Goal: Task Accomplishment & Management: Complete application form

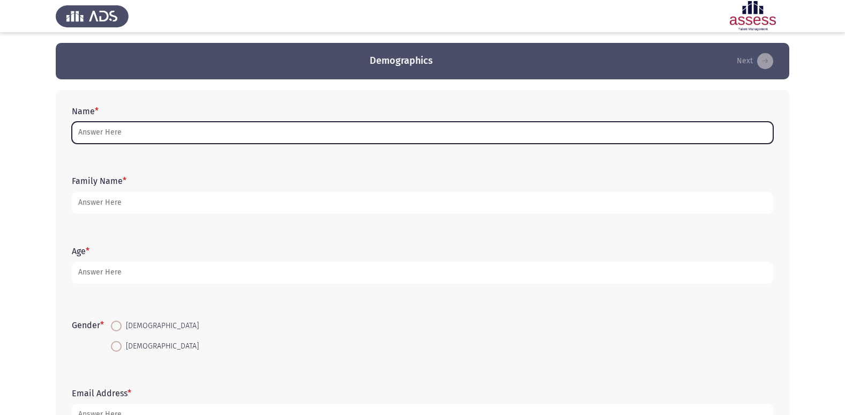
click at [351, 131] on input "Name *" at bounding box center [423, 133] width 702 height 22
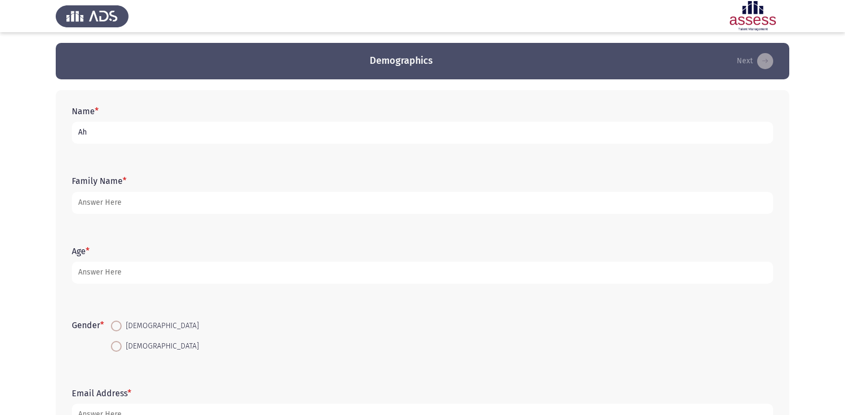
type input "A"
type input "[PERSON_NAME]"
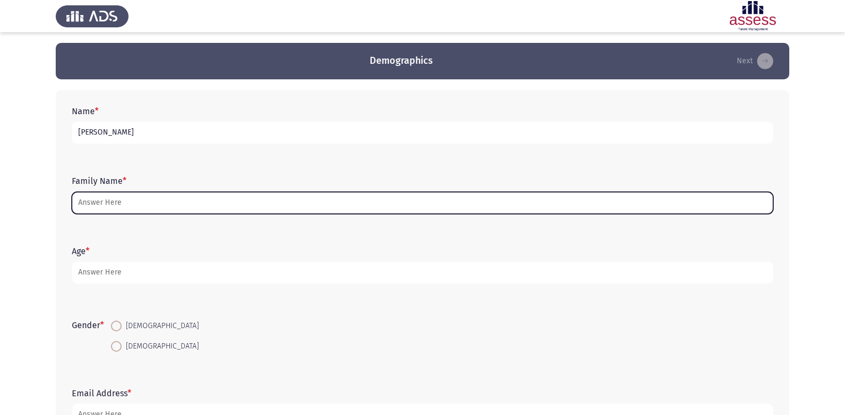
click at [222, 197] on input "Family Name *" at bounding box center [423, 203] width 702 height 22
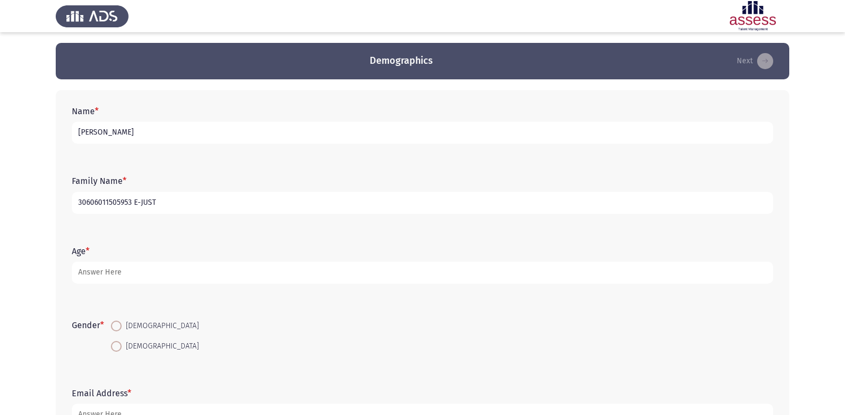
type input "30606011505953 E-JUST"
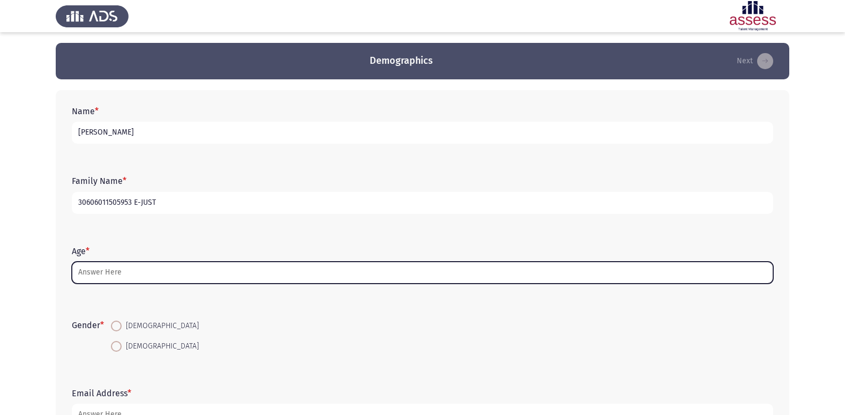
click at [184, 265] on input "Age *" at bounding box center [423, 273] width 702 height 22
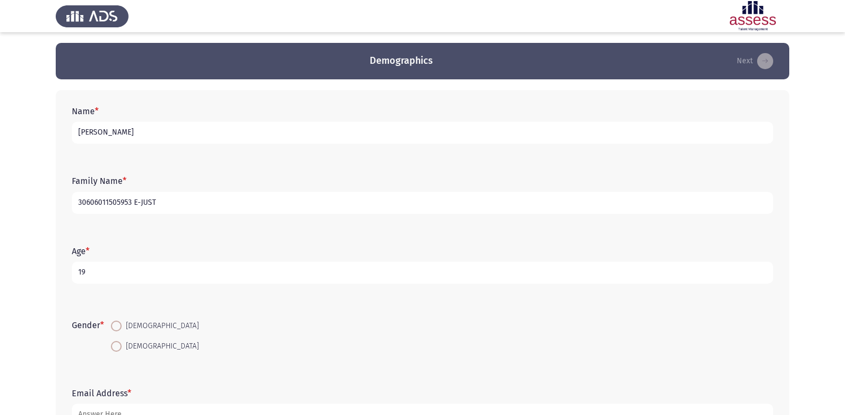
type input "19"
click at [112, 325] on mat-radio-button "[DEMOGRAPHIC_DATA]" at bounding box center [155, 326] width 102 height 20
click at [118, 325] on span at bounding box center [116, 326] width 11 height 11
click at [118, 325] on input "[DEMOGRAPHIC_DATA]" at bounding box center [116, 326] width 11 height 11
radio input "true"
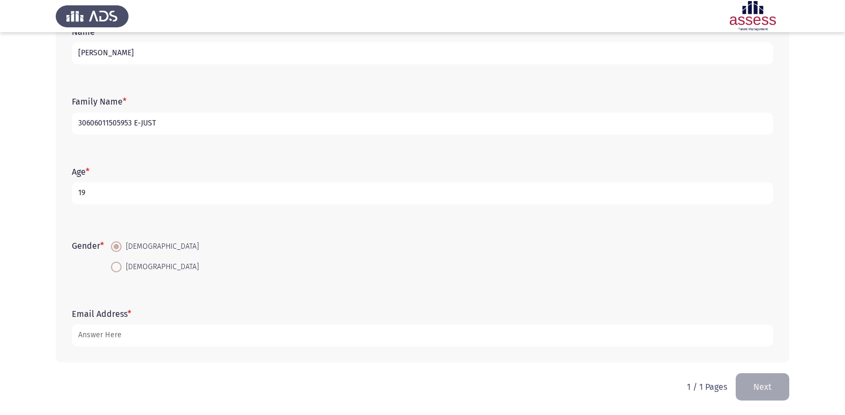
scroll to position [80, 0]
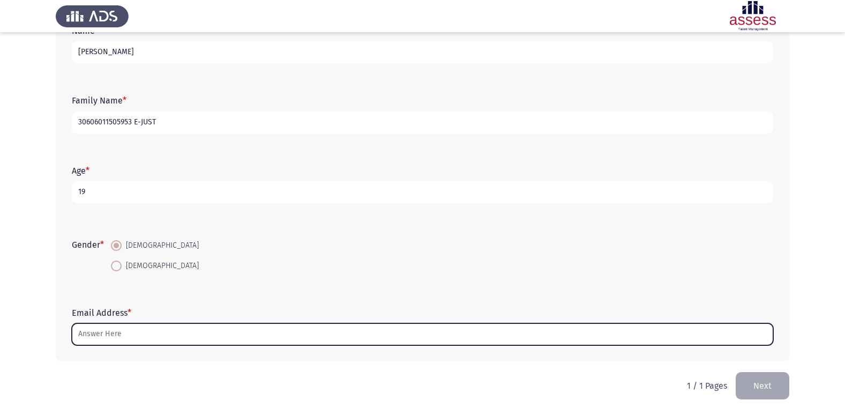
click at [239, 339] on input "Email Address *" at bounding box center [423, 334] width 702 height 22
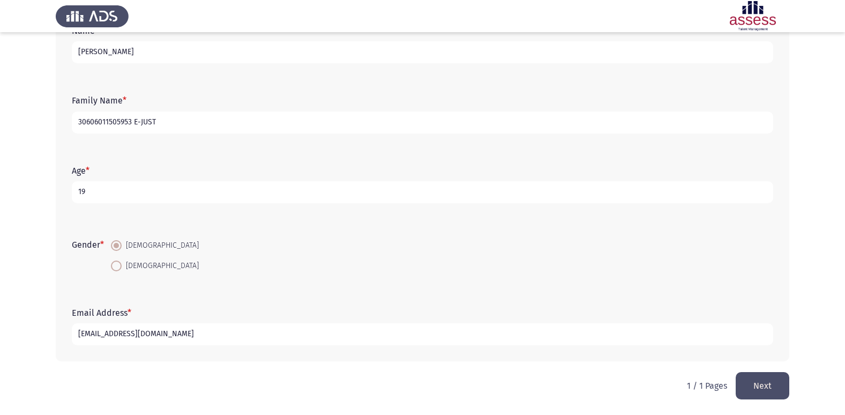
type input "[EMAIL_ADDRESS][DOMAIN_NAME]"
click at [763, 379] on button "Next" at bounding box center [763, 385] width 54 height 27
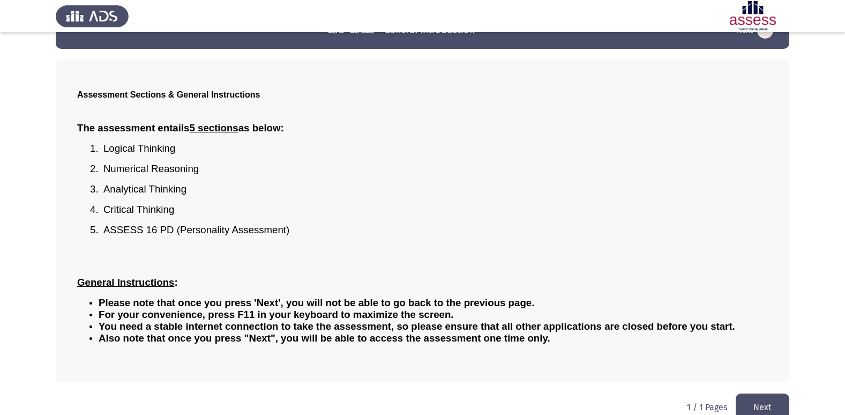
scroll to position [47, 0]
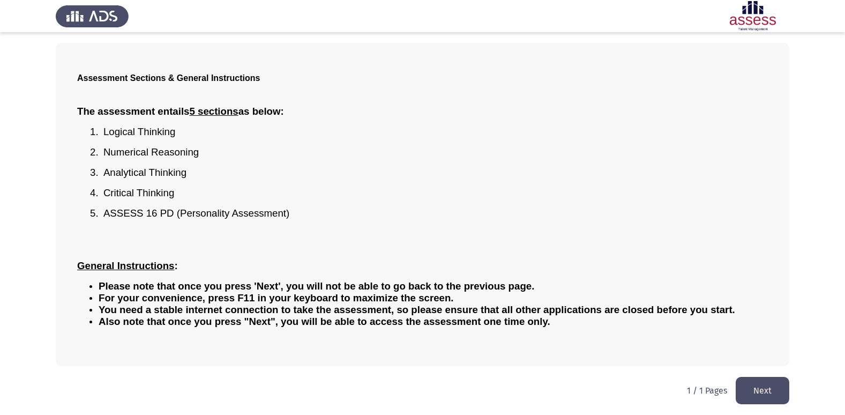
click at [749, 382] on button "Next" at bounding box center [763, 390] width 54 height 27
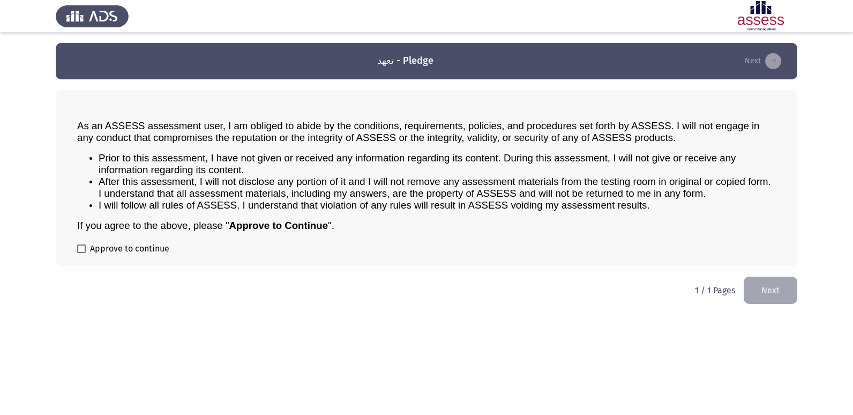
click at [82, 246] on span at bounding box center [81, 248] width 9 height 9
click at [81, 253] on input "Approve to continue" at bounding box center [81, 253] width 1 height 1
checkbox input "true"
click at [770, 280] on button "Next" at bounding box center [771, 290] width 54 height 27
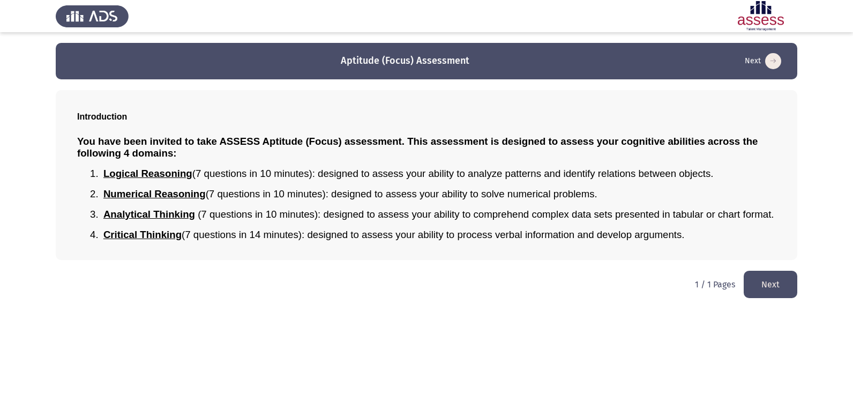
click at [783, 279] on button "Next" at bounding box center [771, 284] width 54 height 27
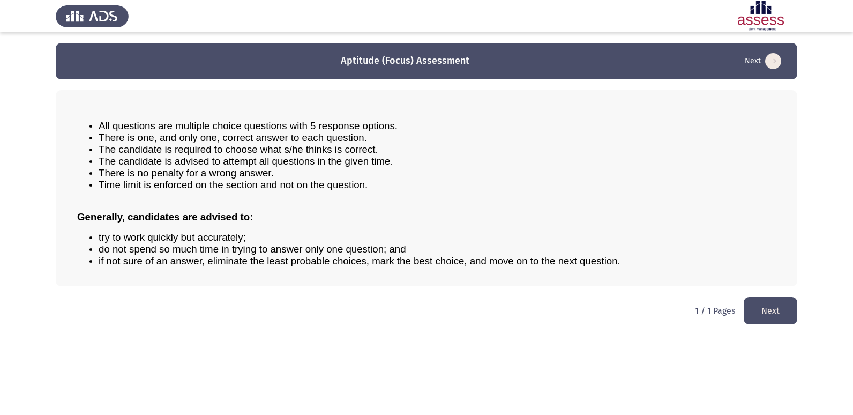
click at [765, 307] on button "Next" at bounding box center [771, 310] width 54 height 27
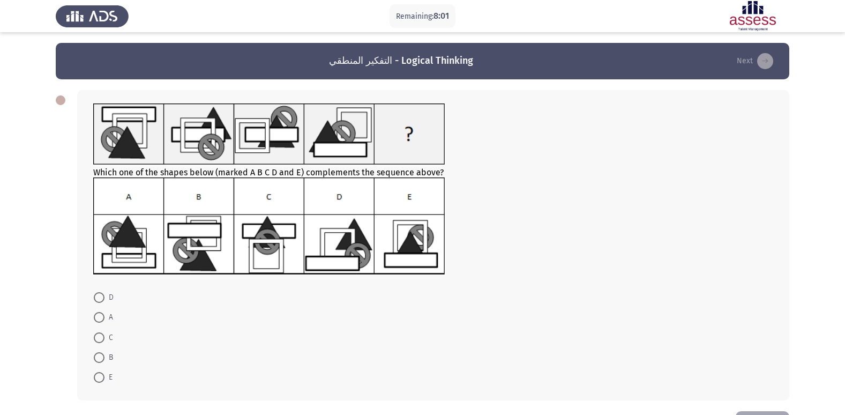
click at [141, 252] on img at bounding box center [269, 226] width 352 height 98
click at [99, 314] on span at bounding box center [99, 317] width 11 height 11
click at [99, 314] on input "A" at bounding box center [99, 317] width 11 height 11
radio input "true"
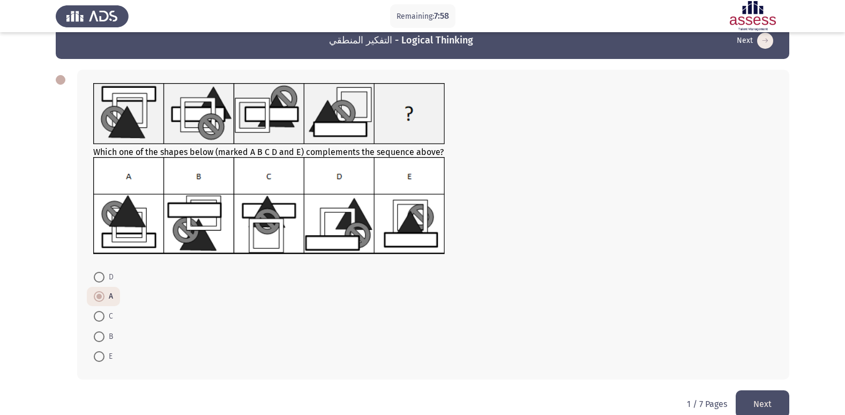
scroll to position [39, 0]
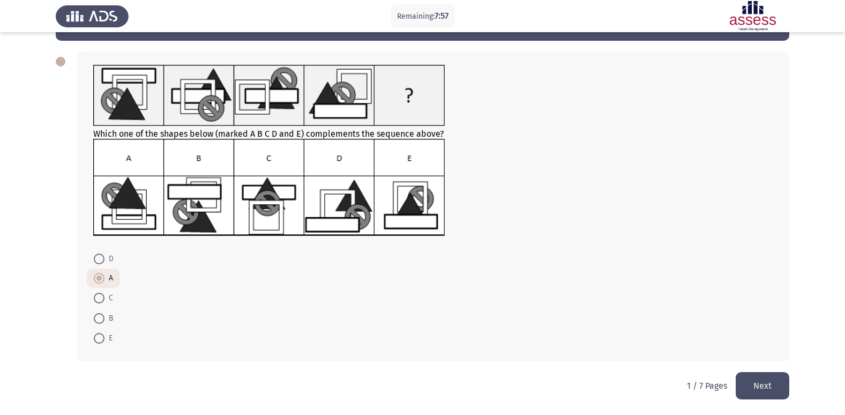
click at [766, 382] on button "Next" at bounding box center [763, 385] width 54 height 27
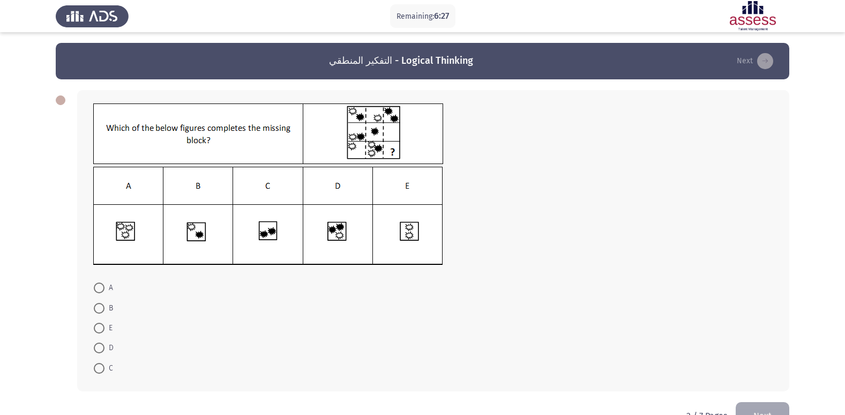
click at [143, 236] on img at bounding box center [268, 216] width 350 height 99
click at [97, 289] on span at bounding box center [99, 287] width 11 height 11
click at [97, 289] on input "A" at bounding box center [99, 287] width 11 height 11
radio input "true"
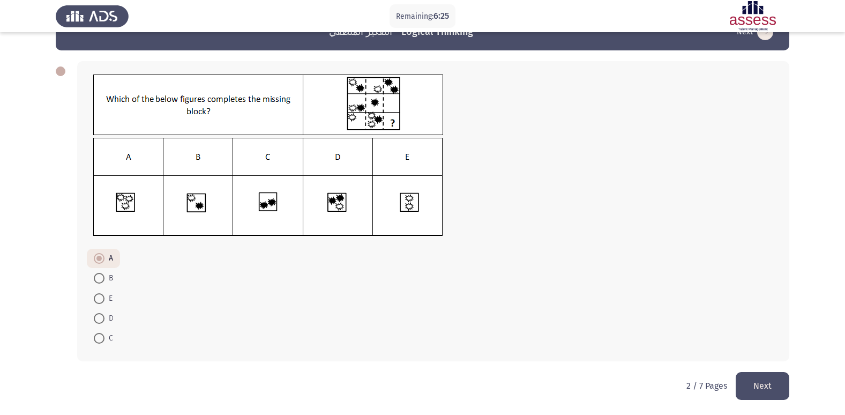
click at [773, 386] on button "Next" at bounding box center [763, 385] width 54 height 27
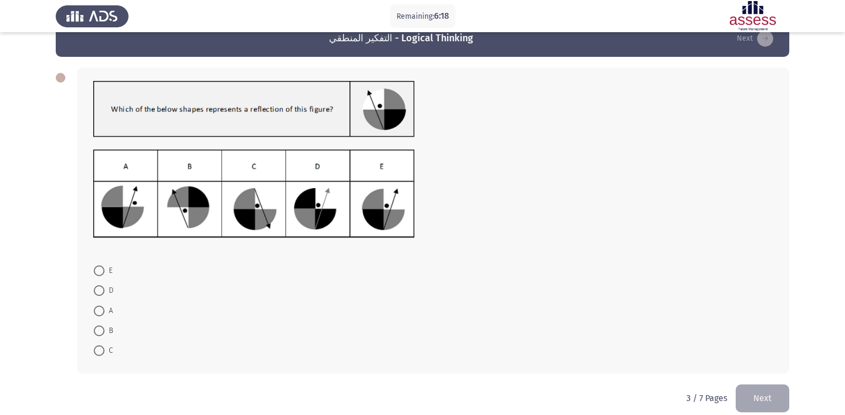
scroll to position [35, 0]
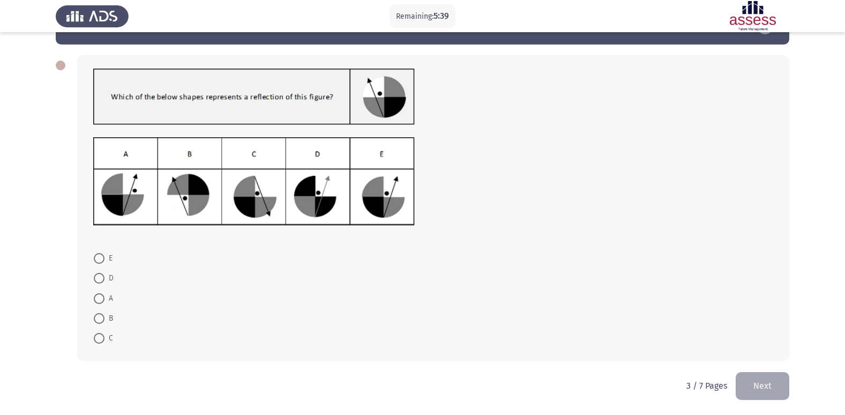
click at [97, 258] on span at bounding box center [99, 258] width 11 height 11
click at [97, 258] on input "E" at bounding box center [99, 258] width 11 height 11
radio input "true"
click at [772, 374] on button "Next" at bounding box center [763, 385] width 54 height 27
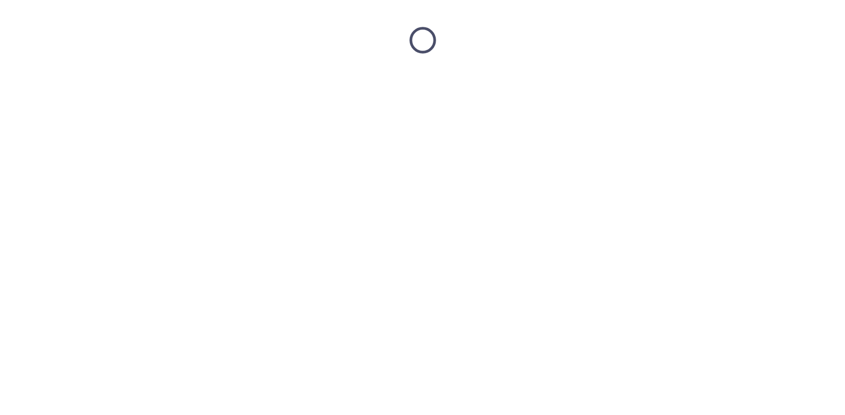
scroll to position [0, 0]
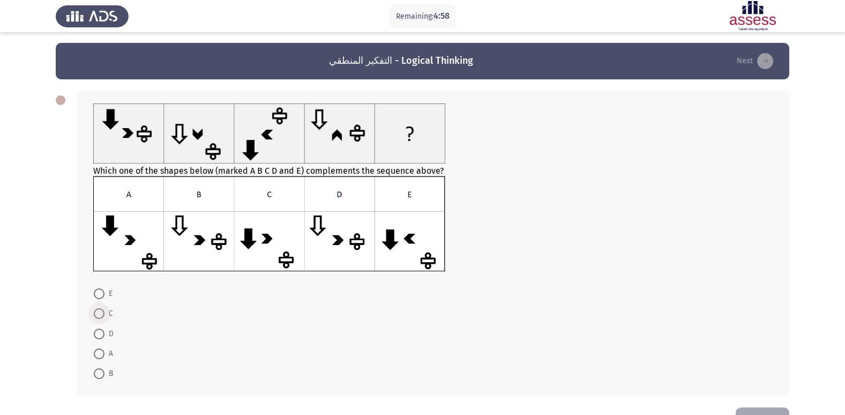
click at [103, 310] on span at bounding box center [99, 313] width 11 height 11
click at [103, 310] on input "C" at bounding box center [99, 313] width 11 height 11
radio input "true"
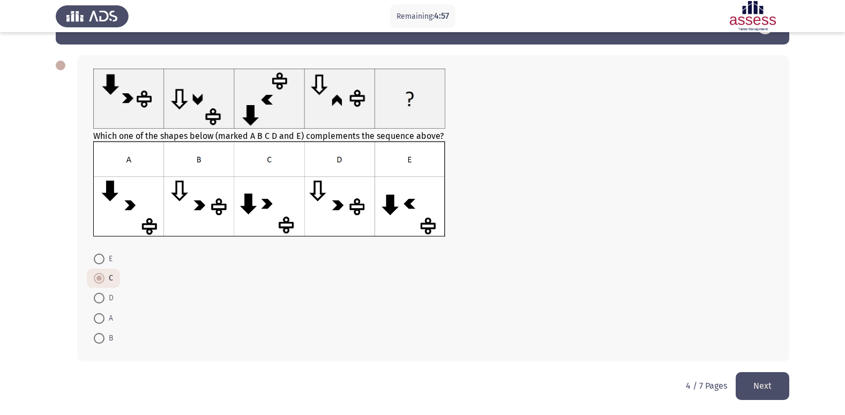
click at [776, 382] on button "Next" at bounding box center [763, 385] width 54 height 27
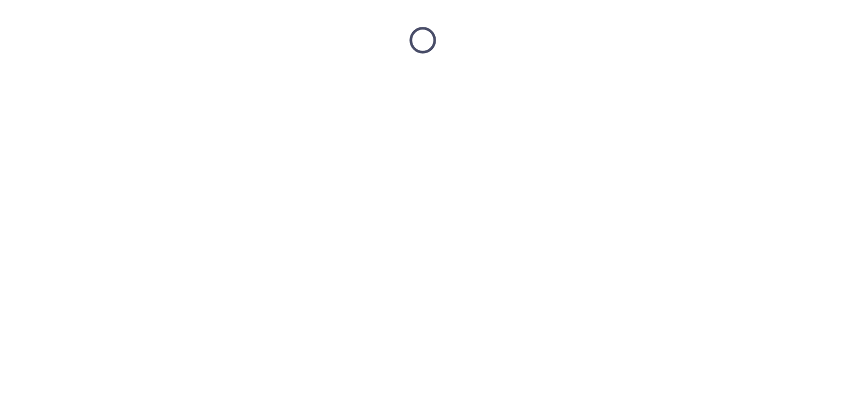
scroll to position [0, 0]
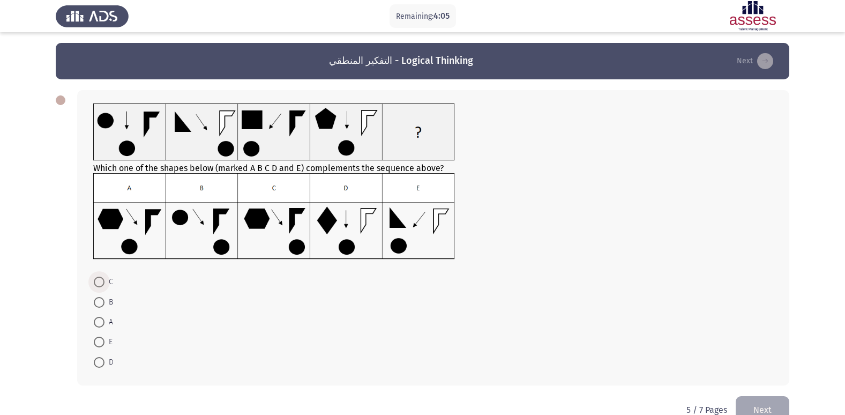
click at [102, 282] on span at bounding box center [99, 282] width 11 height 11
click at [102, 282] on input "C" at bounding box center [99, 282] width 11 height 11
radio input "true"
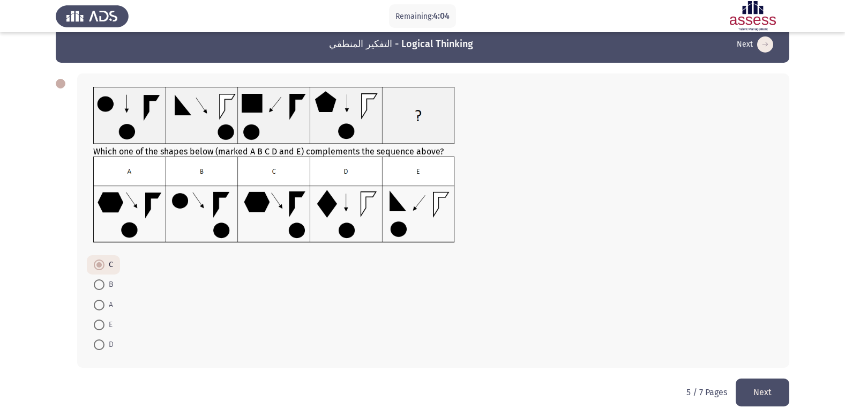
scroll to position [23, 0]
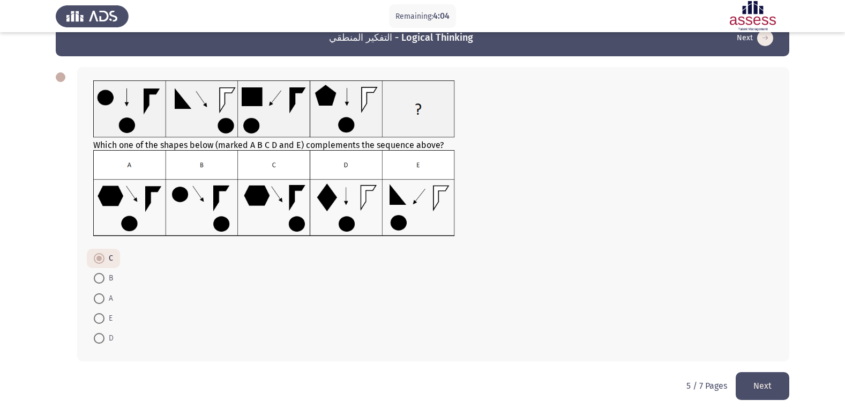
click at [766, 383] on button "Next" at bounding box center [763, 385] width 54 height 27
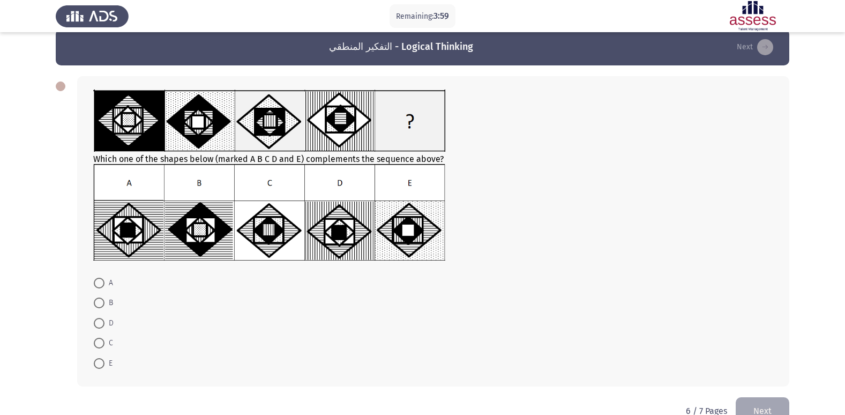
scroll to position [0, 0]
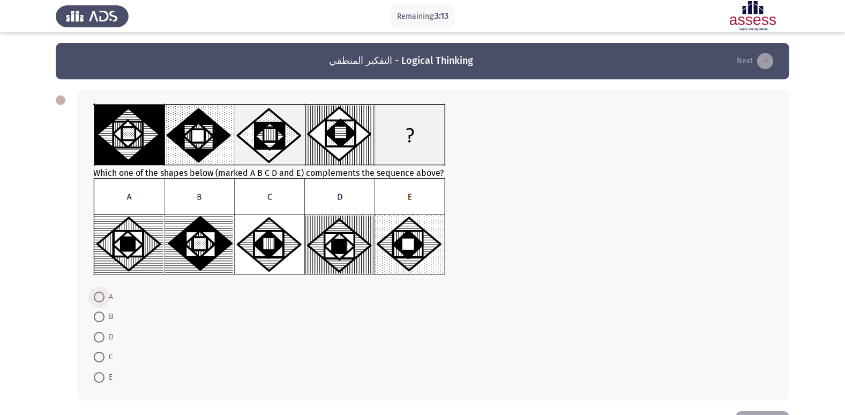
click at [98, 294] on span at bounding box center [99, 297] width 11 height 11
click at [98, 294] on input "A" at bounding box center [99, 297] width 11 height 11
radio input "true"
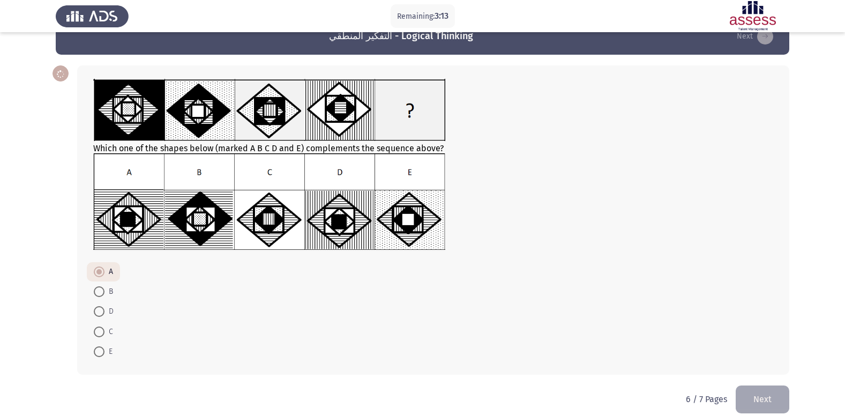
scroll to position [38, 0]
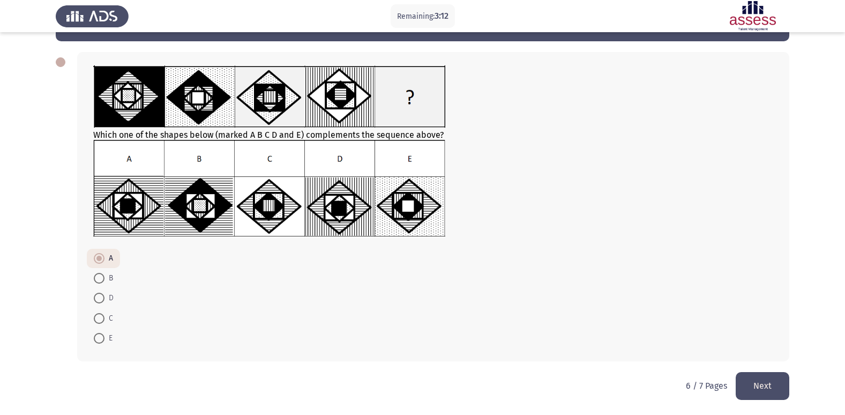
click at [758, 376] on button "Next" at bounding box center [763, 385] width 54 height 27
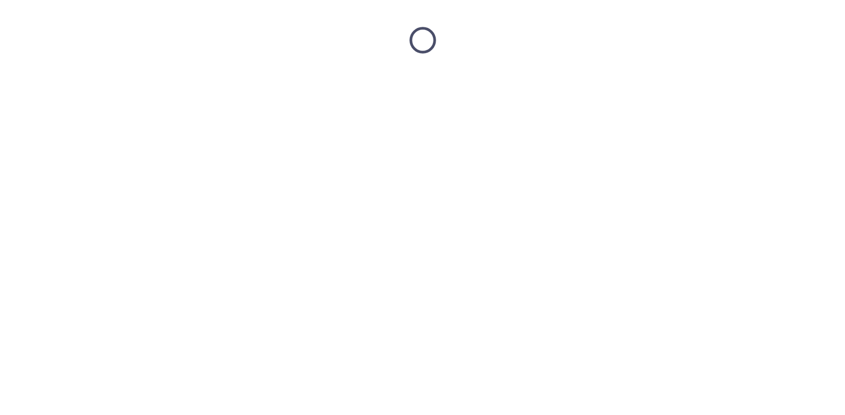
scroll to position [0, 0]
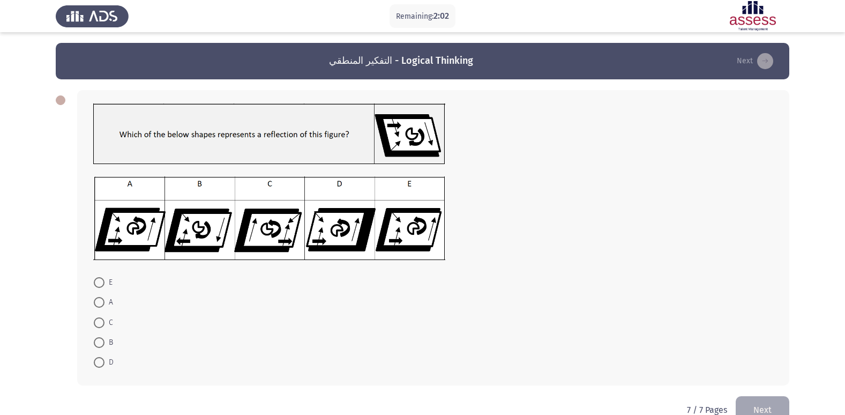
click at [102, 300] on span at bounding box center [99, 302] width 11 height 11
click at [102, 300] on input "A" at bounding box center [99, 302] width 11 height 11
radio input "true"
drag, startPoint x: 780, startPoint y: 406, endPoint x: 754, endPoint y: 397, distance: 27.6
click at [780, 405] on button "Next" at bounding box center [763, 409] width 54 height 27
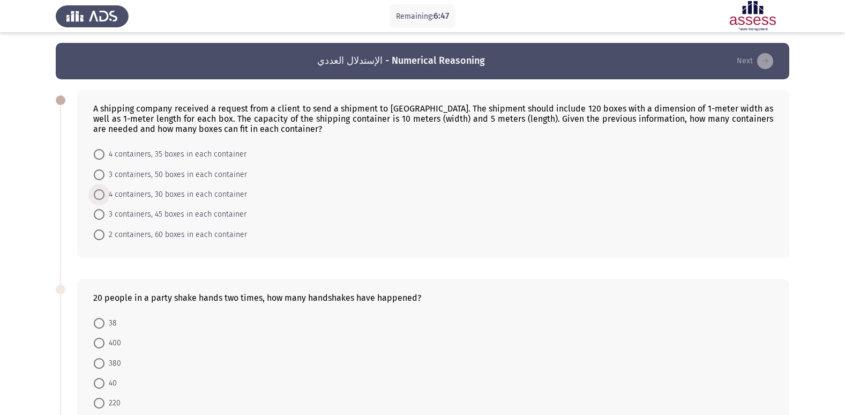
click at [101, 190] on span at bounding box center [99, 194] width 11 height 11
click at [101, 190] on input "4 containers, 30 boxes in each container" at bounding box center [99, 194] width 11 height 11
radio input "true"
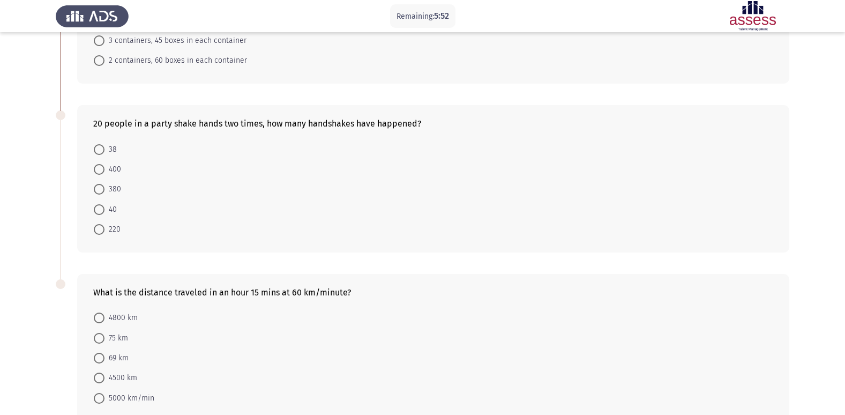
scroll to position [180, 0]
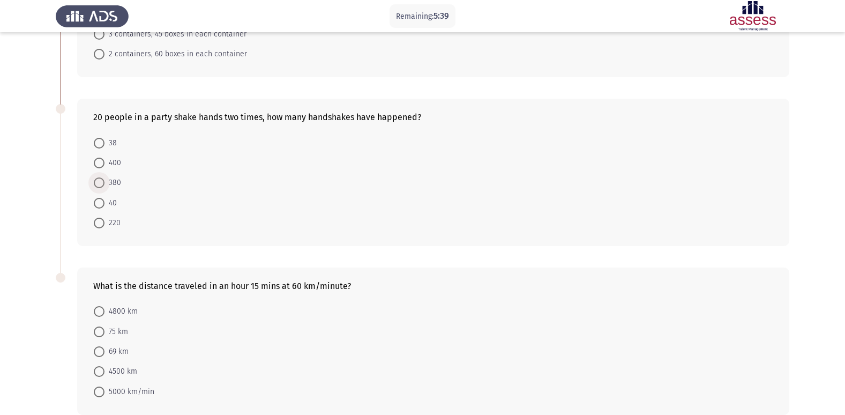
click at [101, 187] on span at bounding box center [99, 182] width 11 height 11
click at [101, 187] on input "380" at bounding box center [99, 182] width 11 height 11
radio input "true"
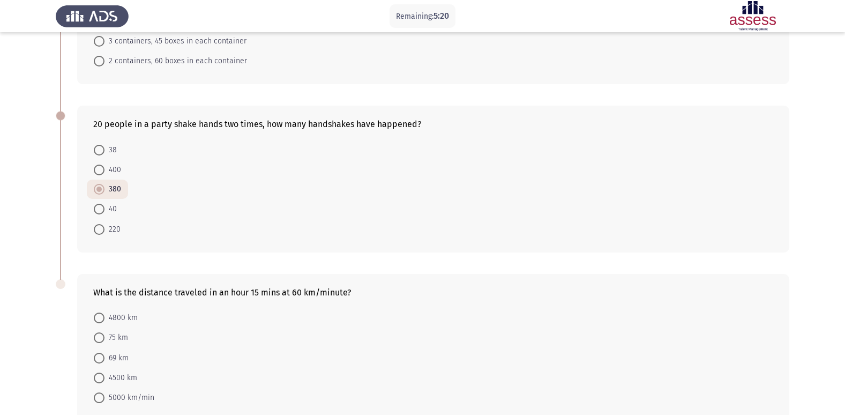
scroll to position [232, 0]
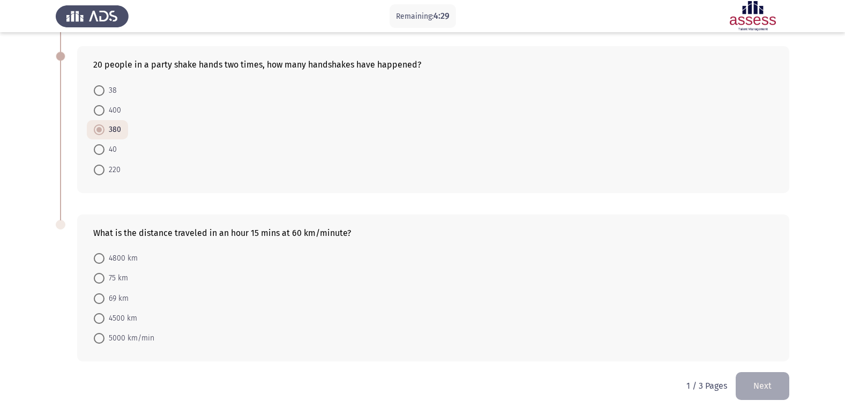
click at [103, 276] on span at bounding box center [99, 278] width 11 height 11
click at [103, 276] on input "75 km" at bounding box center [99, 278] width 11 height 11
radio input "true"
click at [754, 383] on button "Next" at bounding box center [763, 385] width 54 height 27
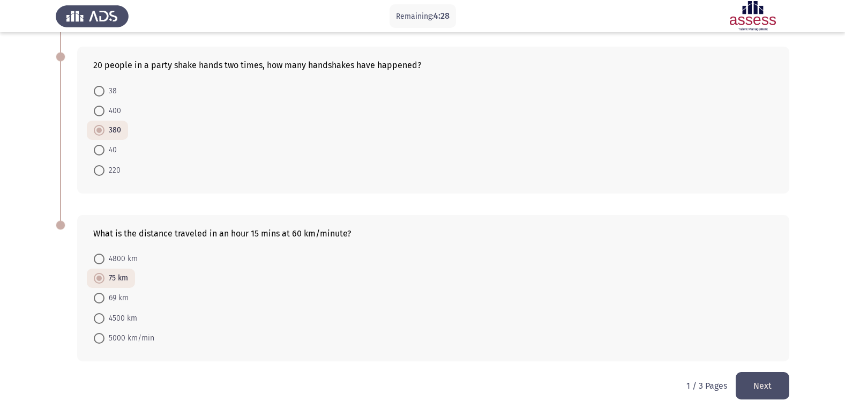
scroll to position [0, 0]
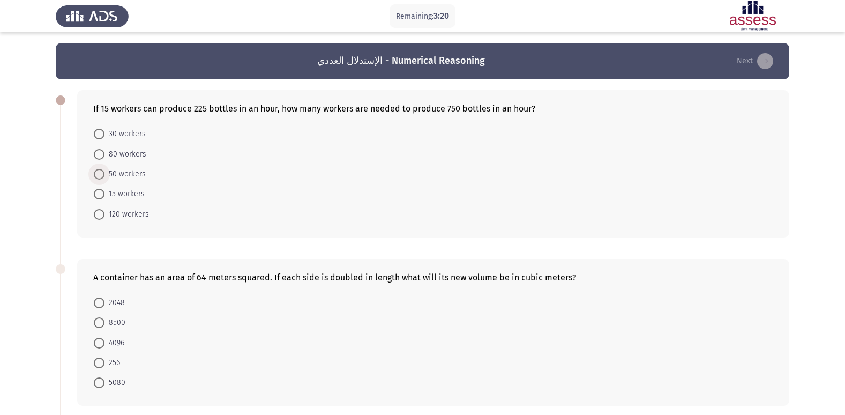
click at [98, 175] on span at bounding box center [99, 174] width 11 height 11
click at [98, 175] on input "50 workers" at bounding box center [99, 174] width 11 height 11
radio input "true"
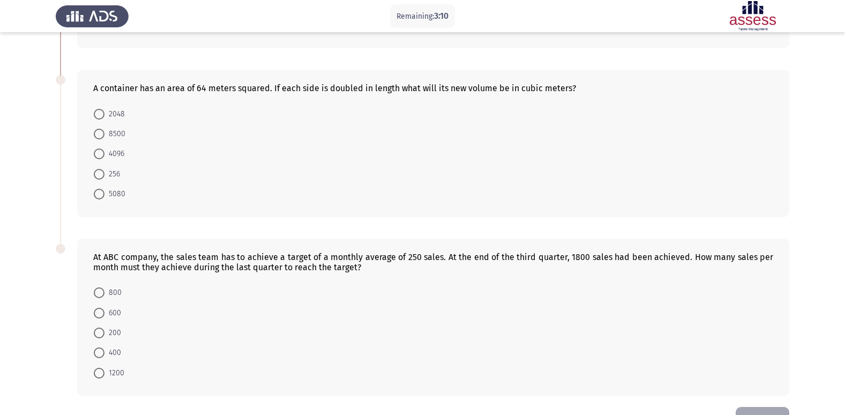
scroll to position [169, 0]
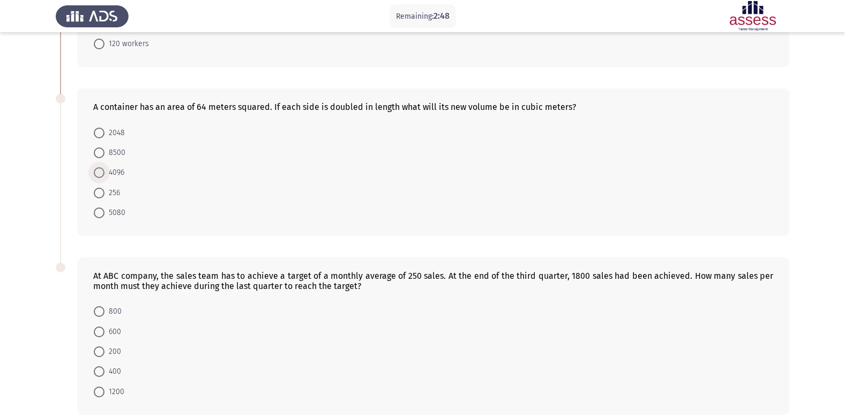
click at [105, 172] on span "4096" at bounding box center [115, 172] width 20 height 13
click at [105, 172] on input "4096" at bounding box center [99, 172] width 11 height 11
radio input "true"
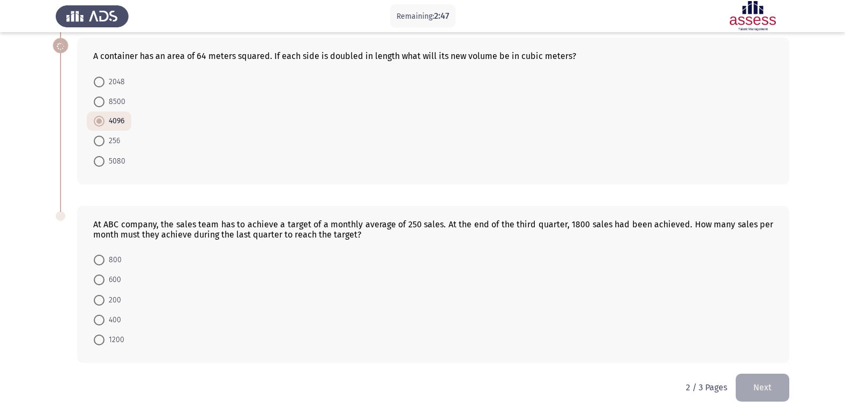
scroll to position [222, 0]
click at [102, 316] on span at bounding box center [99, 318] width 11 height 11
click at [102, 316] on input "400" at bounding box center [99, 318] width 11 height 11
radio input "true"
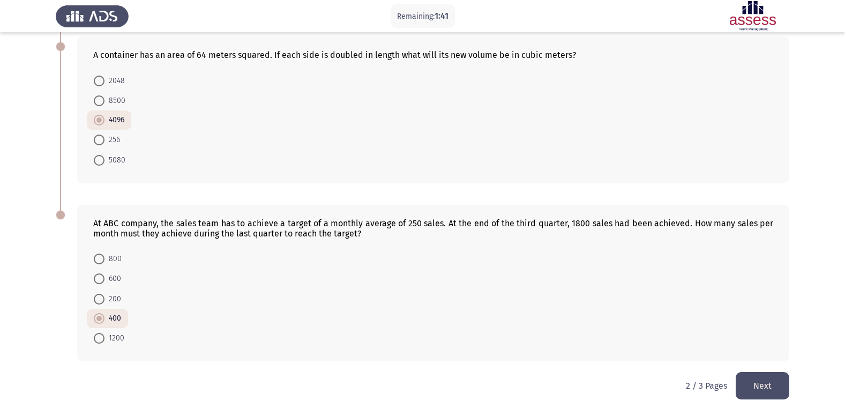
click at [769, 383] on button "Next" at bounding box center [763, 385] width 54 height 27
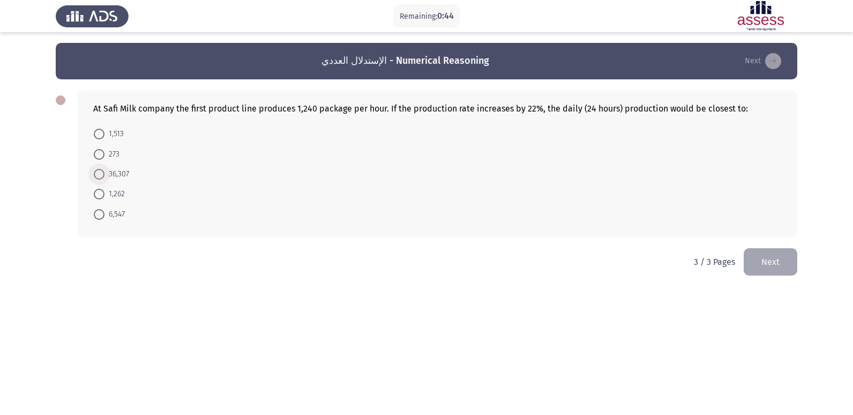
click at [97, 174] on span at bounding box center [99, 174] width 11 height 11
click at [97, 174] on input "36,307" at bounding box center [99, 174] width 11 height 11
radio input "true"
click at [784, 257] on button "Next" at bounding box center [771, 260] width 54 height 27
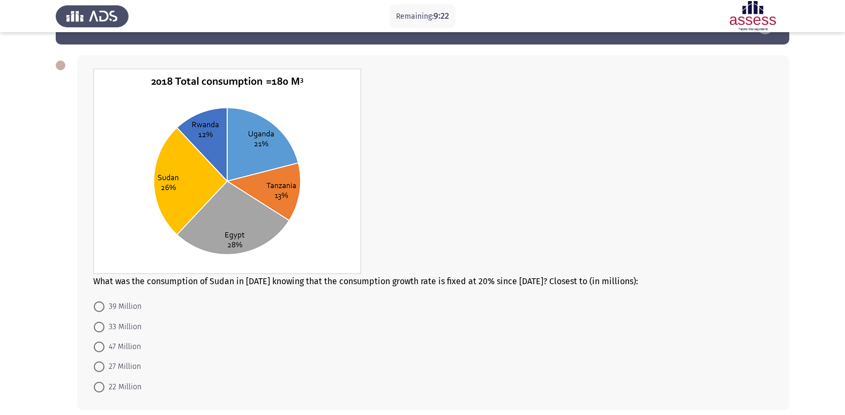
scroll to position [54, 0]
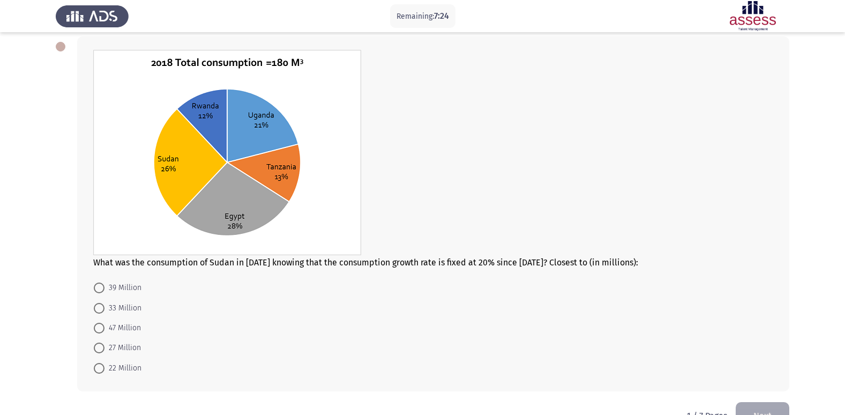
click at [101, 304] on span at bounding box center [99, 308] width 11 height 11
click at [101, 304] on input "33 Million" at bounding box center [99, 308] width 11 height 11
radio input "true"
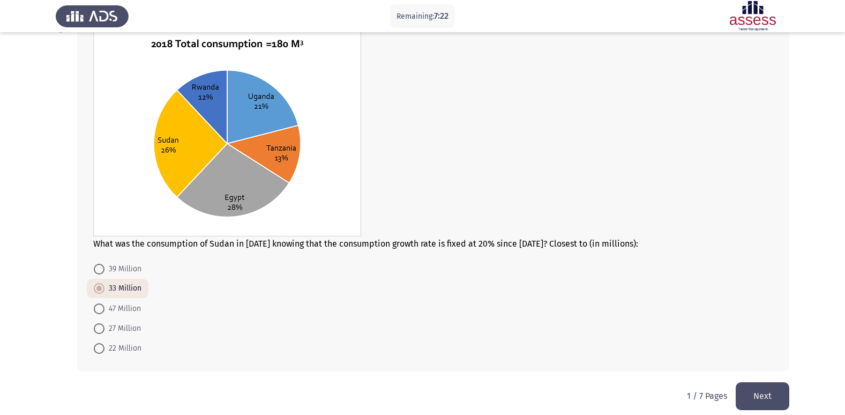
scroll to position [83, 0]
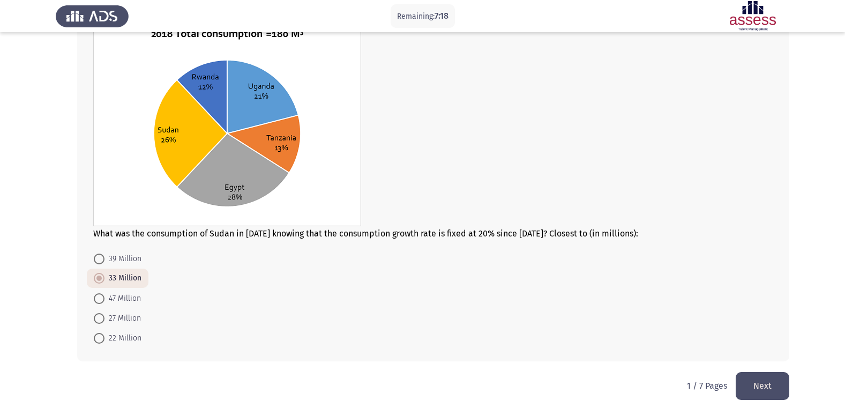
click at [99, 258] on span at bounding box center [99, 259] width 11 height 11
click at [99, 258] on input "39 Million" at bounding box center [99, 259] width 11 height 11
radio input "true"
click at [116, 274] on span "33 Million" at bounding box center [123, 278] width 37 height 13
click at [105, 274] on input "33 Million" at bounding box center [99, 278] width 11 height 11
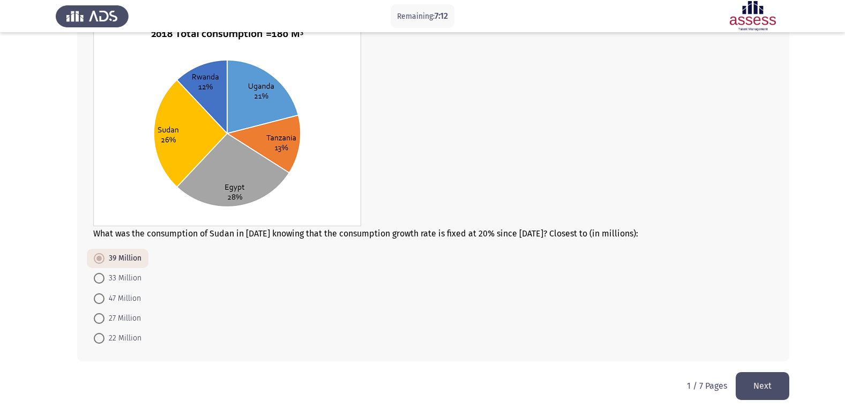
radio input "true"
click at [770, 378] on button "Next" at bounding box center [763, 385] width 54 height 27
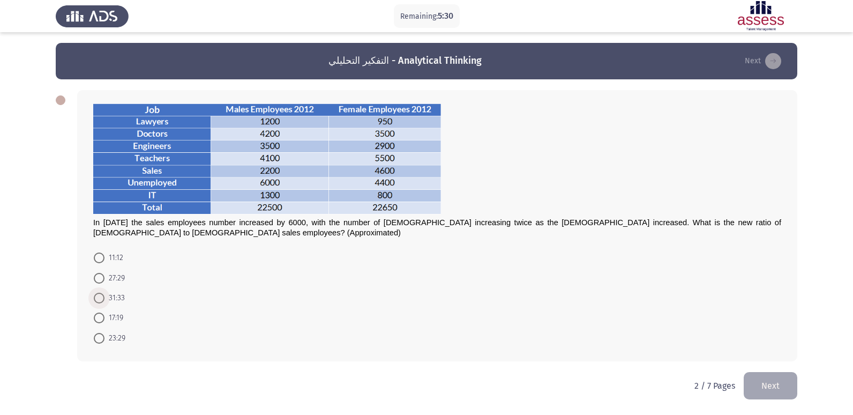
click at [100, 297] on span at bounding box center [99, 298] width 11 height 11
click at [100, 297] on input "31:33" at bounding box center [99, 298] width 11 height 11
radio input "true"
click at [100, 285] on mat-radio-button "27:29" at bounding box center [109, 277] width 45 height 20
click at [102, 282] on span at bounding box center [99, 278] width 11 height 11
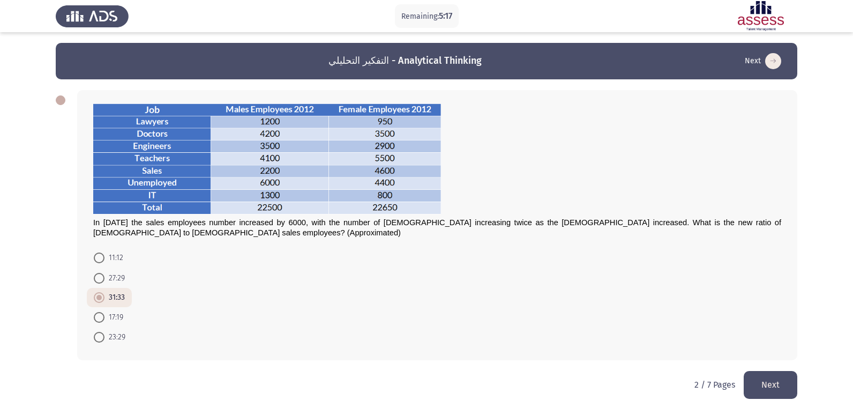
click at [102, 282] on input "27:29" at bounding box center [99, 278] width 11 height 11
radio input "true"
click at [764, 378] on button "Next" at bounding box center [771, 384] width 54 height 27
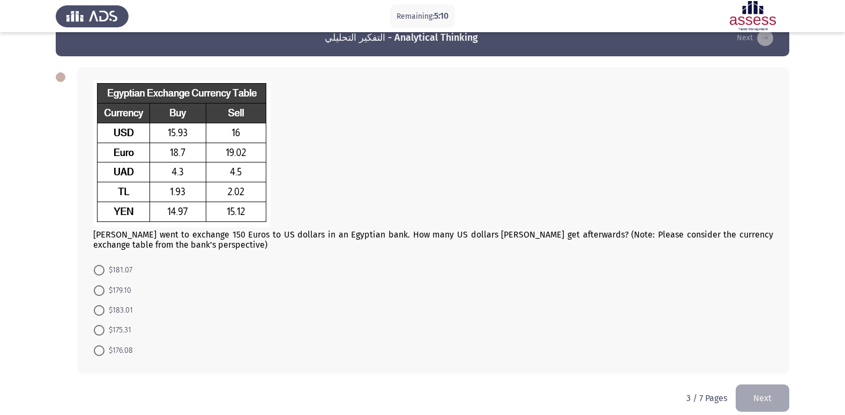
scroll to position [35, 0]
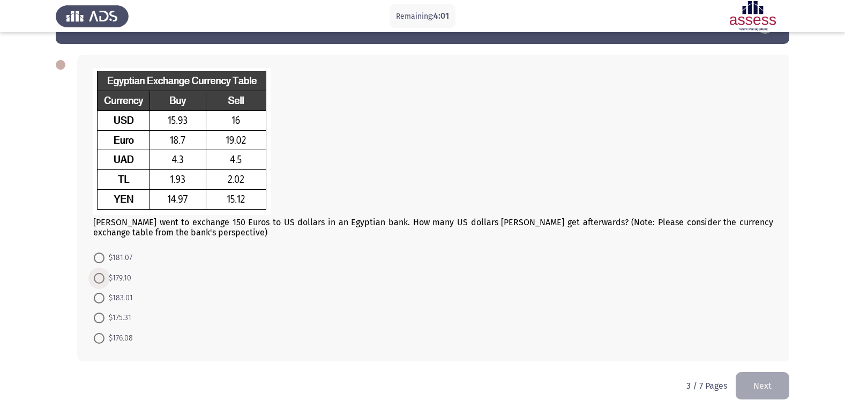
click at [101, 274] on span at bounding box center [99, 278] width 11 height 11
click at [101, 274] on input "$179.10" at bounding box center [99, 278] width 11 height 11
radio input "true"
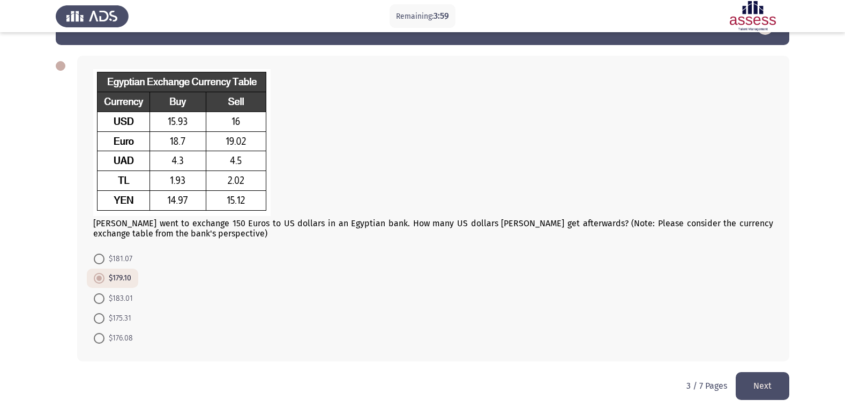
click at [769, 380] on button "Next" at bounding box center [763, 385] width 54 height 27
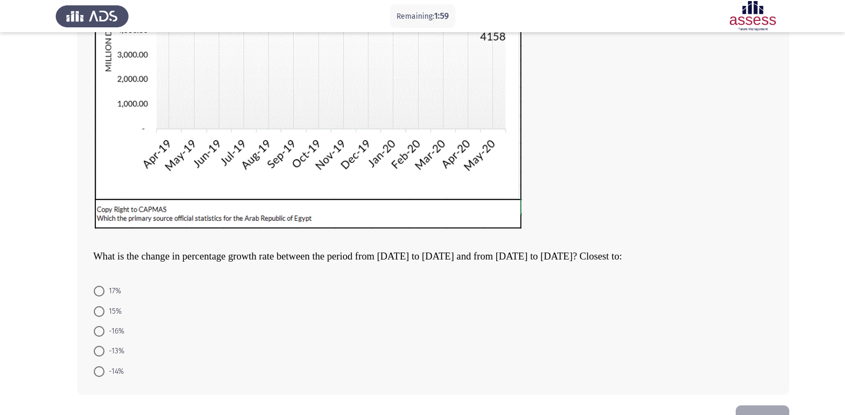
scroll to position [246, 0]
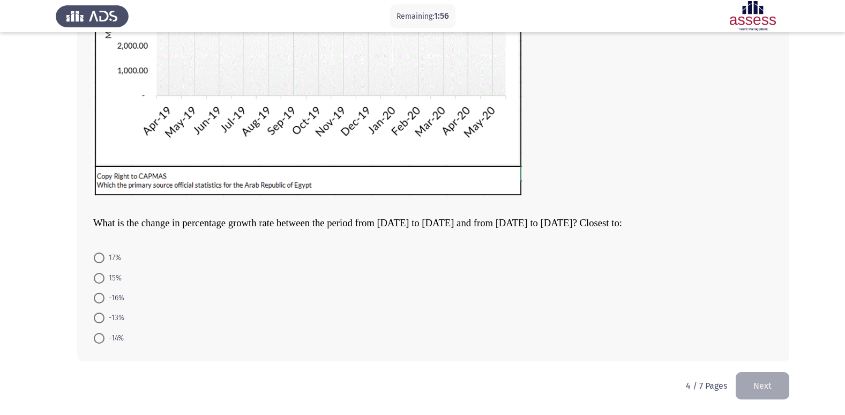
click at [99, 318] on span at bounding box center [99, 318] width 0 height 0
click at [99, 318] on input "-13%" at bounding box center [99, 317] width 11 height 11
radio input "true"
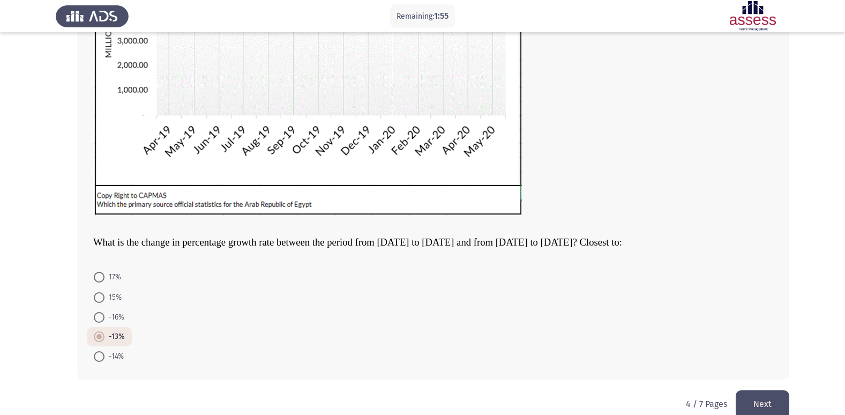
scroll to position [245, 0]
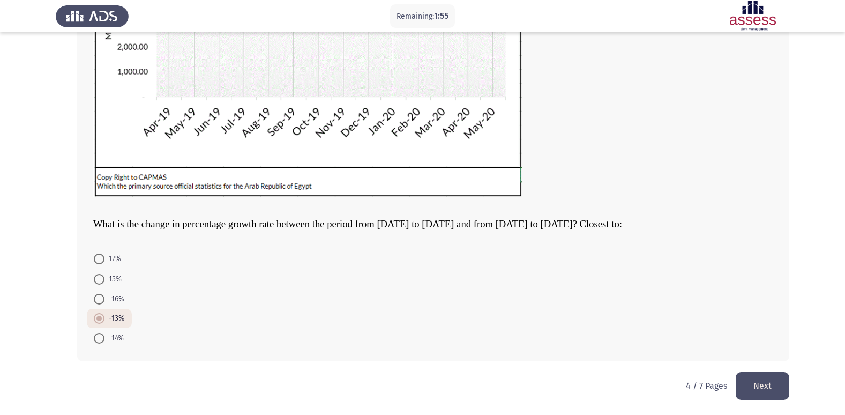
click at [765, 379] on button "Next" at bounding box center [763, 385] width 54 height 27
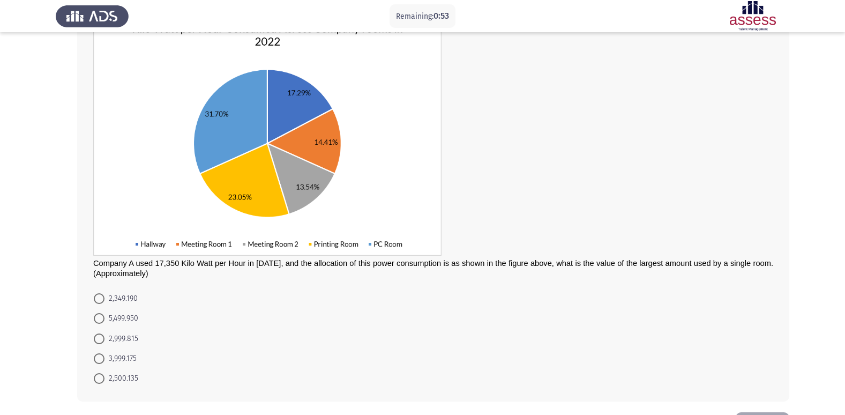
scroll to position [107, 0]
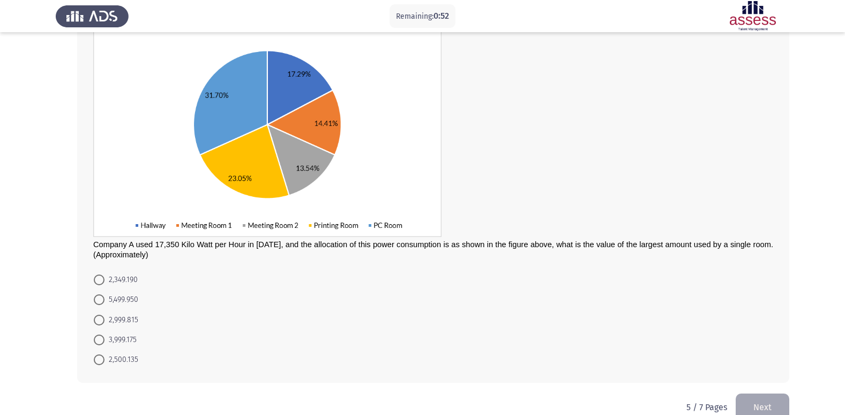
click at [98, 301] on span at bounding box center [99, 299] width 11 height 11
click at [98, 301] on input "5,499.950" at bounding box center [99, 299] width 11 height 11
radio input "true"
click at [767, 399] on button "Next" at bounding box center [763, 406] width 54 height 27
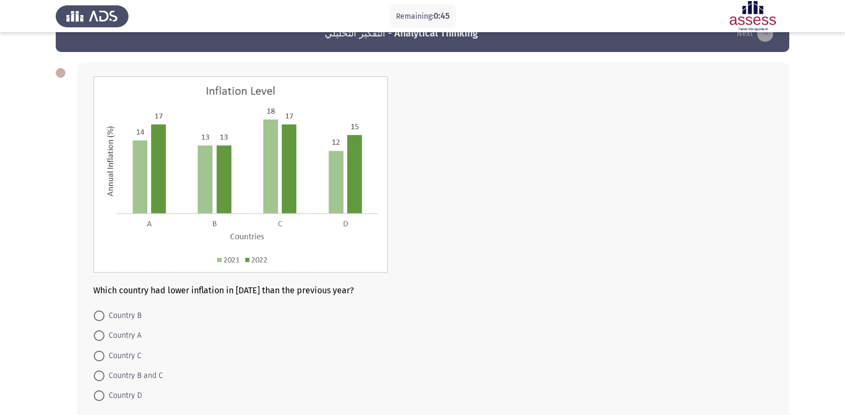
scroll to position [54, 0]
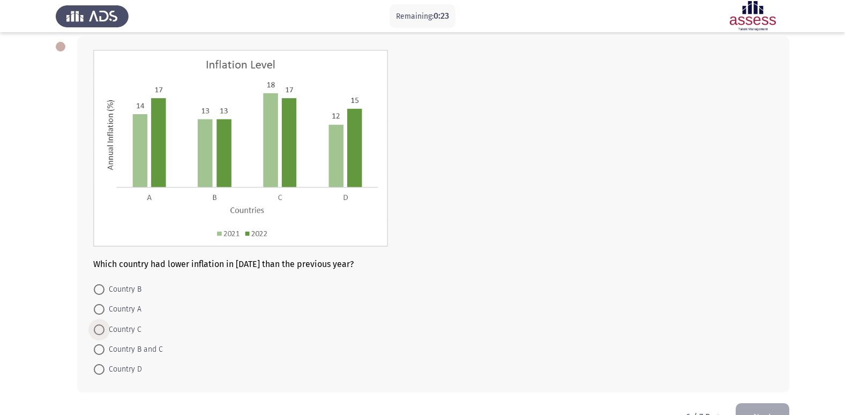
click at [122, 324] on span "Country C" at bounding box center [123, 329] width 37 height 13
click at [105, 324] on input "Country C" at bounding box center [99, 329] width 11 height 11
radio input "true"
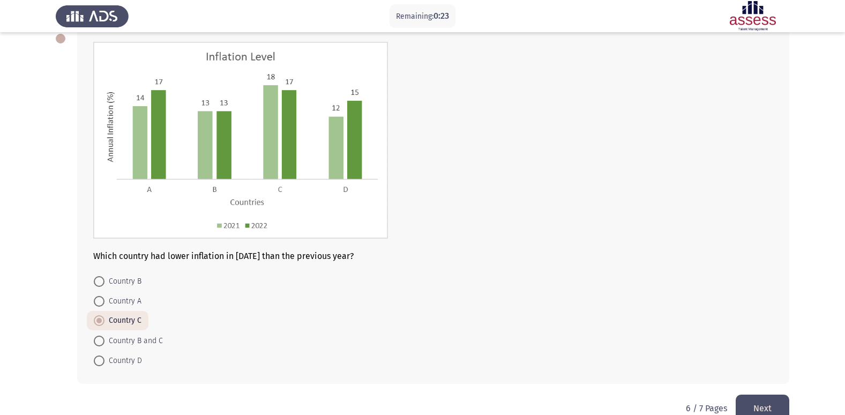
scroll to position [84, 0]
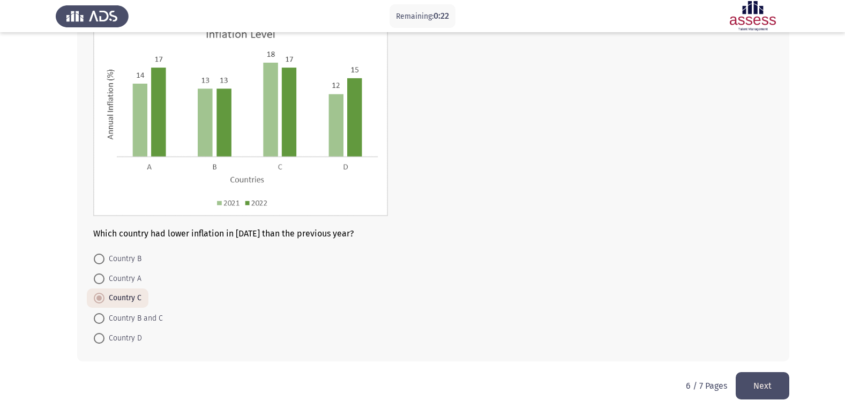
click at [783, 381] on button "Next" at bounding box center [763, 385] width 54 height 27
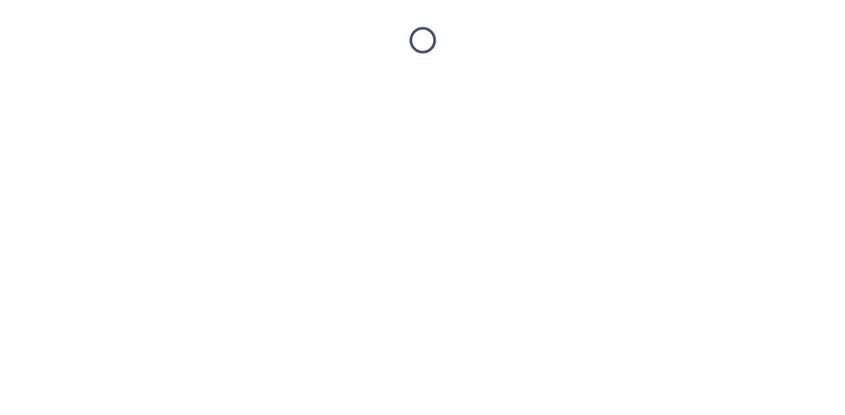
scroll to position [0, 0]
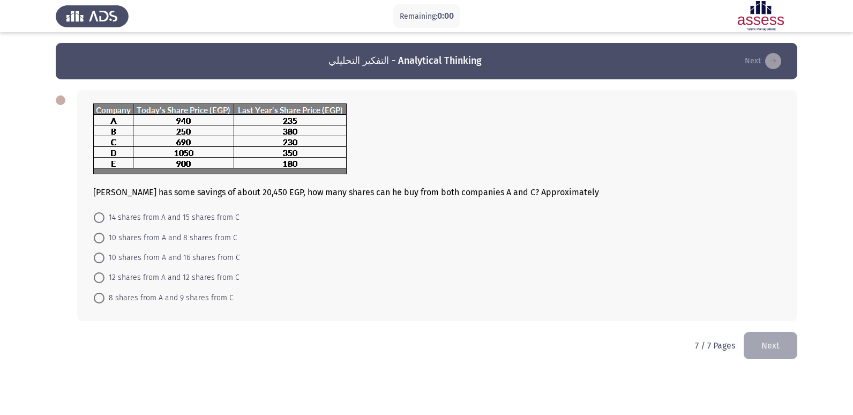
click at [103, 215] on span at bounding box center [99, 217] width 11 height 11
click at [103, 215] on input "14 shares from A and 15 shares from C" at bounding box center [99, 217] width 11 height 11
radio input "true"
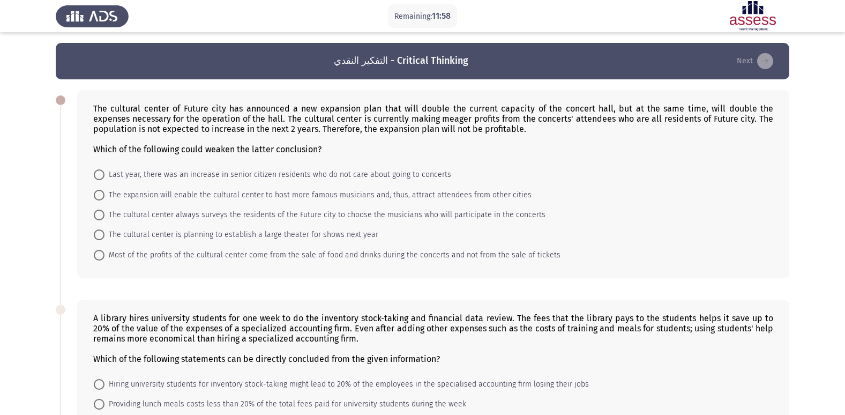
click at [100, 213] on span at bounding box center [99, 215] width 11 height 11
click at [100, 213] on input "The cultural center always surveys the residents of the Future city to choose t…" at bounding box center [99, 215] width 11 height 11
radio input "true"
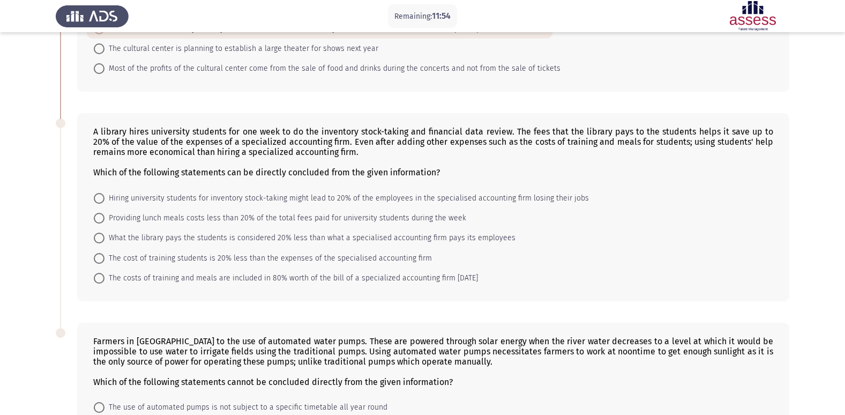
scroll to position [161, 0]
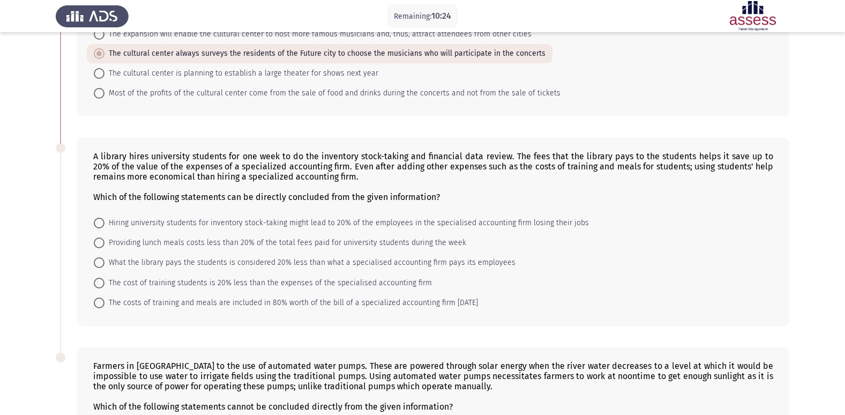
click at [109, 268] on span "What the library pays the students is considered 20% less than what a specialis…" at bounding box center [310, 262] width 411 height 13
click at [105, 268] on input "What the library pays the students is considered 20% less than what a specialis…" at bounding box center [99, 262] width 11 height 11
radio input "true"
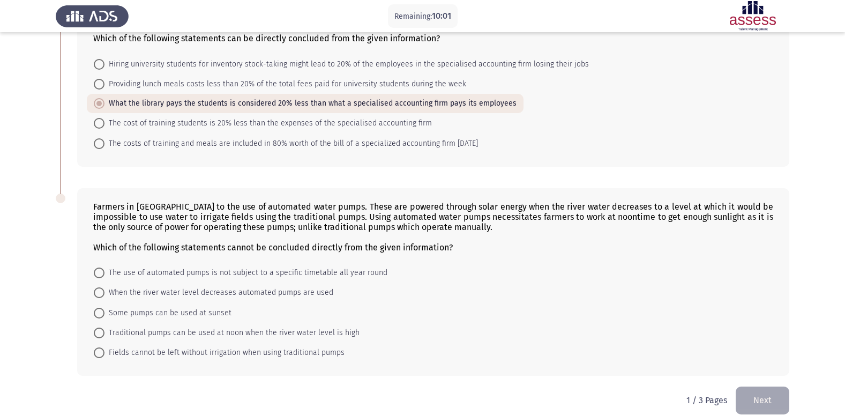
scroll to position [334, 0]
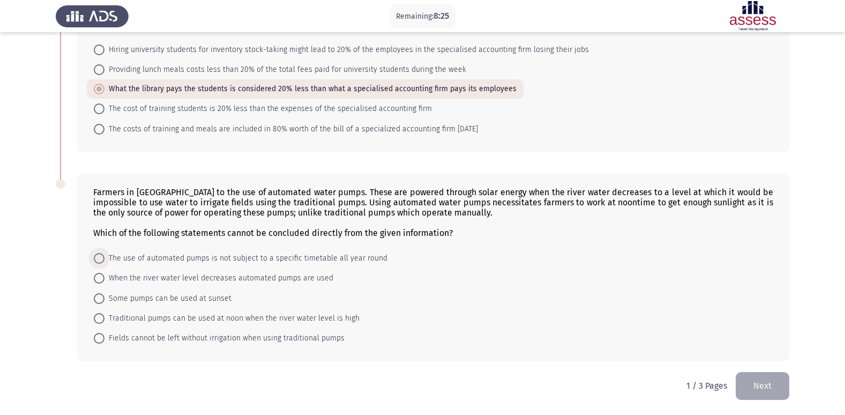
click at [95, 256] on span at bounding box center [99, 258] width 11 height 11
click at [95, 256] on input "The use of automated pumps is not subject to a specific timetable all year round" at bounding box center [99, 258] width 11 height 11
radio input "true"
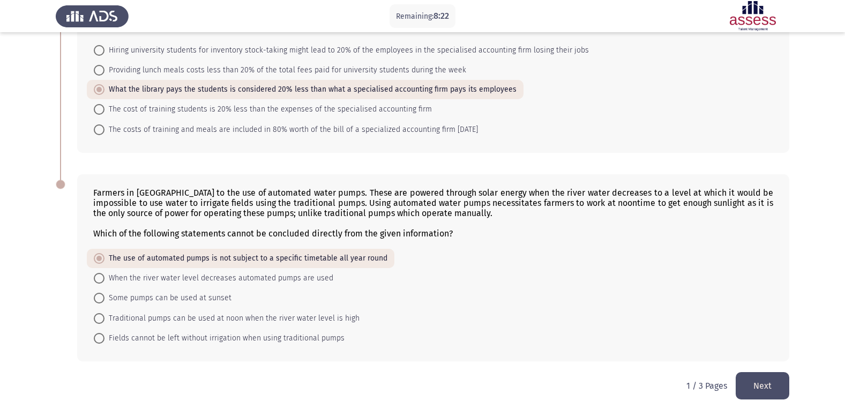
click at [760, 390] on button "Next" at bounding box center [763, 385] width 54 height 27
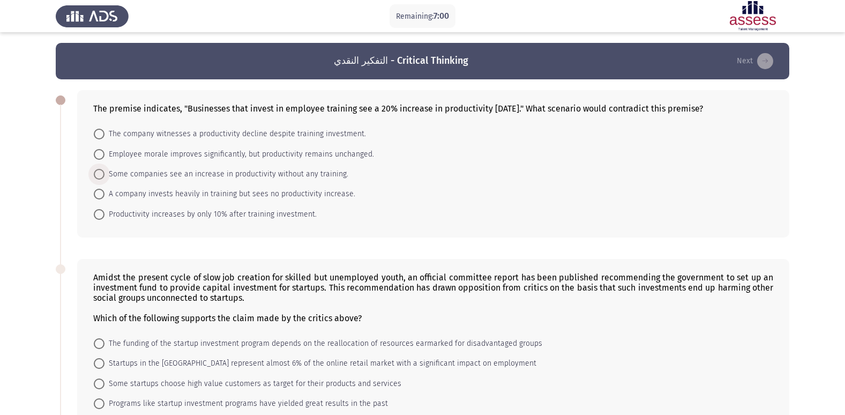
click at [94, 170] on span at bounding box center [99, 174] width 11 height 11
click at [94, 170] on input "Some companies see an increase in productivity without any training." at bounding box center [99, 174] width 11 height 11
radio input "true"
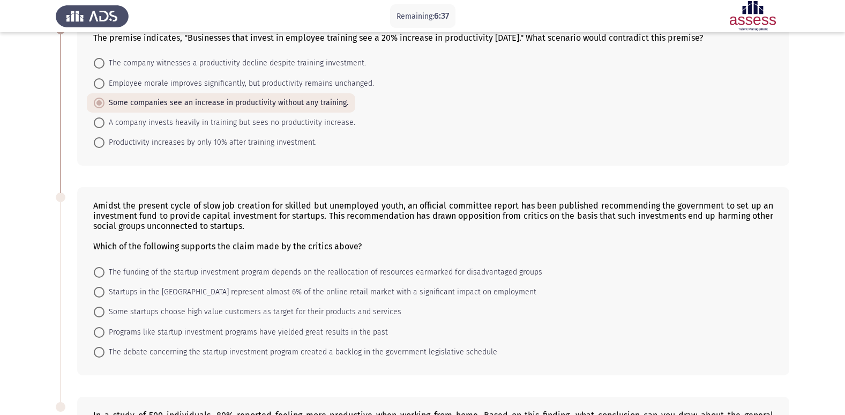
scroll to position [54, 0]
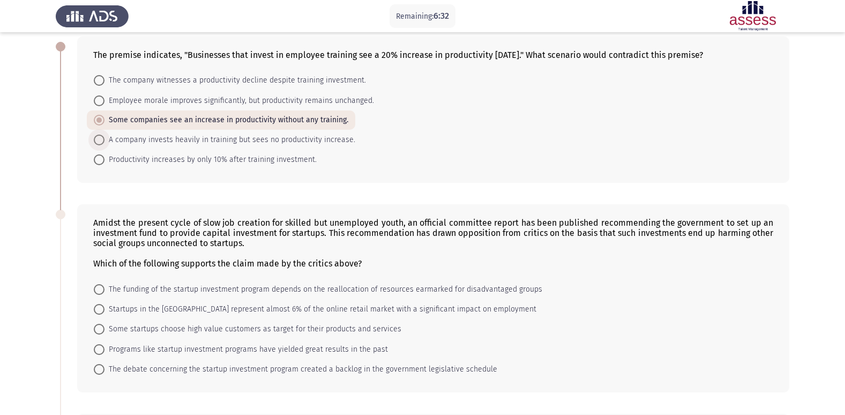
click at [100, 137] on span at bounding box center [99, 140] width 11 height 11
click at [100, 137] on input "A company invests heavily in training but sees no productivity increase." at bounding box center [99, 140] width 11 height 11
radio input "true"
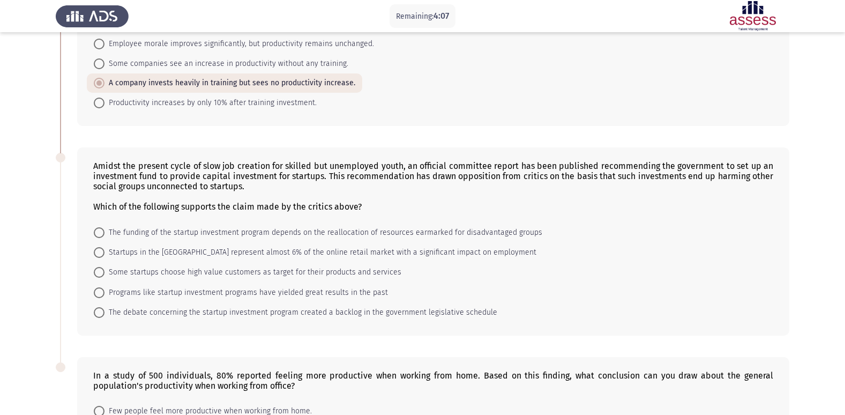
scroll to position [103, 0]
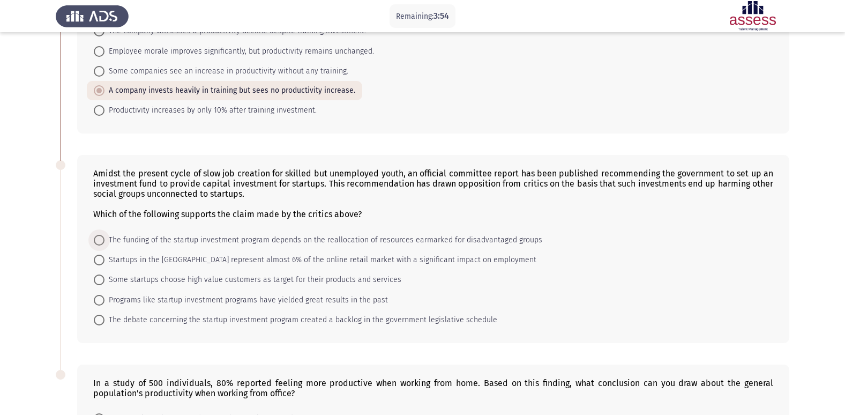
click at [102, 241] on span at bounding box center [99, 240] width 11 height 11
click at [102, 241] on input "The funding of the startup investment program depends on the reallocation of re…" at bounding box center [99, 240] width 11 height 11
radio input "true"
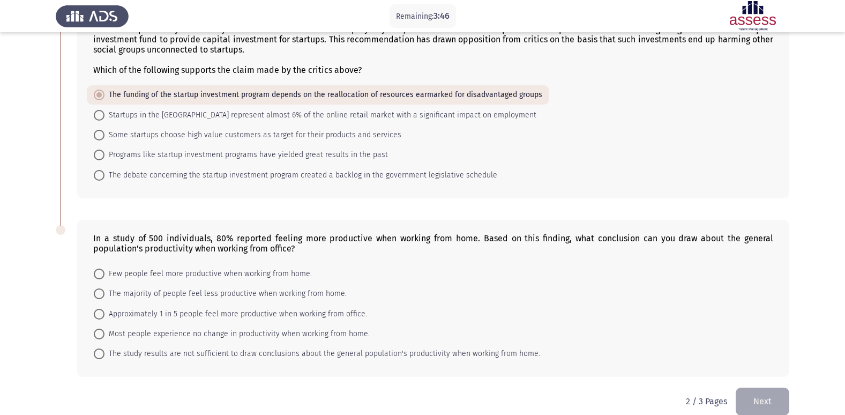
scroll to position [263, 0]
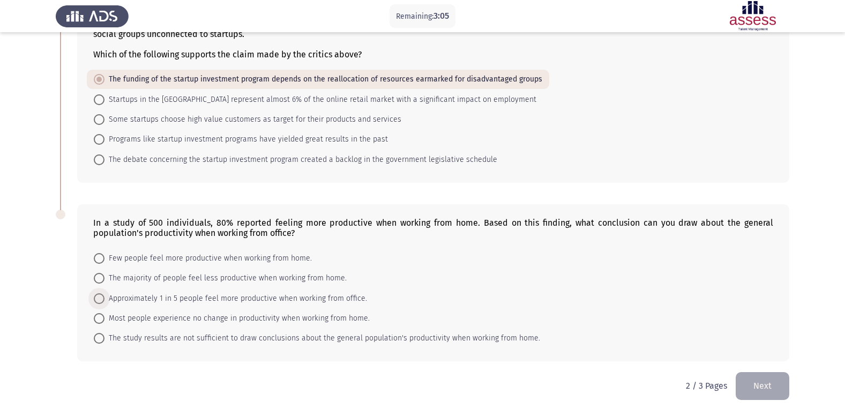
click at [97, 302] on span at bounding box center [99, 298] width 11 height 11
click at [97, 302] on input "Approximately 1 in 5 people feel more productive when working from office." at bounding box center [99, 298] width 11 height 11
radio input "true"
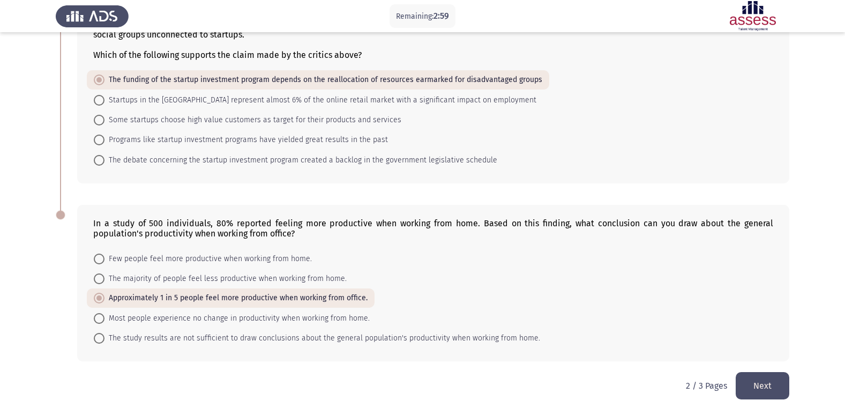
click at [766, 385] on button "Next" at bounding box center [763, 385] width 54 height 27
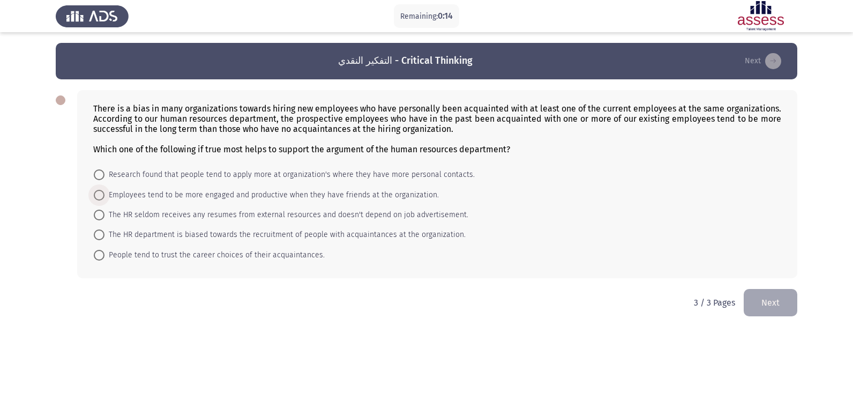
click at [98, 196] on span at bounding box center [99, 195] width 11 height 11
click at [98, 196] on input "Employees tend to be more engaged and productive when they have friends at the …" at bounding box center [99, 195] width 11 height 11
radio input "true"
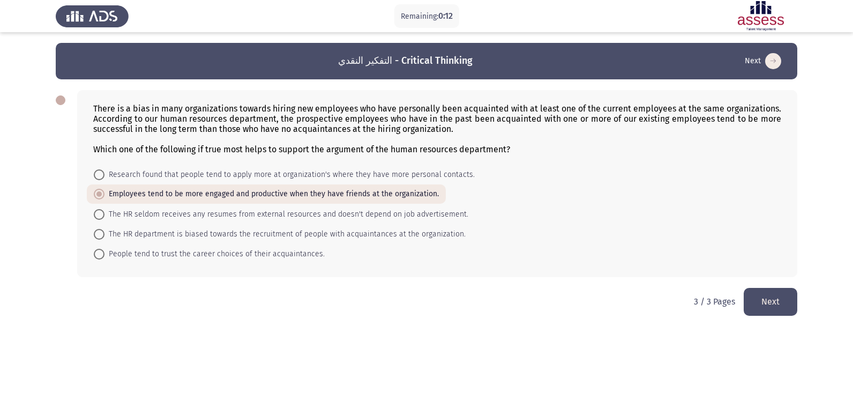
click at [752, 299] on button "Next" at bounding box center [771, 301] width 54 height 27
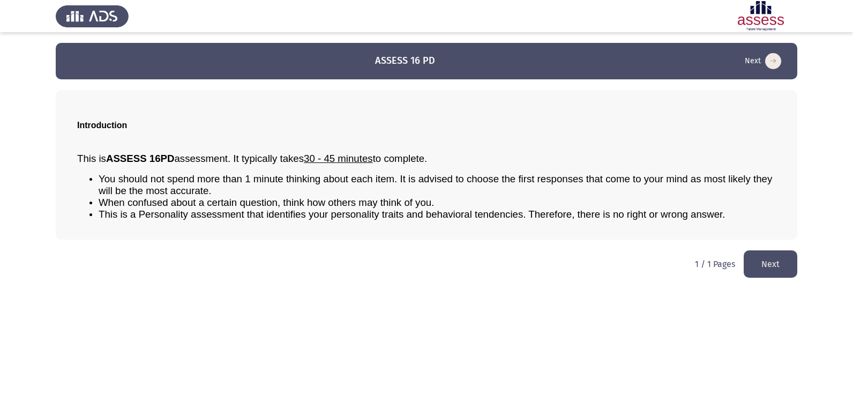
click at [785, 263] on button "Next" at bounding box center [771, 263] width 54 height 27
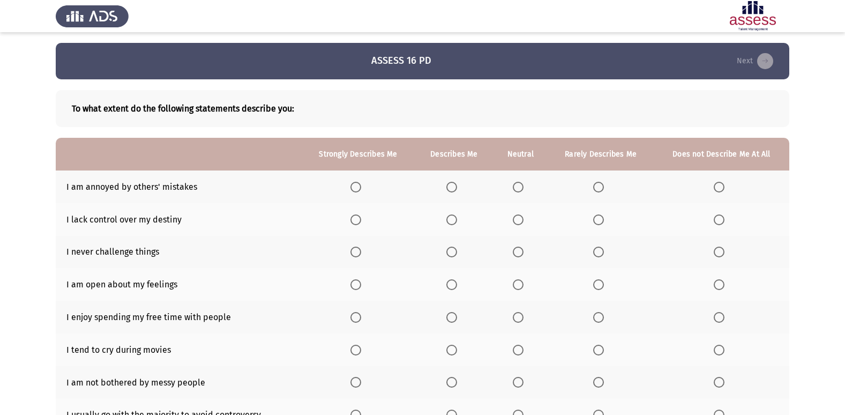
click at [522, 186] on span "Select an option" at bounding box center [518, 187] width 11 height 11
click at [522, 186] on input "Select an option" at bounding box center [518, 187] width 11 height 11
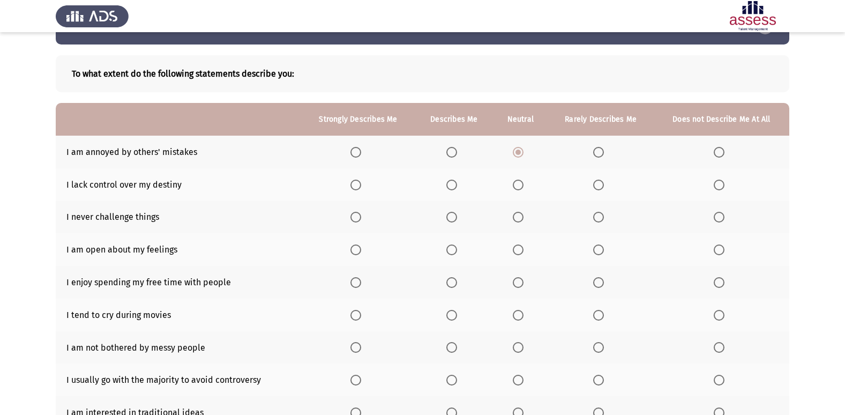
scroll to position [54, 0]
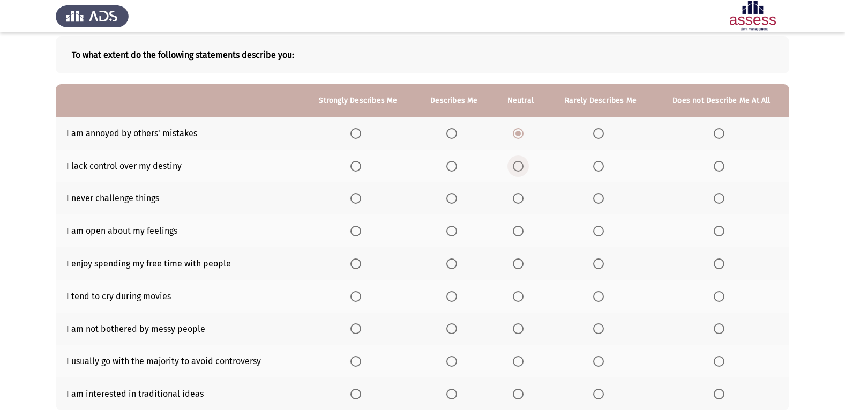
click at [518, 166] on span "Select an option" at bounding box center [518, 166] width 11 height 11
click at [518, 166] on input "Select an option" at bounding box center [518, 166] width 11 height 11
click at [599, 201] on span "Select an option" at bounding box center [598, 198] width 11 height 11
click at [599, 201] on input "Select an option" at bounding box center [598, 198] width 11 height 11
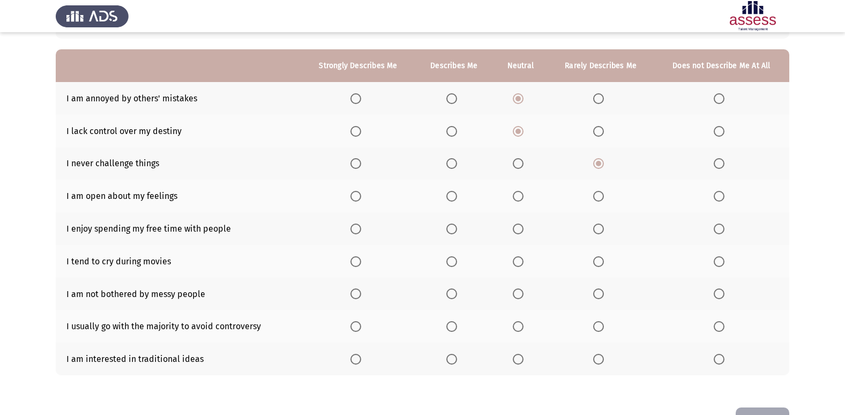
scroll to position [107, 0]
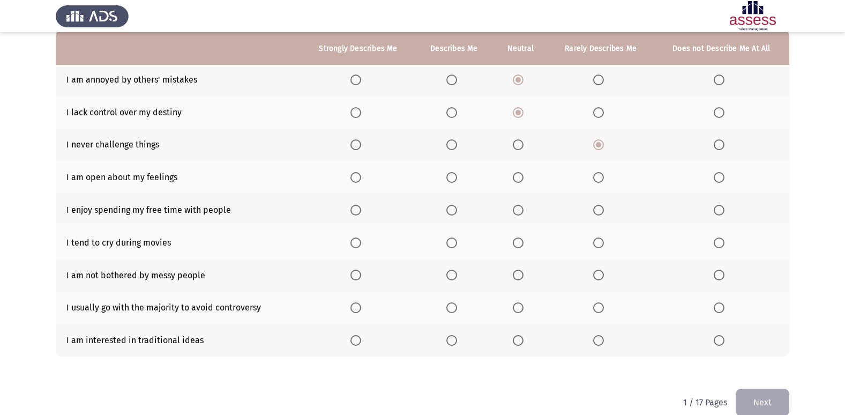
click at [354, 181] on span "Select an option" at bounding box center [356, 177] width 11 height 11
click at [354, 181] on input "Select an option" at bounding box center [356, 177] width 11 height 11
click at [446, 181] on th at bounding box center [454, 177] width 78 height 33
click at [450, 179] on span "Select an option" at bounding box center [451, 177] width 11 height 11
click at [450, 179] on input "Select an option" at bounding box center [451, 177] width 11 height 11
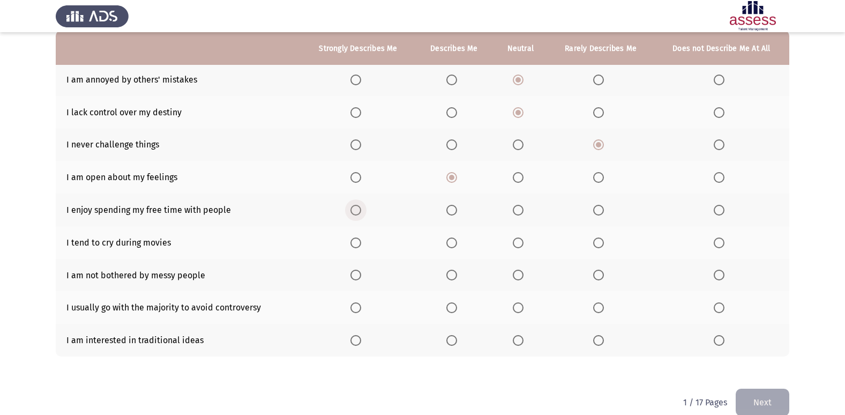
click at [356, 212] on span "Select an option" at bounding box center [356, 210] width 11 height 11
click at [356, 212] on input "Select an option" at bounding box center [356, 210] width 11 height 11
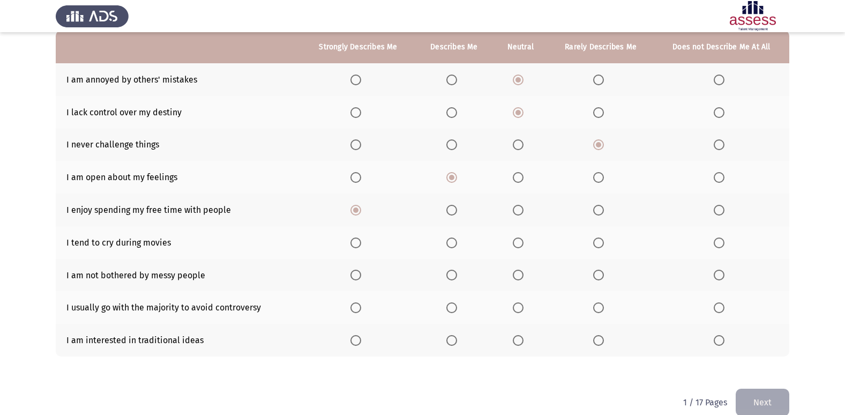
scroll to position [54, 0]
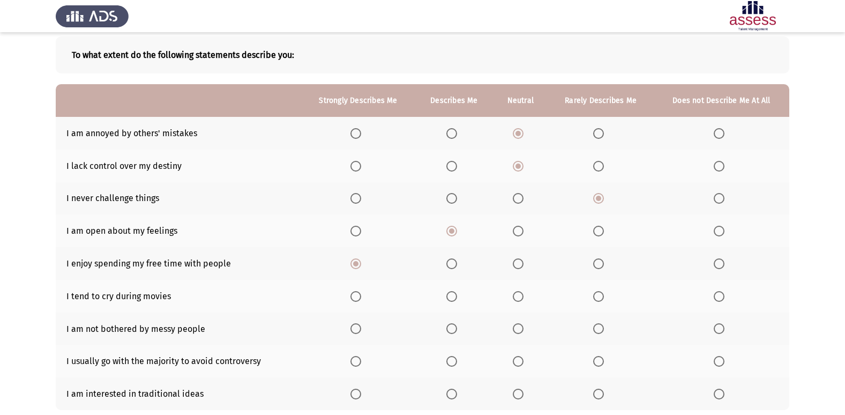
click at [516, 294] on span "Select an option" at bounding box center [518, 296] width 11 height 11
click at [516, 294] on input "Select an option" at bounding box center [518, 296] width 11 height 11
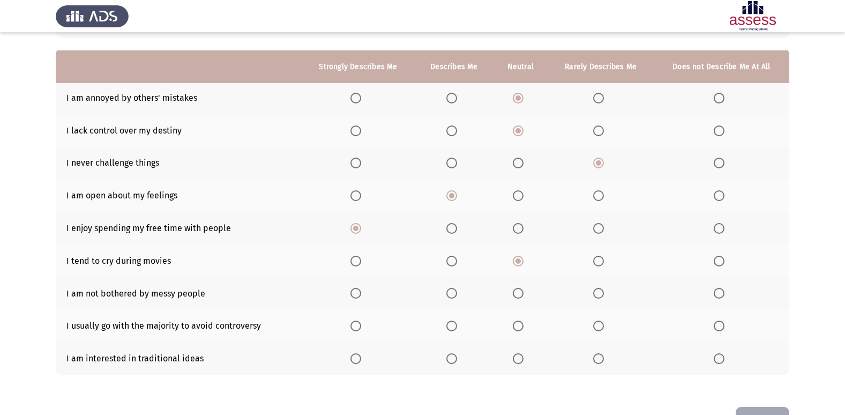
scroll to position [107, 0]
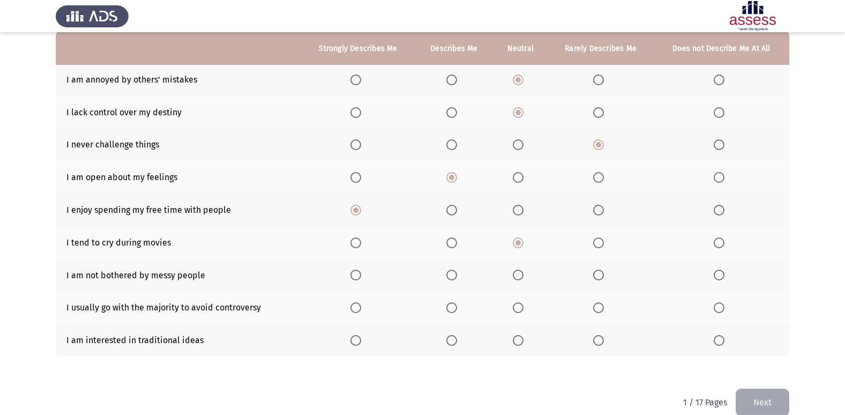
click at [715, 271] on span "Select an option" at bounding box center [719, 275] width 11 height 11
click at [715, 271] on input "Select an option" at bounding box center [719, 275] width 11 height 11
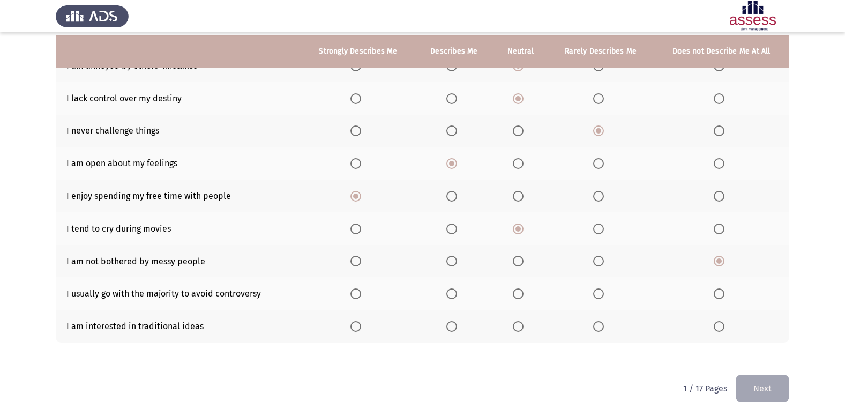
scroll to position [124, 0]
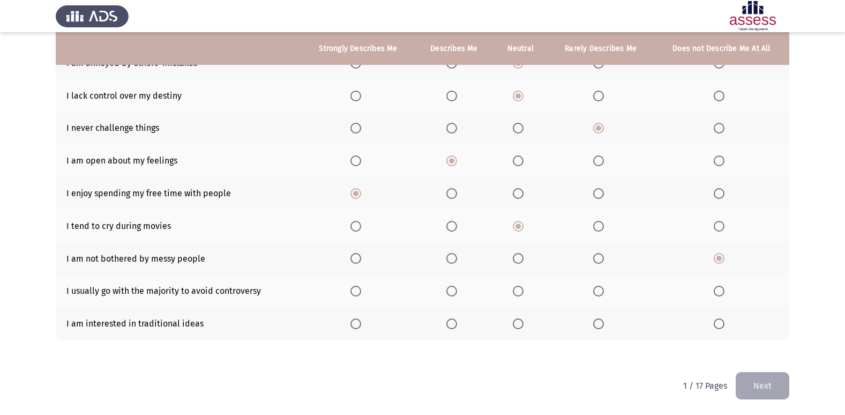
click at [720, 290] on span "Select an option" at bounding box center [719, 291] width 11 height 11
click at [720, 290] on input "Select an option" at bounding box center [719, 291] width 11 height 11
click at [597, 325] on span "Select an option" at bounding box center [598, 323] width 11 height 11
click at [597, 325] on input "Select an option" at bounding box center [598, 323] width 11 height 11
click at [750, 380] on button "Next" at bounding box center [763, 385] width 54 height 27
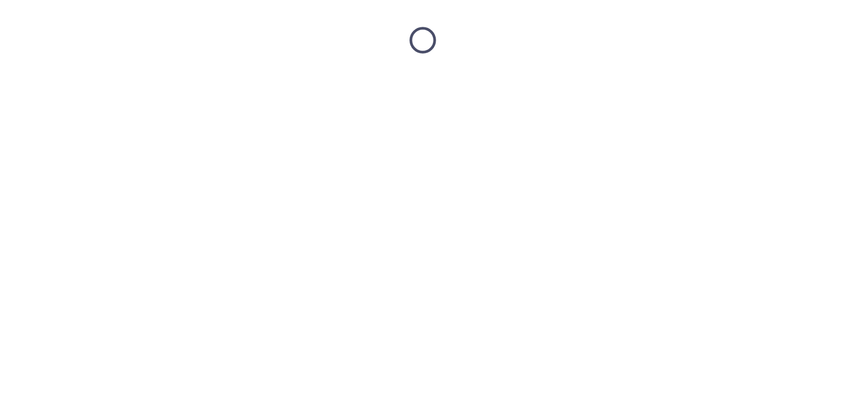
scroll to position [0, 0]
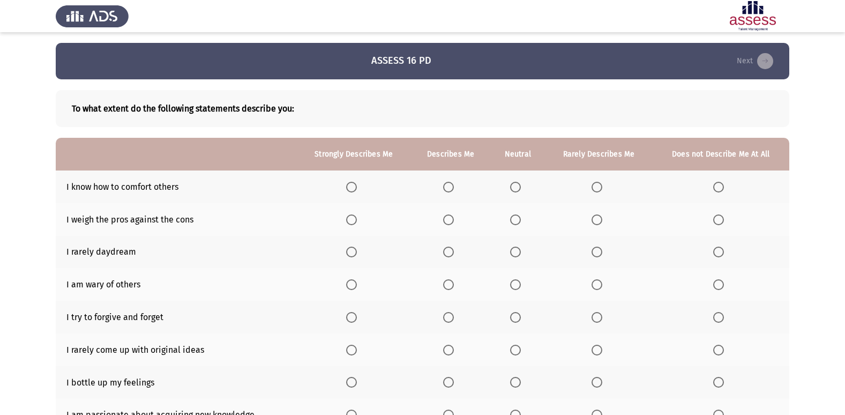
click at [450, 184] on span "Select an option" at bounding box center [448, 187] width 11 height 11
click at [450, 184] on input "Select an option" at bounding box center [448, 187] width 11 height 11
click at [445, 224] on span "Select an option" at bounding box center [448, 219] width 11 height 11
click at [445, 224] on input "Select an option" at bounding box center [448, 219] width 11 height 11
click at [516, 250] on span "Select an option" at bounding box center [515, 252] width 11 height 11
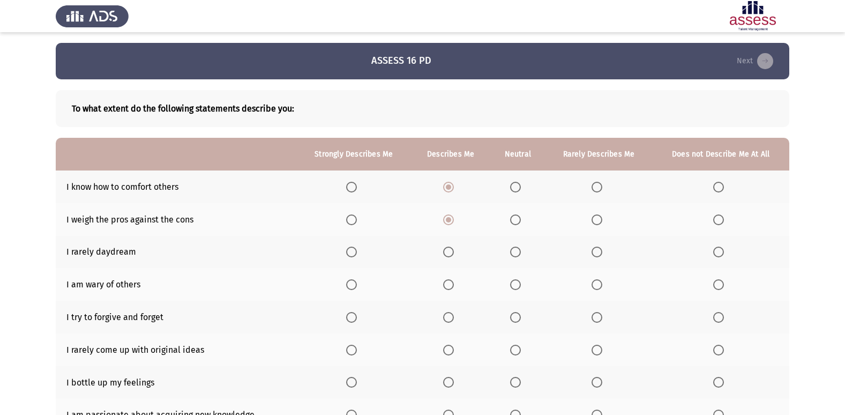
click at [516, 250] on input "Select an option" at bounding box center [515, 252] width 11 height 11
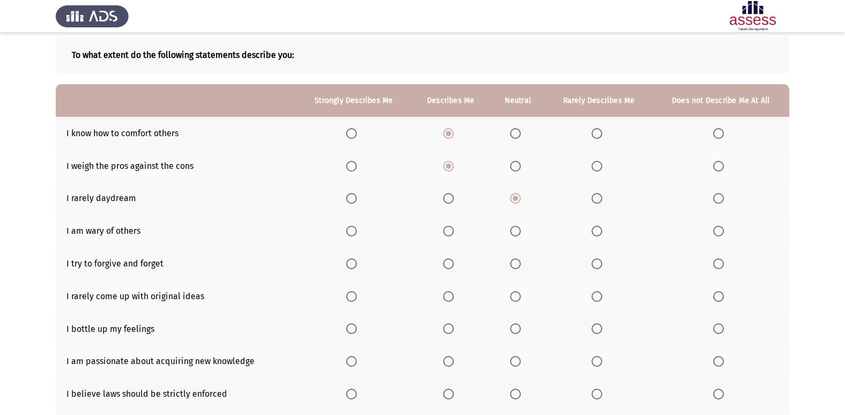
scroll to position [107, 0]
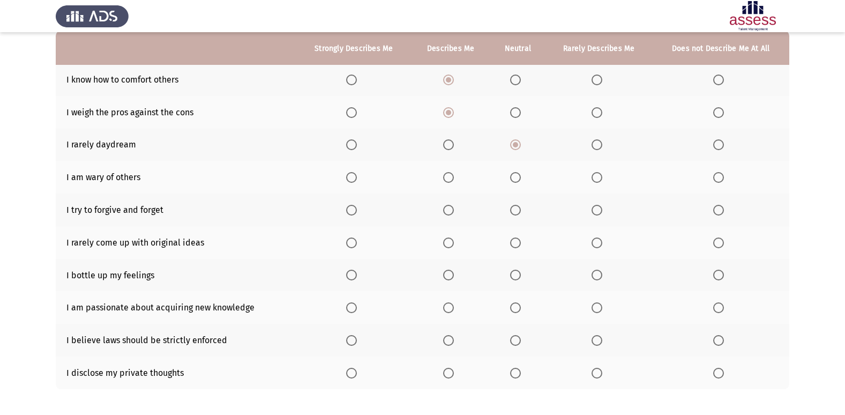
click at [601, 178] on span "Select an option" at bounding box center [597, 177] width 11 height 11
click at [601, 178] on input "Select an option" at bounding box center [597, 177] width 11 height 11
click at [521, 173] on span "Select an option" at bounding box center [515, 177] width 11 height 11
click at [521, 173] on input "Select an option" at bounding box center [515, 177] width 11 height 11
click at [515, 212] on span "Select an option" at bounding box center [515, 210] width 11 height 11
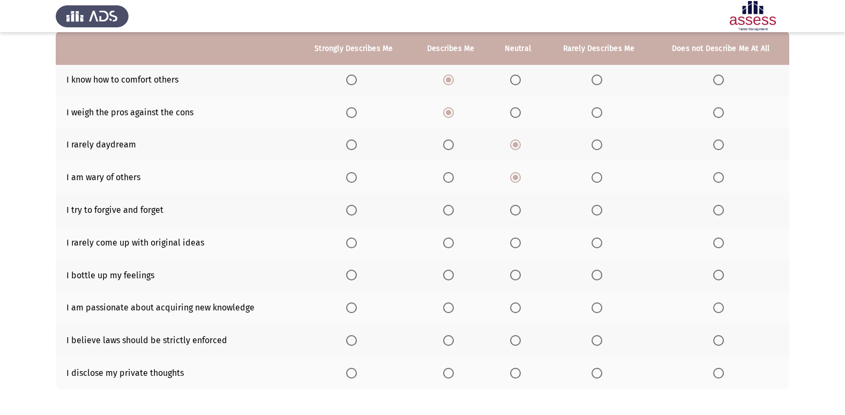
click at [515, 212] on input "Select an option" at bounding box center [515, 210] width 11 height 11
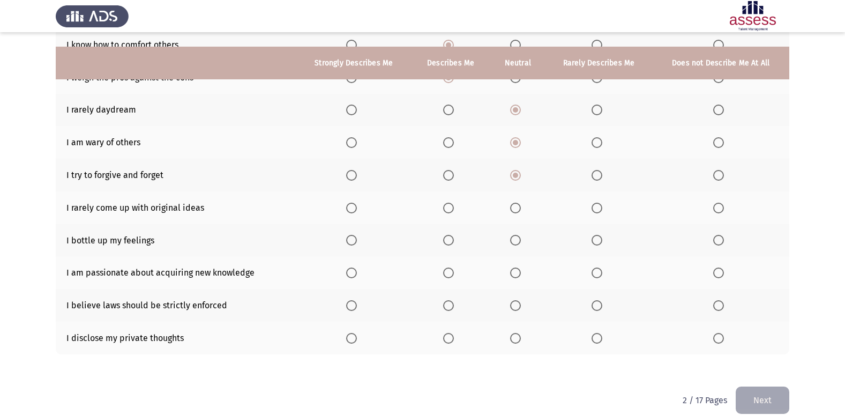
scroll to position [156, 0]
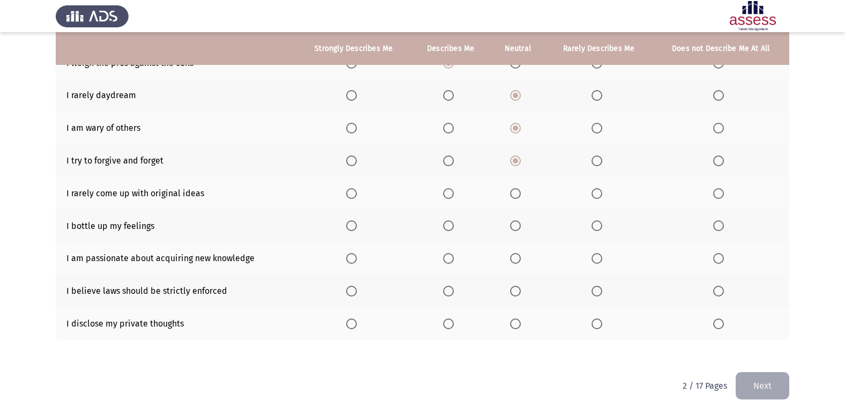
click at [519, 192] on span "Select an option" at bounding box center [515, 193] width 11 height 11
click at [519, 192] on input "Select an option" at bounding box center [515, 193] width 11 height 11
click at [512, 225] on span "Select an option" at bounding box center [515, 225] width 11 height 11
click at [512, 225] on input "Select an option" at bounding box center [515, 225] width 11 height 11
click at [452, 227] on span "Select an option" at bounding box center [448, 225] width 11 height 11
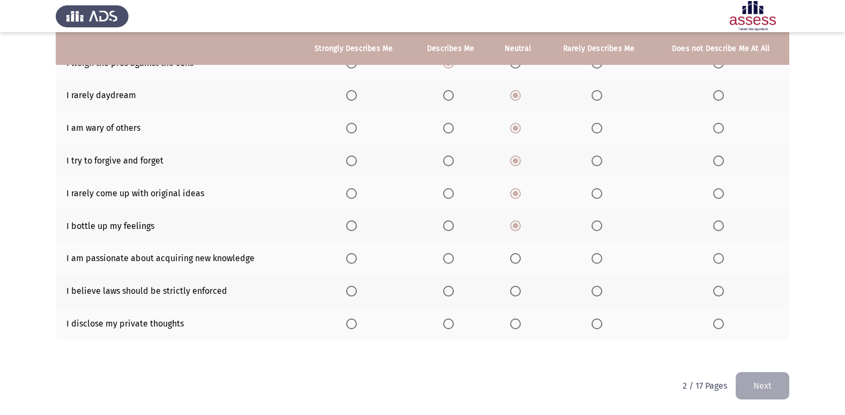
click at [452, 227] on input "Select an option" at bounding box center [448, 225] width 11 height 11
click at [601, 190] on span "Select an option" at bounding box center [597, 193] width 11 height 11
click at [601, 190] on input "Select an option" at bounding box center [597, 193] width 11 height 11
drag, startPoint x: 510, startPoint y: 201, endPoint x: 515, endPoint y: 199, distance: 5.8
click at [510, 200] on th at bounding box center [517, 193] width 55 height 33
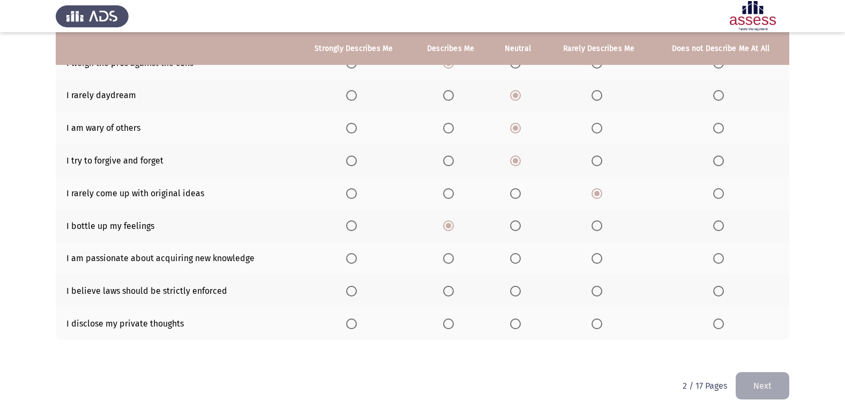
click at [352, 257] on span "Select an option" at bounding box center [351, 258] width 11 height 11
click at [352, 257] on input "Select an option" at bounding box center [351, 258] width 11 height 11
click at [447, 296] on span "Select an option" at bounding box center [448, 291] width 11 height 11
click at [447, 296] on input "Select an option" at bounding box center [448, 291] width 11 height 11
click at [352, 295] on span "Select an option" at bounding box center [351, 291] width 11 height 11
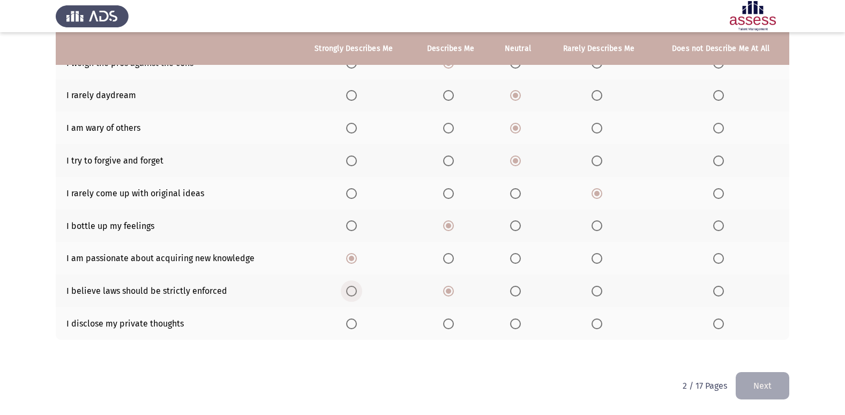
click at [352, 295] on input "Select an option" at bounding box center [351, 291] width 11 height 11
click at [444, 293] on span "Select an option" at bounding box center [448, 291] width 11 height 11
click at [444, 293] on input "Select an option" at bounding box center [448, 291] width 11 height 11
click at [523, 326] on label "Select an option" at bounding box center [517, 323] width 15 height 11
click at [521, 326] on input "Select an option" at bounding box center [515, 323] width 11 height 11
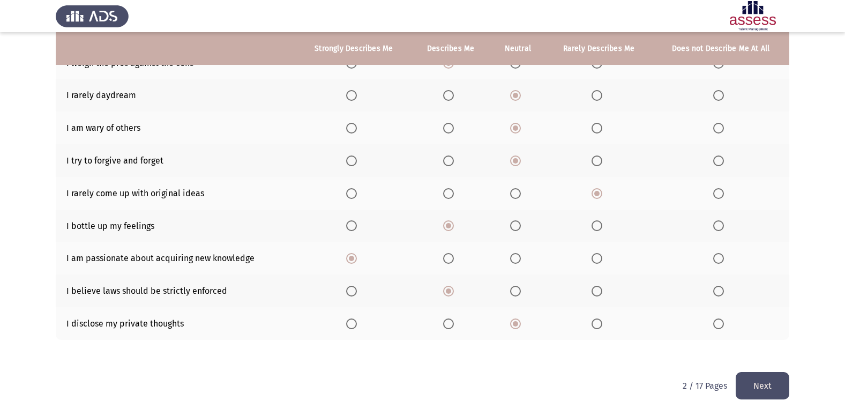
click at [760, 385] on button "Next" at bounding box center [763, 385] width 54 height 27
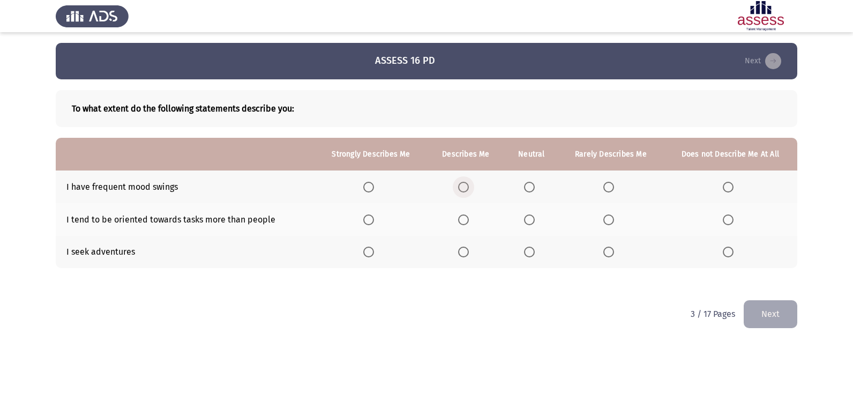
click at [464, 188] on span "Select an option" at bounding box center [463, 187] width 11 height 11
click at [464, 188] on input "Select an option" at bounding box center [463, 187] width 11 height 11
click at [463, 219] on span "Select an option" at bounding box center [463, 219] width 11 height 11
click at [463, 219] on input "Select an option" at bounding box center [463, 219] width 11 height 11
click at [529, 211] on th at bounding box center [532, 219] width 54 height 33
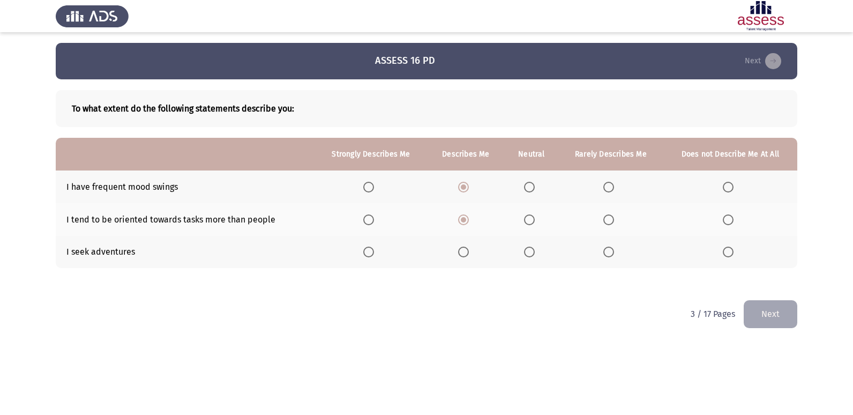
click at [529, 212] on th at bounding box center [532, 219] width 54 height 33
click at [528, 215] on span "Select an option" at bounding box center [529, 219] width 11 height 11
click at [528, 215] on input "Select an option" at bounding box center [529, 219] width 11 height 11
click at [372, 251] on span "Select an option" at bounding box center [368, 252] width 11 height 11
click at [372, 251] on input "Select an option" at bounding box center [368, 252] width 11 height 11
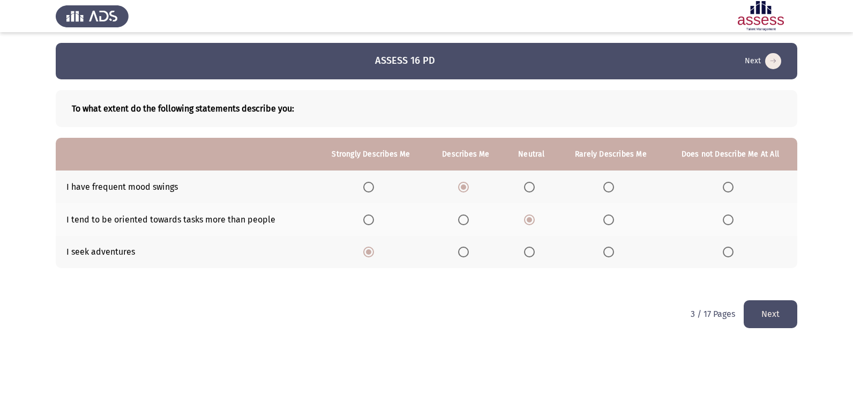
click at [789, 314] on button "Next" at bounding box center [771, 313] width 54 height 27
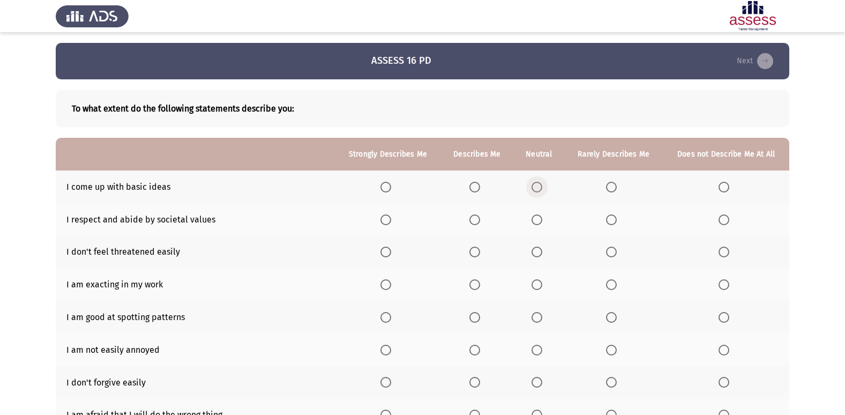
click at [539, 187] on span "Select an option" at bounding box center [537, 187] width 11 height 11
click at [539, 187] on input "Select an option" at bounding box center [537, 187] width 11 height 11
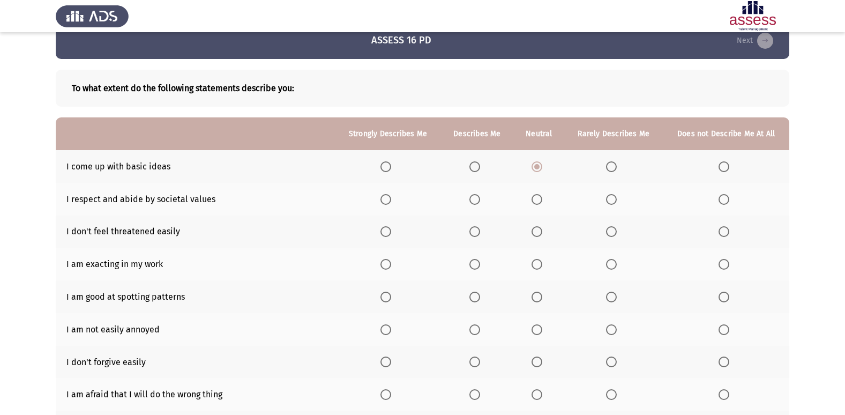
scroll to position [54, 0]
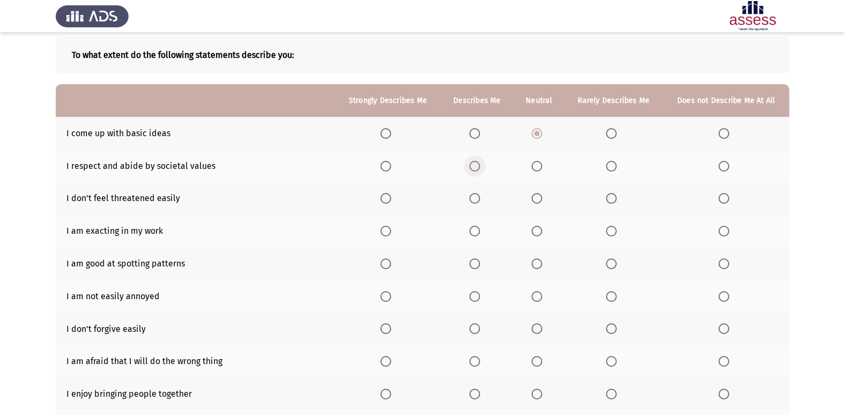
click at [476, 161] on span "Select an option" at bounding box center [474, 166] width 11 height 11
click at [476, 161] on input "Select an option" at bounding box center [474, 166] width 11 height 11
click at [543, 167] on label "Select an option" at bounding box center [539, 166] width 15 height 11
click at [542, 167] on input "Select an option" at bounding box center [537, 166] width 11 height 11
click at [386, 195] on span "Select an option" at bounding box center [386, 198] width 11 height 11
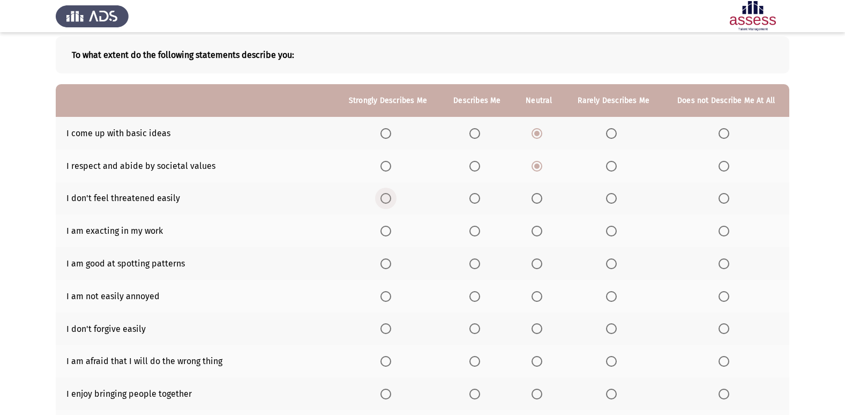
click at [386, 195] on input "Select an option" at bounding box center [386, 198] width 11 height 11
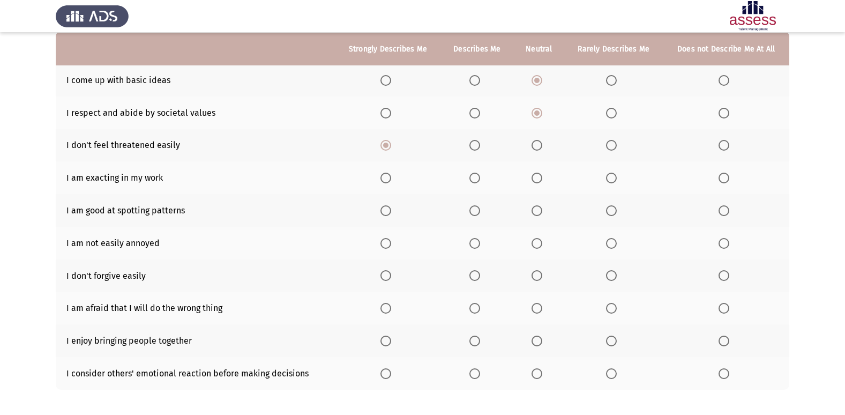
scroll to position [107, 0]
click at [543, 180] on label "Select an option" at bounding box center [539, 177] width 15 height 11
click at [542, 180] on input "Select an option" at bounding box center [537, 177] width 11 height 11
click at [532, 209] on span "Select an option" at bounding box center [537, 210] width 11 height 11
click at [532, 209] on input "Select an option" at bounding box center [537, 210] width 11 height 11
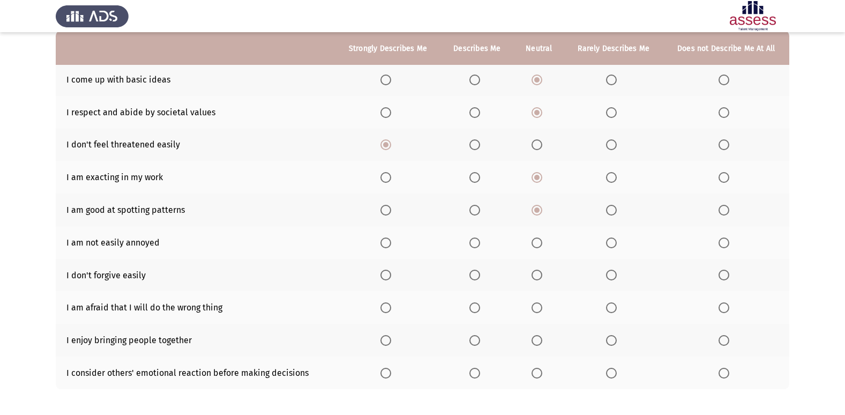
click at [609, 238] on span "Select an option" at bounding box center [611, 242] width 11 height 11
click at [609, 238] on input "Select an option" at bounding box center [611, 242] width 11 height 11
click at [536, 241] on span "Select an option" at bounding box center [537, 242] width 11 height 11
click at [536, 241] on input "Select an option" at bounding box center [537, 242] width 11 height 11
click at [541, 271] on span "Select an option" at bounding box center [537, 275] width 11 height 11
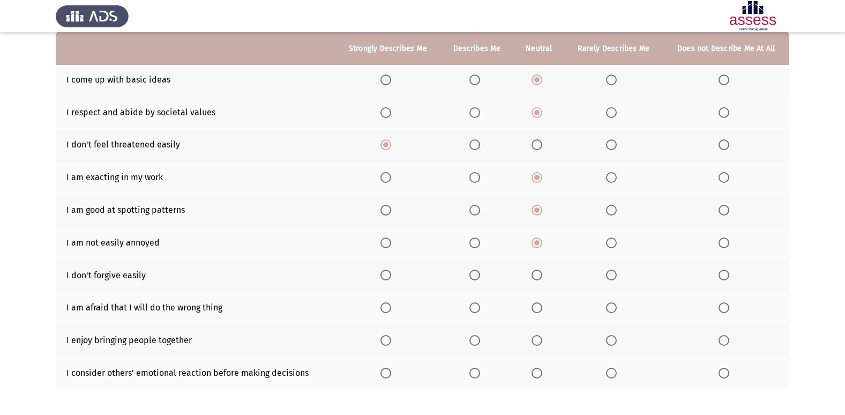
click at [541, 271] on input "Select an option" at bounding box center [537, 275] width 11 height 11
click at [615, 304] on span "Select an option" at bounding box center [611, 307] width 11 height 11
click at [615, 304] on input "Select an option" at bounding box center [611, 307] width 11 height 11
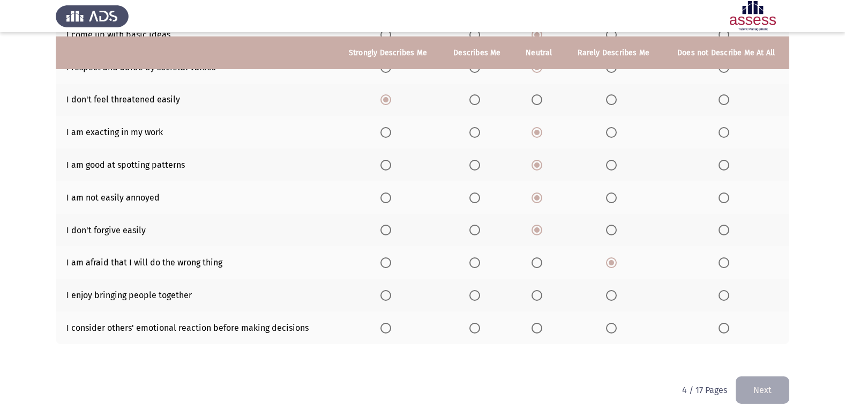
scroll to position [156, 0]
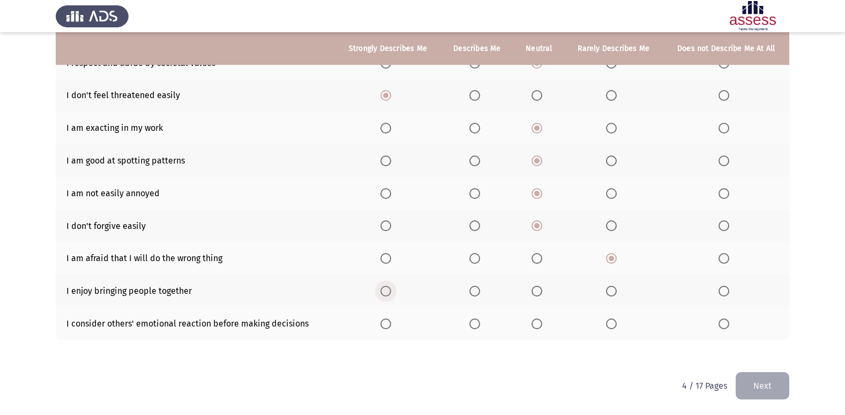
click at [394, 290] on label "Select an option" at bounding box center [388, 291] width 15 height 11
click at [391, 290] on input "Select an option" at bounding box center [386, 291] width 11 height 11
click at [479, 328] on span "Select an option" at bounding box center [474, 323] width 11 height 11
click at [479, 328] on input "Select an option" at bounding box center [474, 323] width 11 height 11
click at [383, 328] on span "Select an option" at bounding box center [386, 323] width 11 height 11
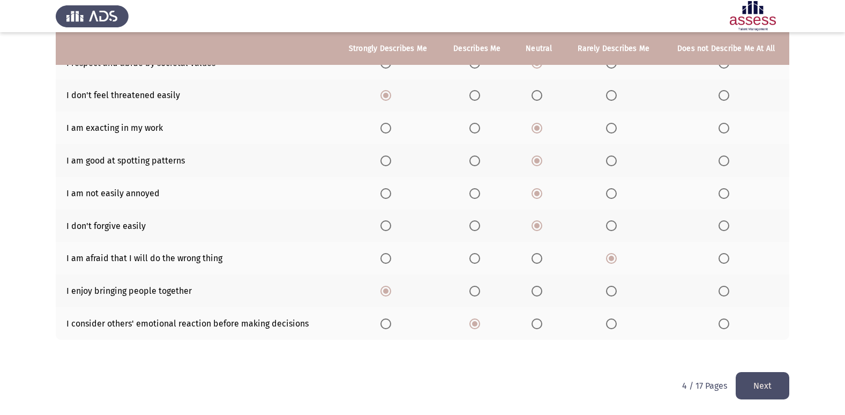
click at [383, 328] on input "Select an option" at bounding box center [386, 323] width 11 height 11
click at [746, 378] on button "Next" at bounding box center [763, 385] width 54 height 27
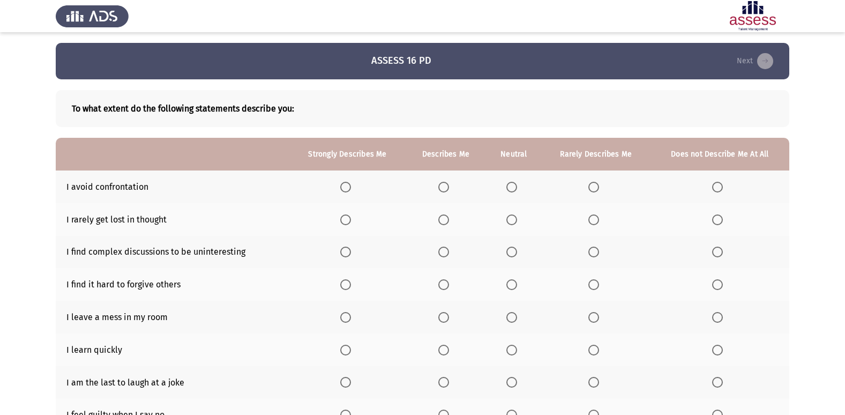
click at [510, 192] on th at bounding box center [514, 186] width 56 height 33
click at [511, 191] on span "Select an option" at bounding box center [511, 187] width 11 height 11
click at [511, 191] on input "Select an option" at bounding box center [511, 187] width 11 height 11
click at [600, 221] on label "Select an option" at bounding box center [595, 219] width 15 height 11
click at [599, 221] on input "Select an option" at bounding box center [593, 219] width 11 height 11
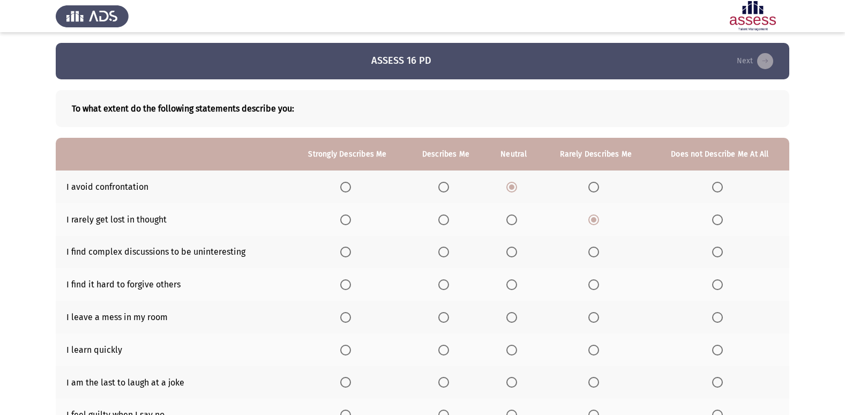
click at [592, 248] on span "Select an option" at bounding box center [593, 252] width 11 height 11
click at [592, 248] on input "Select an option" at bounding box center [593, 252] width 11 height 11
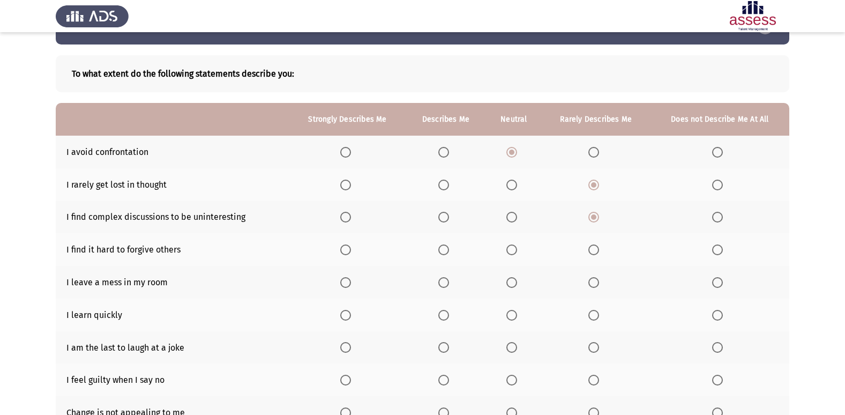
scroll to position [54, 0]
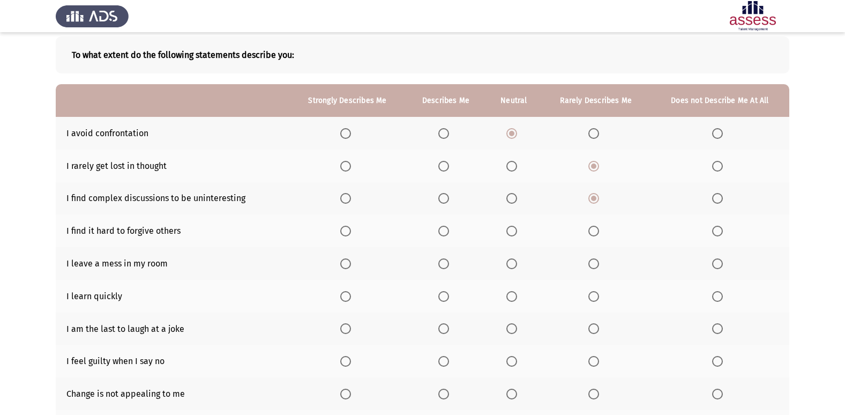
click at [448, 227] on span "Select an option" at bounding box center [443, 231] width 11 height 11
click at [448, 227] on input "Select an option" at bounding box center [443, 231] width 11 height 11
click at [508, 232] on span "Select an option" at bounding box center [511, 231] width 11 height 11
click at [508, 232] on input "Select an option" at bounding box center [511, 231] width 11 height 11
click at [595, 259] on span "Select an option" at bounding box center [593, 263] width 11 height 11
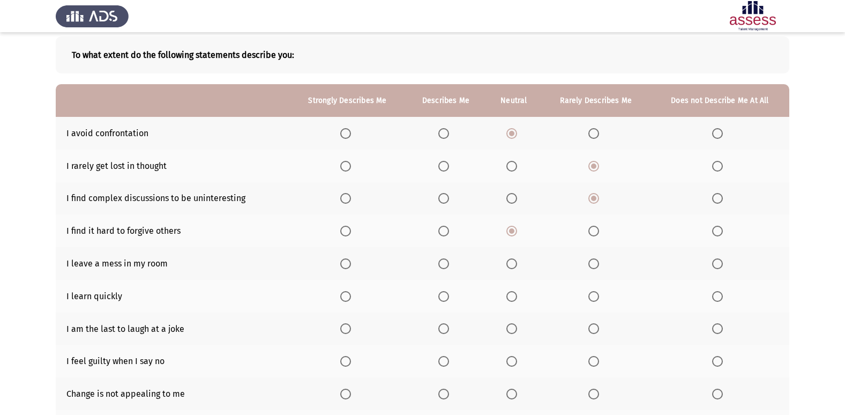
click at [595, 259] on input "Select an option" at bounding box center [593, 263] width 11 height 11
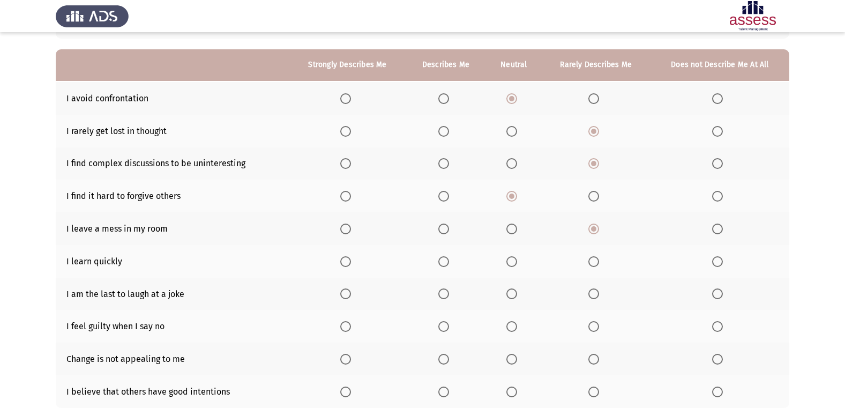
scroll to position [107, 0]
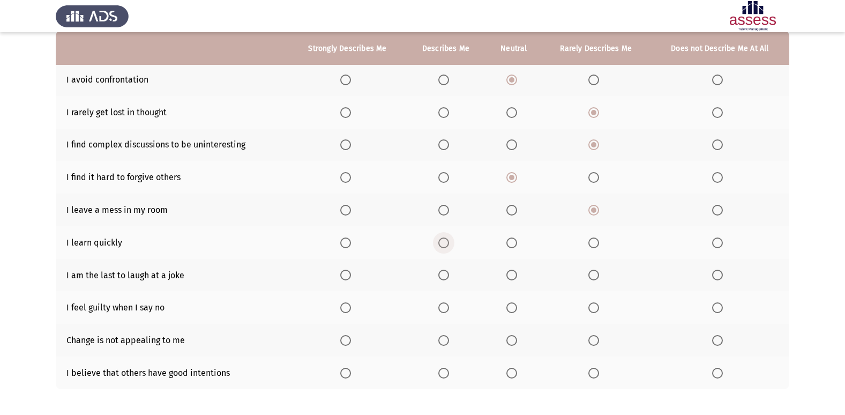
click at [443, 243] on span "Select an option" at bounding box center [443, 242] width 11 height 11
click at [443, 243] on input "Select an option" at bounding box center [443, 242] width 11 height 11
click at [351, 245] on span "Select an option" at bounding box center [345, 242] width 11 height 11
click at [351, 245] on input "Select an option" at bounding box center [345, 242] width 11 height 11
click at [597, 273] on span "Select an option" at bounding box center [593, 275] width 11 height 11
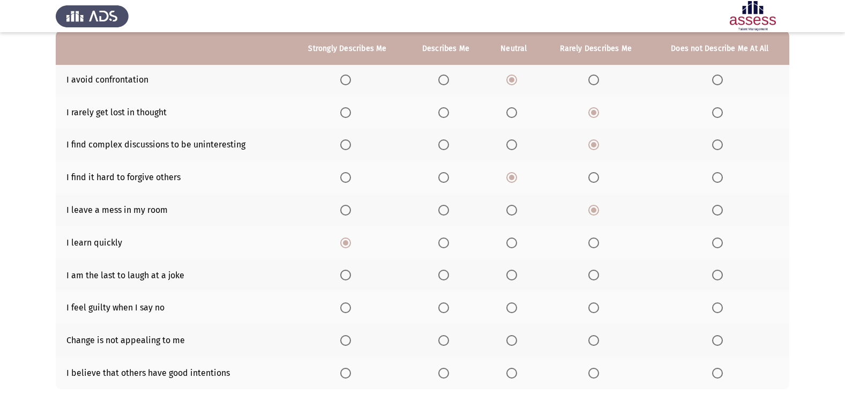
click at [597, 273] on input "Select an option" at bounding box center [593, 275] width 11 height 11
click at [513, 304] on span "Select an option" at bounding box center [511, 307] width 11 height 11
click at [513, 304] on input "Select an option" at bounding box center [511, 307] width 11 height 11
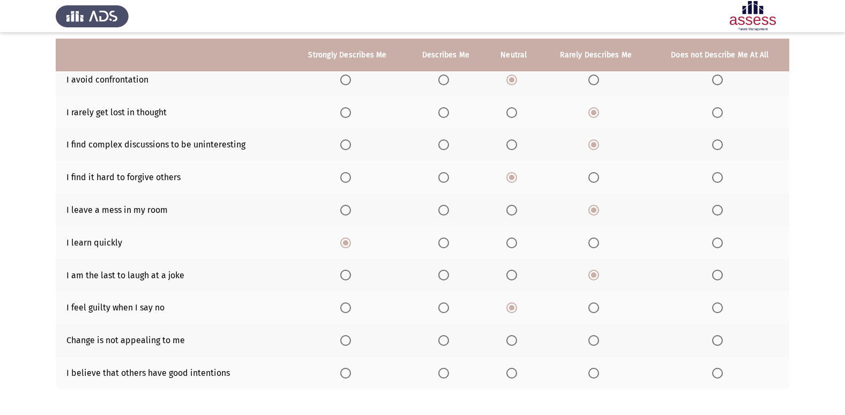
scroll to position [156, 0]
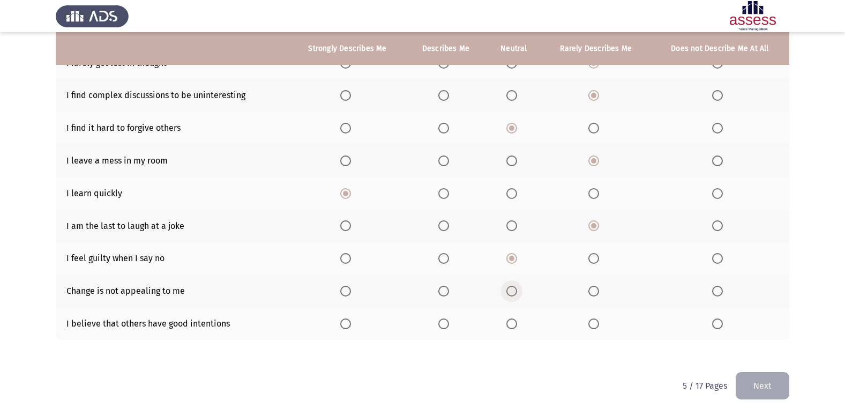
click at [512, 287] on span "Select an option" at bounding box center [511, 291] width 11 height 11
click at [512, 287] on input "Select an option" at bounding box center [511, 291] width 11 height 11
click at [597, 292] on span "Select an option" at bounding box center [593, 291] width 11 height 11
click at [597, 292] on input "Select an option" at bounding box center [593, 291] width 11 height 11
click at [436, 323] on th at bounding box center [446, 323] width 80 height 33
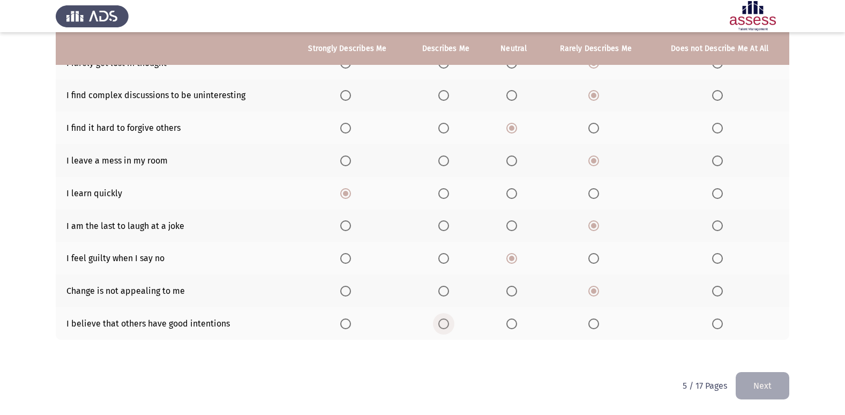
click at [441, 322] on span "Select an option" at bounding box center [443, 323] width 11 height 11
click at [441, 322] on input "Select an option" at bounding box center [443, 323] width 11 height 11
click at [791, 387] on html "ASSESS 16 PD Next To what extent do the following statements describe you: Stro…" at bounding box center [422, 129] width 845 height 571
click at [784, 388] on button "Next" at bounding box center [763, 385] width 54 height 27
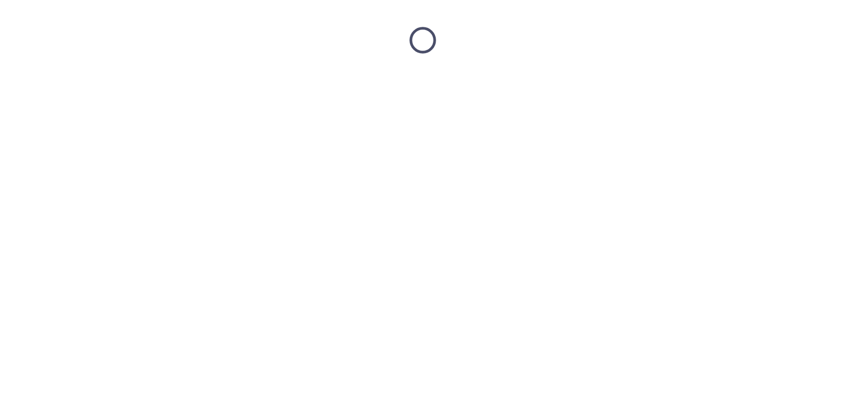
scroll to position [0, 0]
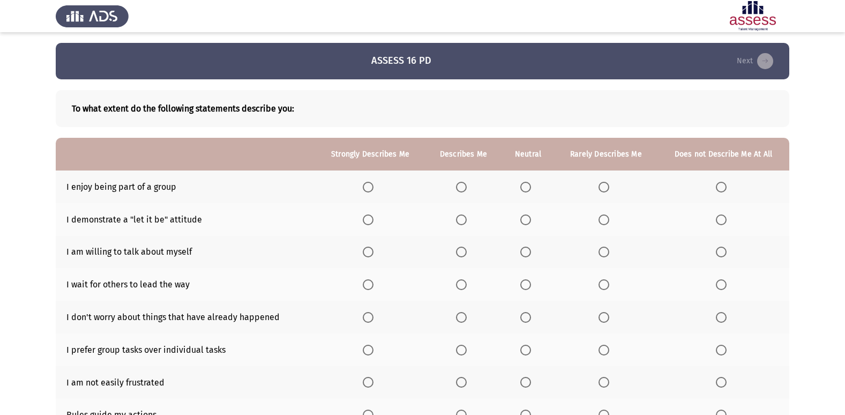
click at [373, 182] on span "Select an option" at bounding box center [368, 187] width 11 height 11
click at [373, 182] on input "Select an option" at bounding box center [368, 187] width 11 height 11
click at [523, 219] on span "Select an option" at bounding box center [525, 219] width 11 height 11
click at [523, 219] on input "Select an option" at bounding box center [525, 219] width 11 height 11
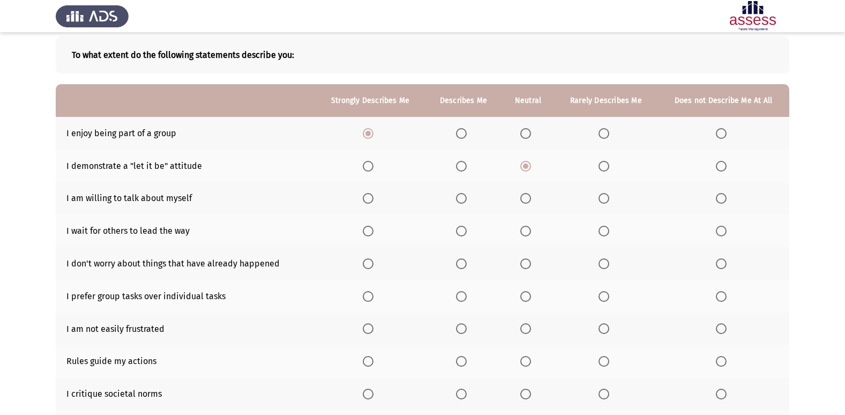
scroll to position [107, 0]
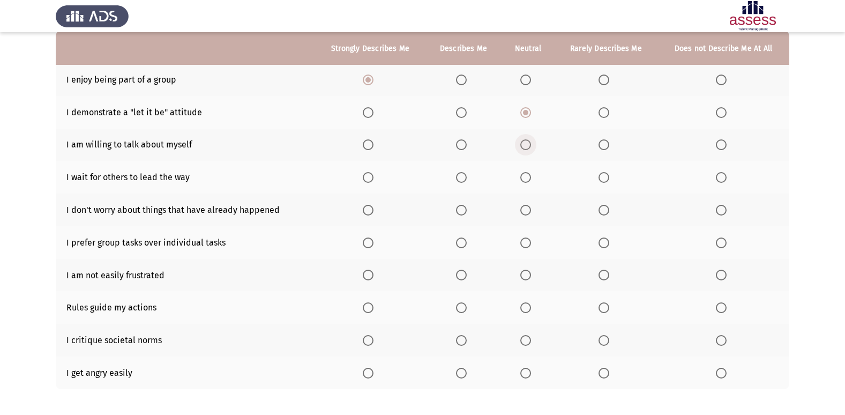
click at [529, 150] on span "Select an option" at bounding box center [525, 144] width 11 height 11
click at [529, 150] on input "Select an option" at bounding box center [525, 144] width 11 height 11
click at [463, 143] on span "Select an option" at bounding box center [461, 144] width 11 height 11
click at [463, 143] on input "Select an option" at bounding box center [461, 144] width 11 height 11
click at [717, 174] on span "Select an option" at bounding box center [721, 177] width 11 height 11
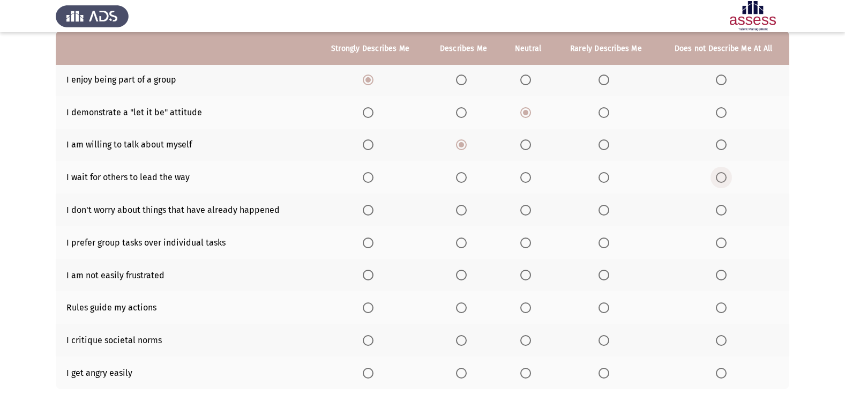
click at [717, 174] on input "Select an option" at bounding box center [721, 177] width 11 height 11
click at [533, 208] on label "Select an option" at bounding box center [527, 210] width 15 height 11
click at [531, 208] on input "Select an option" at bounding box center [525, 210] width 11 height 11
click at [377, 241] on label "Select an option" at bounding box center [370, 242] width 15 height 11
click at [374, 241] on input "Select an option" at bounding box center [368, 242] width 11 height 11
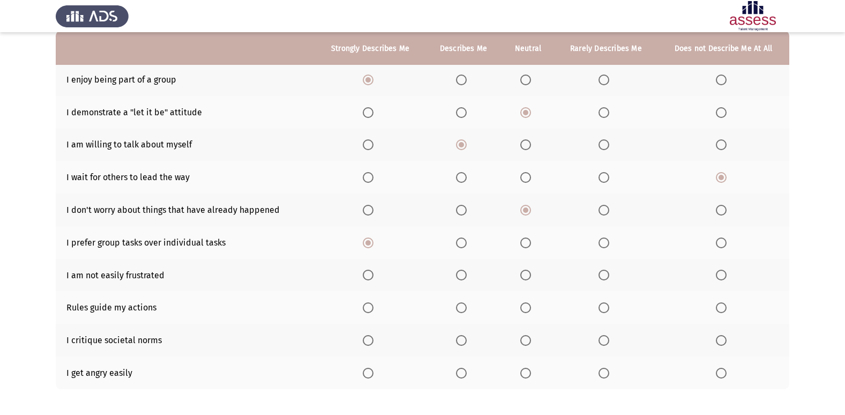
click at [370, 272] on span "Select an option" at bounding box center [368, 275] width 11 height 11
click at [370, 272] on input "Select an option" at bounding box center [368, 275] width 11 height 11
click at [534, 309] on label "Select an option" at bounding box center [527, 307] width 15 height 11
click at [531, 309] on input "Select an option" at bounding box center [525, 307] width 11 height 11
click at [605, 302] on span "Select an option" at bounding box center [604, 307] width 11 height 11
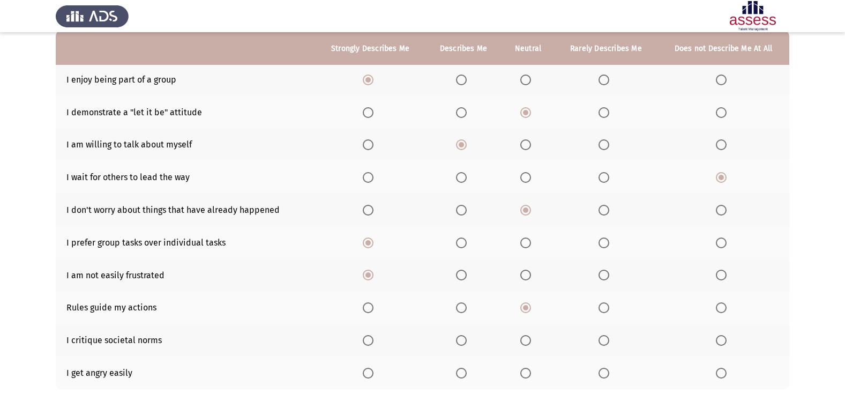
click at [605, 302] on input "Select an option" at bounding box center [604, 307] width 11 height 11
click at [527, 342] on span "Select an option" at bounding box center [525, 340] width 11 height 11
click at [527, 342] on input "Select an option" at bounding box center [525, 340] width 11 height 11
click at [459, 371] on span "Select an option" at bounding box center [461, 373] width 11 height 11
click at [459, 371] on input "Select an option" at bounding box center [461, 373] width 11 height 11
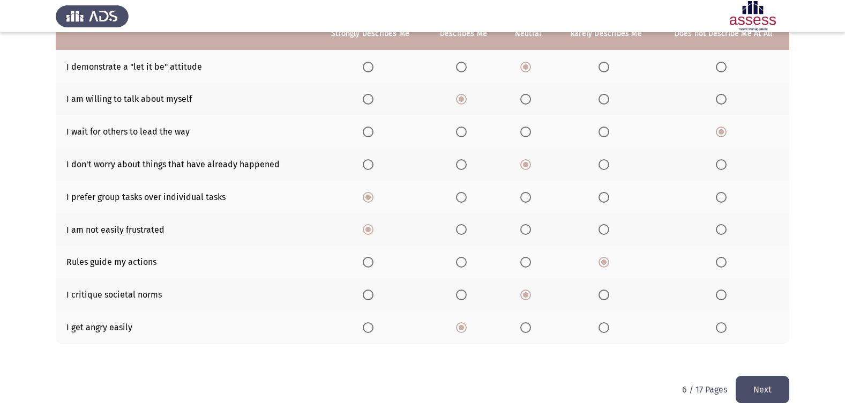
scroll to position [156, 0]
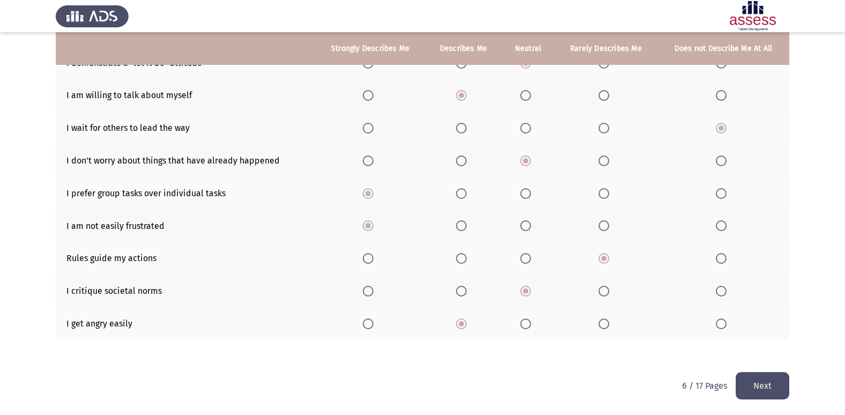
click at [530, 323] on span "Select an option" at bounding box center [525, 323] width 11 height 11
click at [530, 323] on input "Select an option" at bounding box center [525, 323] width 11 height 11
click at [745, 375] on button "Next" at bounding box center [763, 385] width 54 height 27
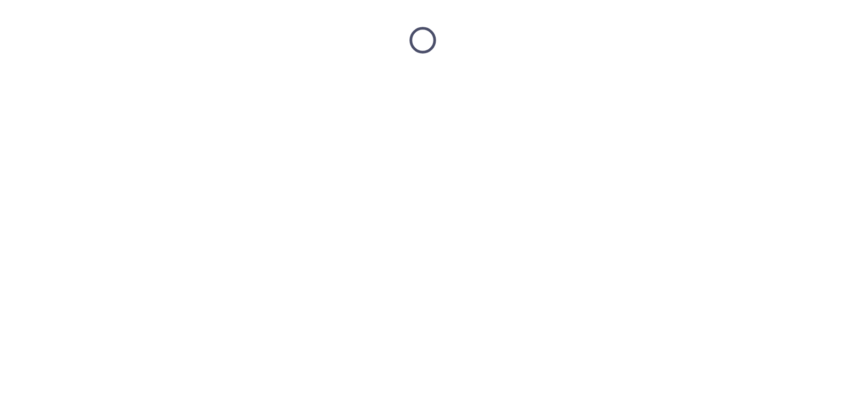
scroll to position [0, 0]
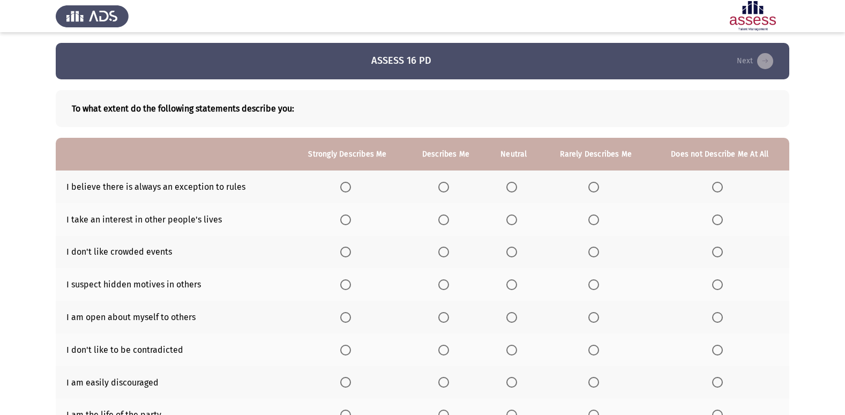
click at [509, 188] on span "Select an option" at bounding box center [511, 187] width 11 height 11
click at [509, 188] on input "Select an option" at bounding box center [511, 187] width 11 height 11
click at [602, 219] on label "Select an option" at bounding box center [595, 219] width 15 height 11
click at [599, 219] on input "Select an option" at bounding box center [593, 219] width 11 height 11
click at [506, 253] on span "Select an option" at bounding box center [511, 252] width 11 height 11
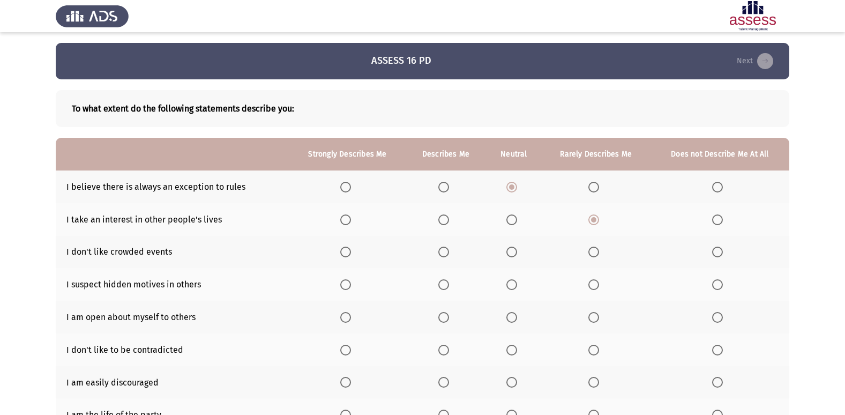
click at [506, 253] on input "Select an option" at bounding box center [511, 252] width 11 height 11
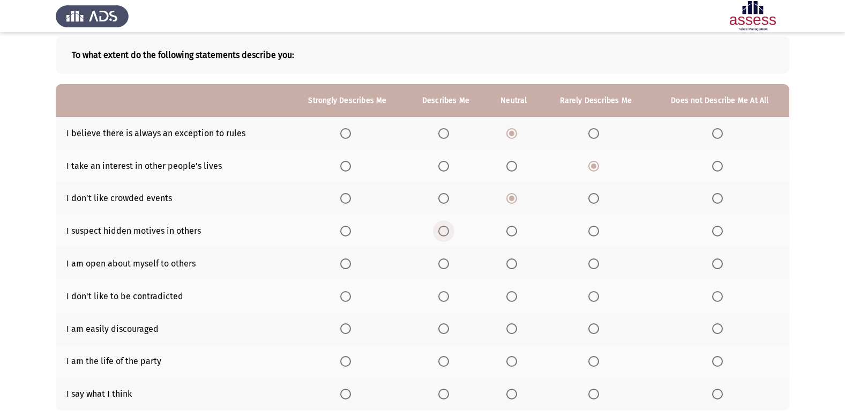
click at [441, 231] on span "Select an option" at bounding box center [443, 231] width 11 height 11
click at [441, 231] on input "Select an option" at bounding box center [443, 231] width 11 height 11
click at [514, 232] on span "Select an option" at bounding box center [511, 231] width 11 height 11
click at [514, 232] on input "Select an option" at bounding box center [511, 231] width 11 height 11
click at [355, 271] on th at bounding box center [347, 263] width 116 height 33
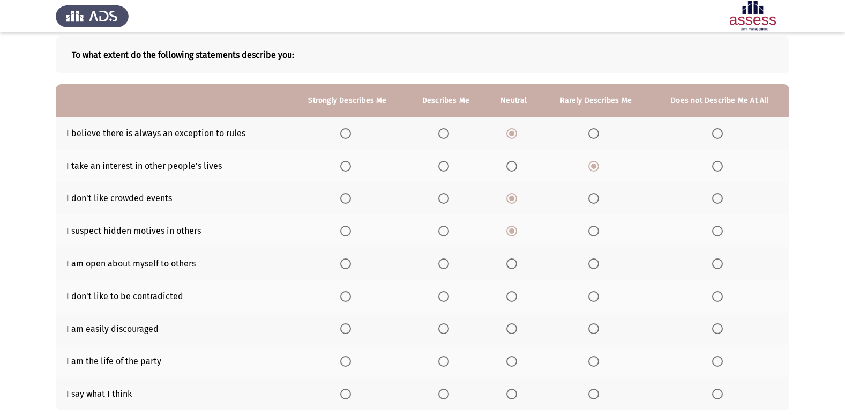
click at [444, 270] on th at bounding box center [446, 263] width 80 height 33
click at [443, 267] on span "Select an option" at bounding box center [443, 263] width 11 height 11
click at [443, 267] on input "Select an option" at bounding box center [443, 263] width 11 height 11
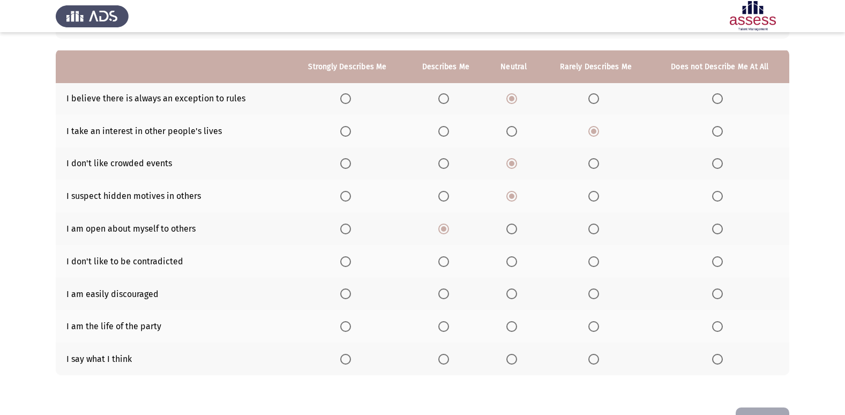
scroll to position [107, 0]
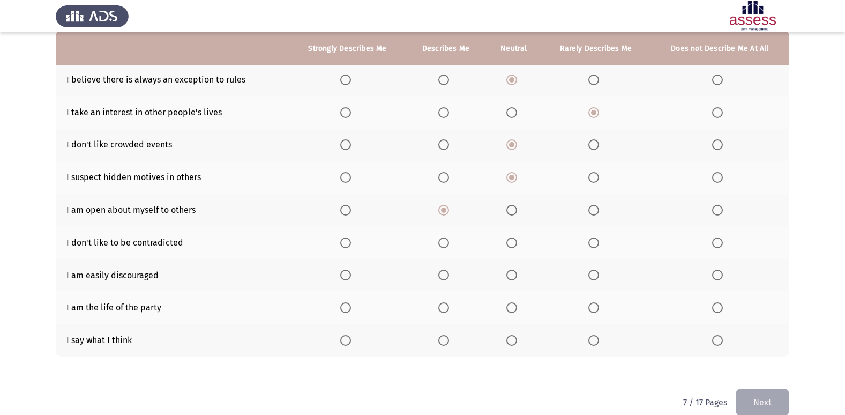
click at [513, 211] on span "Select an option" at bounding box center [511, 210] width 11 height 11
click at [513, 211] on input "Select an option" at bounding box center [511, 210] width 11 height 11
click at [508, 243] on span "Select an option" at bounding box center [511, 242] width 11 height 11
click at [508, 243] on input "Select an option" at bounding box center [511, 242] width 11 height 11
click at [716, 272] on span "Select an option" at bounding box center [717, 275] width 11 height 11
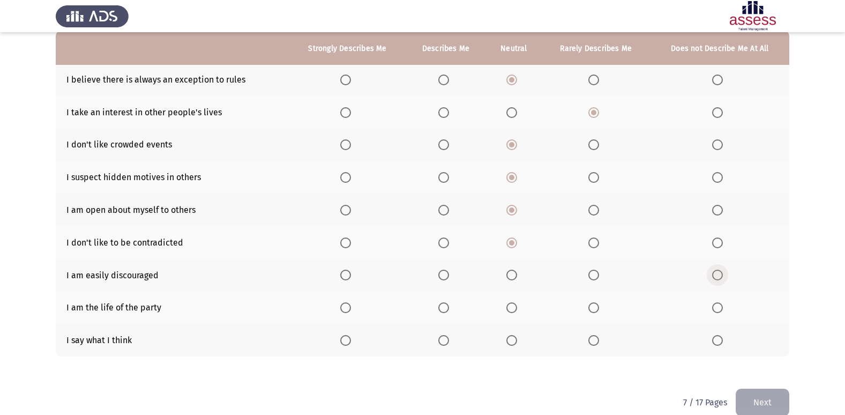
click at [716, 272] on input "Select an option" at bounding box center [717, 275] width 11 height 11
click at [512, 307] on span "Select an option" at bounding box center [511, 307] width 11 height 11
click at [512, 307] on input "Select an option" at bounding box center [511, 307] width 11 height 11
click at [342, 339] on span "Select an option" at bounding box center [345, 340] width 11 height 11
click at [342, 339] on input "Select an option" at bounding box center [345, 340] width 11 height 11
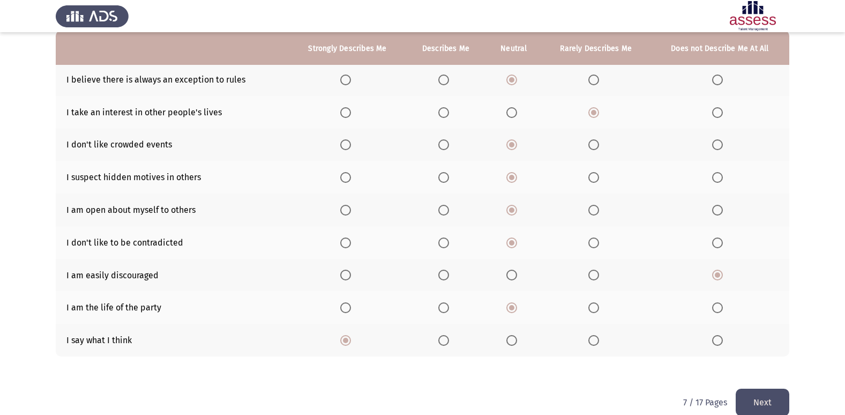
click at [766, 400] on button "Next" at bounding box center [763, 402] width 54 height 27
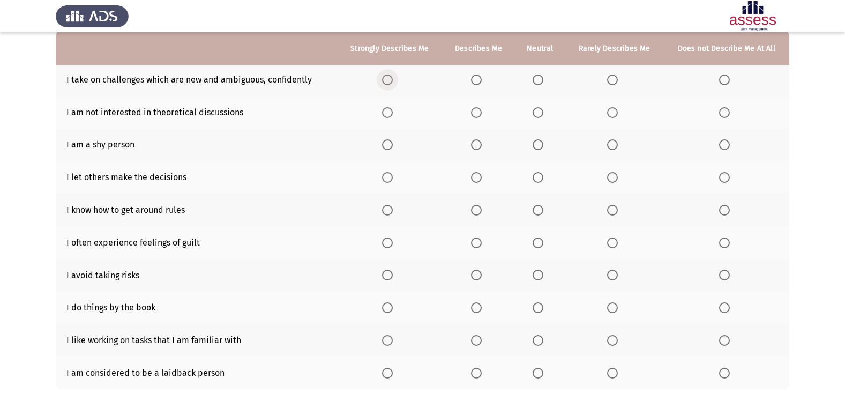
click at [387, 79] on span "Select an option" at bounding box center [387, 79] width 11 height 11
click at [387, 79] on input "Select an option" at bounding box center [387, 79] width 11 height 11
click at [393, 115] on span "Select an option" at bounding box center [387, 112] width 11 height 11
click at [393, 115] on input "Select an option" at bounding box center [387, 112] width 11 height 11
click at [540, 141] on span "Select an option" at bounding box center [538, 144] width 11 height 11
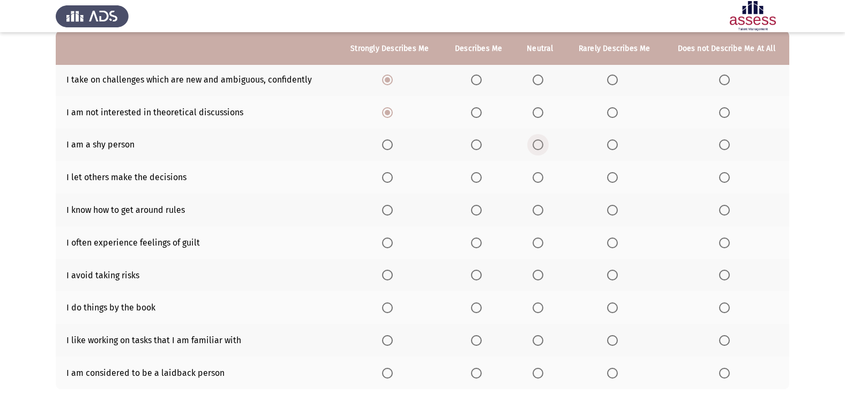
click at [540, 141] on input "Select an option" at bounding box center [538, 144] width 11 height 11
click at [728, 175] on span "Select an option" at bounding box center [724, 177] width 11 height 11
click at [728, 175] on input "Select an option" at bounding box center [724, 177] width 11 height 11
click at [540, 211] on span "Select an option" at bounding box center [538, 210] width 11 height 11
click at [540, 211] on input "Select an option" at bounding box center [538, 210] width 11 height 11
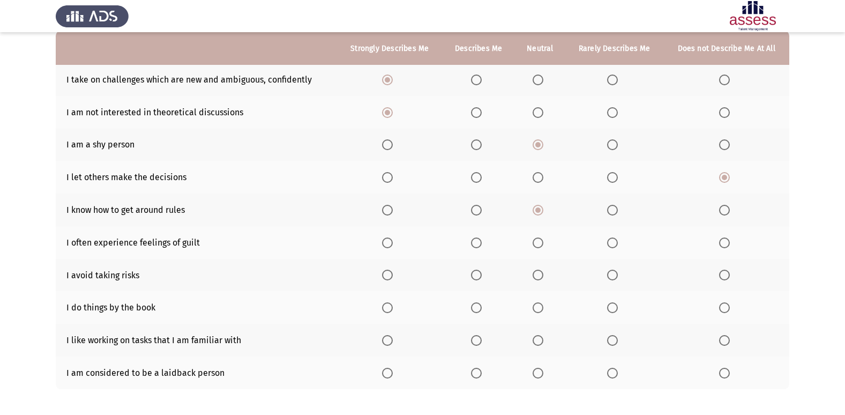
click at [474, 245] on span "Select an option" at bounding box center [476, 242] width 11 height 11
click at [474, 245] on input "Select an option" at bounding box center [476, 242] width 11 height 11
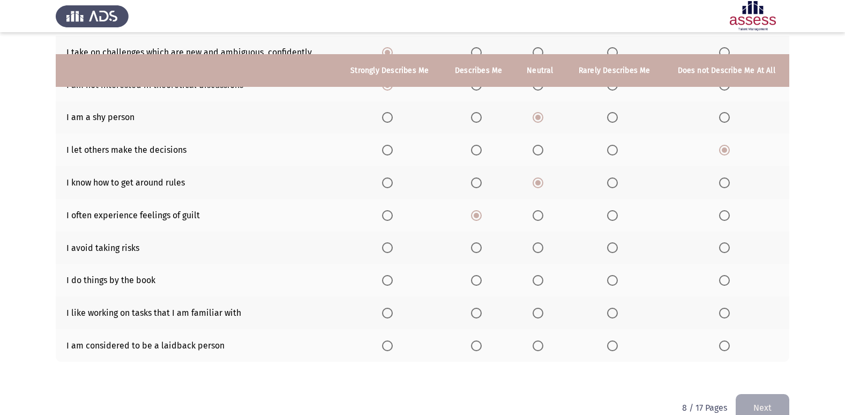
scroll to position [156, 0]
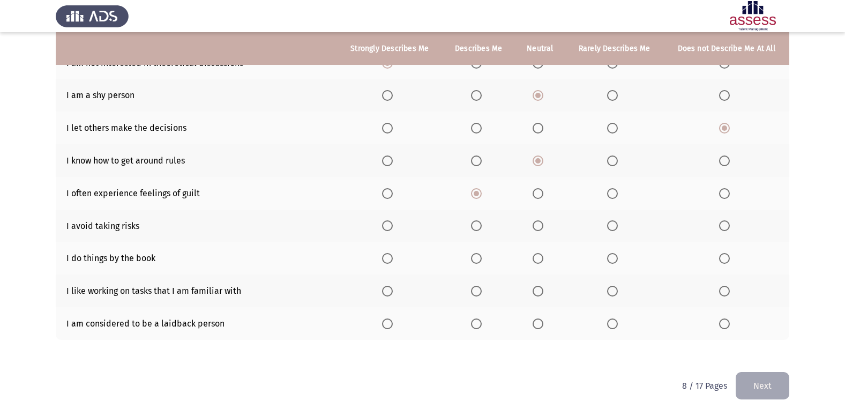
click at [616, 228] on span "Select an option" at bounding box center [612, 225] width 11 height 11
click at [616, 228] on input "Select an option" at bounding box center [612, 225] width 11 height 11
click at [608, 258] on span "Select an option" at bounding box center [612, 258] width 11 height 11
click at [608, 258] on input "Select an option" at bounding box center [612, 258] width 11 height 11
click at [550, 259] on th at bounding box center [540, 258] width 50 height 33
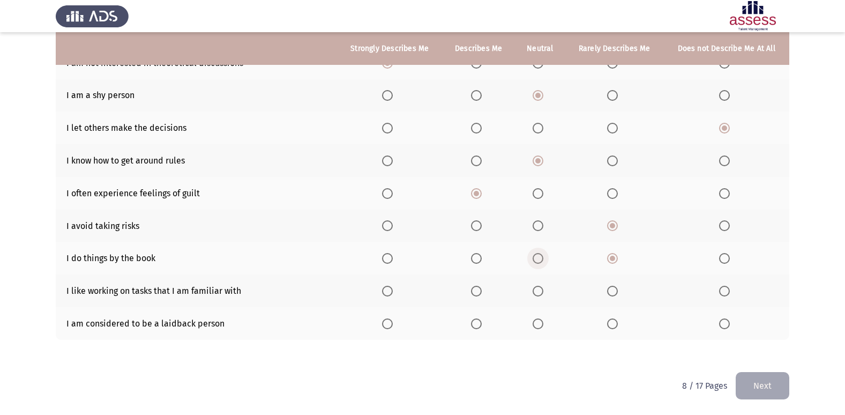
click at [545, 258] on label "Select an option" at bounding box center [540, 258] width 15 height 11
click at [543, 258] on input "Select an option" at bounding box center [538, 258] width 11 height 11
click at [539, 295] on span "Select an option" at bounding box center [538, 291] width 11 height 11
click at [539, 295] on input "Select an option" at bounding box center [538, 291] width 11 height 11
click at [539, 321] on span "Select an option" at bounding box center [538, 323] width 11 height 11
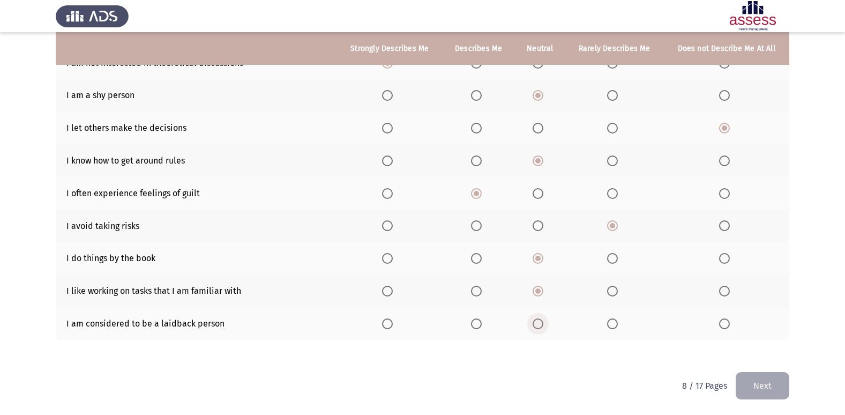
click at [539, 321] on input "Select an option" at bounding box center [538, 323] width 11 height 11
click at [759, 393] on button "Next" at bounding box center [763, 385] width 54 height 27
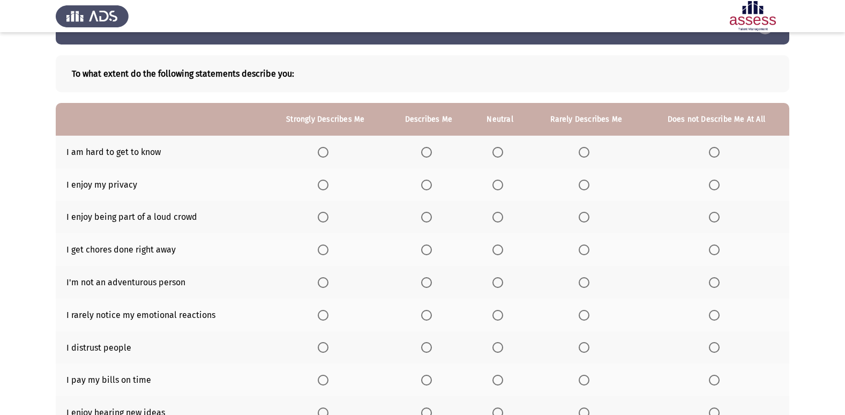
scroll to position [54, 0]
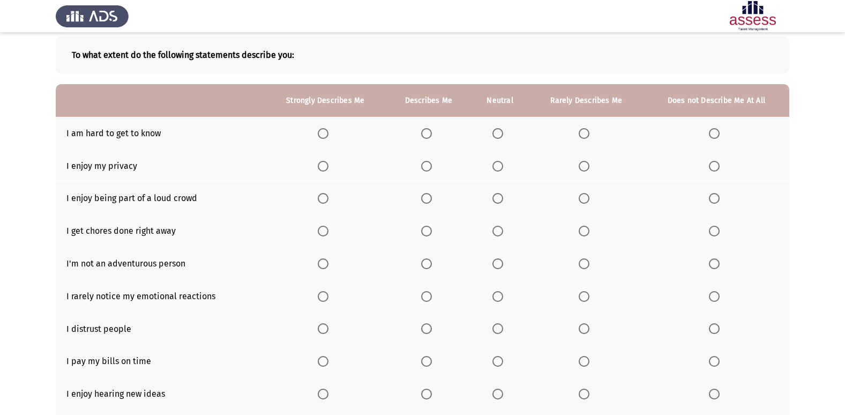
click at [588, 132] on span "Select an option" at bounding box center [584, 133] width 11 height 11
click at [588, 132] on input "Select an option" at bounding box center [584, 133] width 11 height 11
click at [586, 166] on span "Select an option" at bounding box center [584, 166] width 11 height 11
click at [586, 166] on input "Select an option" at bounding box center [584, 166] width 11 height 11
click at [504, 165] on label "Select an option" at bounding box center [500, 166] width 15 height 11
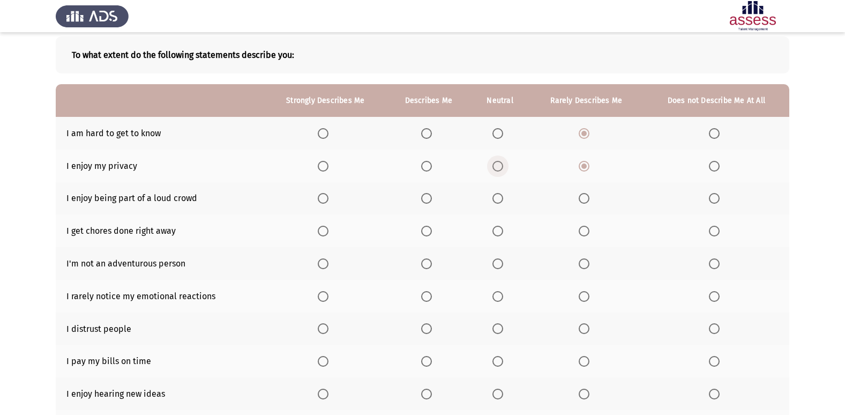
click at [503, 165] on input "Select an option" at bounding box center [498, 166] width 11 height 11
click at [432, 163] on span "Select an option" at bounding box center [426, 166] width 11 height 11
click at [432, 163] on input "Select an option" at bounding box center [426, 166] width 11 height 11
click at [580, 196] on span "Select an option" at bounding box center [584, 198] width 11 height 11
click at [580, 196] on input "Select an option" at bounding box center [584, 198] width 11 height 11
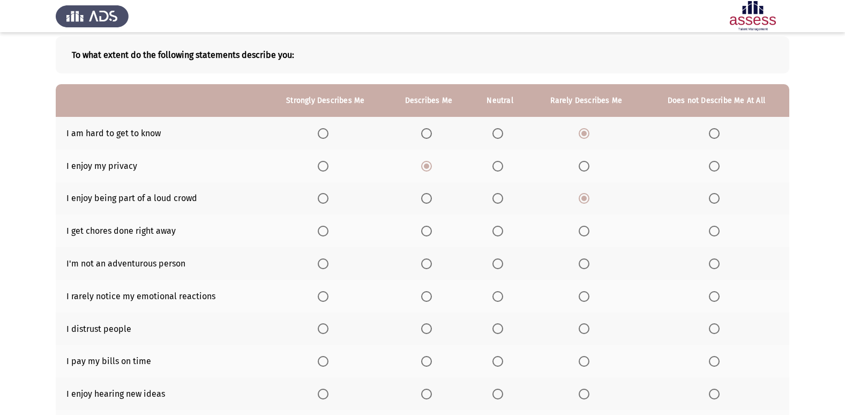
scroll to position [107, 0]
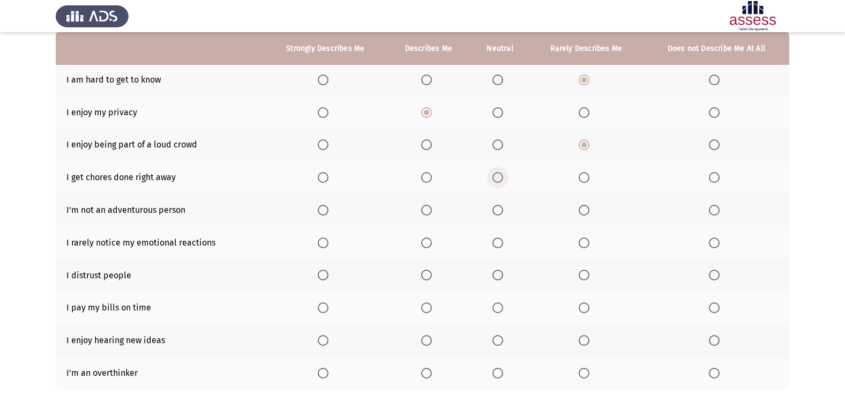
click at [502, 177] on span "Select an option" at bounding box center [498, 177] width 11 height 11
click at [502, 177] on input "Select an option" at bounding box center [498, 177] width 11 height 11
click at [719, 214] on span "Select an option" at bounding box center [714, 210] width 11 height 11
click at [719, 214] on input "Select an option" at bounding box center [714, 210] width 11 height 11
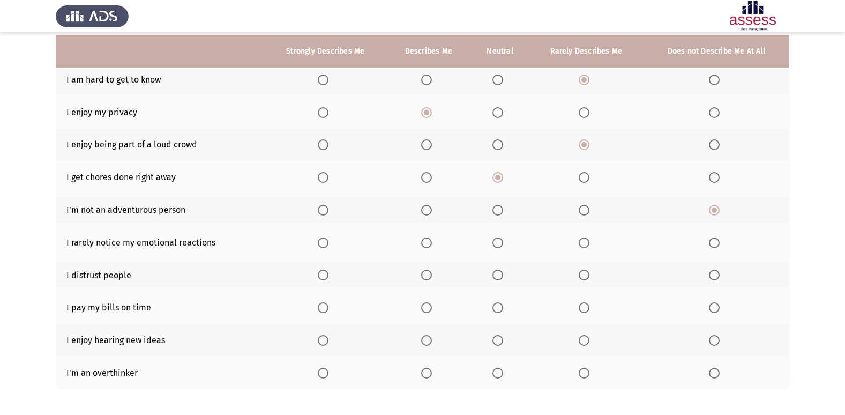
scroll to position [156, 0]
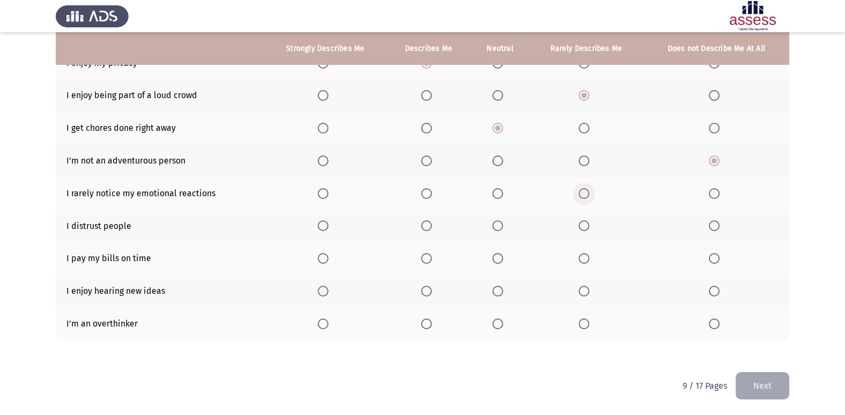
click at [582, 198] on span "Select an option" at bounding box center [584, 193] width 11 height 11
click at [582, 198] on input "Select an option" at bounding box center [584, 193] width 11 height 11
click at [497, 225] on span "Select an option" at bounding box center [498, 225] width 11 height 11
click at [497, 225] on input "Select an option" at bounding box center [498, 225] width 11 height 11
click at [431, 257] on span "Select an option" at bounding box center [426, 258] width 11 height 11
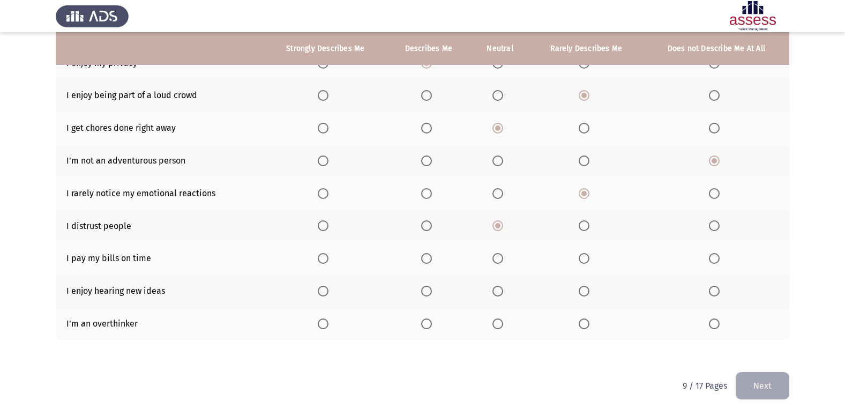
click at [431, 257] on input "Select an option" at bounding box center [426, 258] width 11 height 11
click at [321, 260] on span "Select an option" at bounding box center [323, 258] width 11 height 11
click at [321, 260] on input "Select an option" at bounding box center [323, 258] width 11 height 11
click at [431, 259] on span "Select an option" at bounding box center [426, 258] width 11 height 11
click at [431, 259] on input "Select an option" at bounding box center [426, 258] width 11 height 11
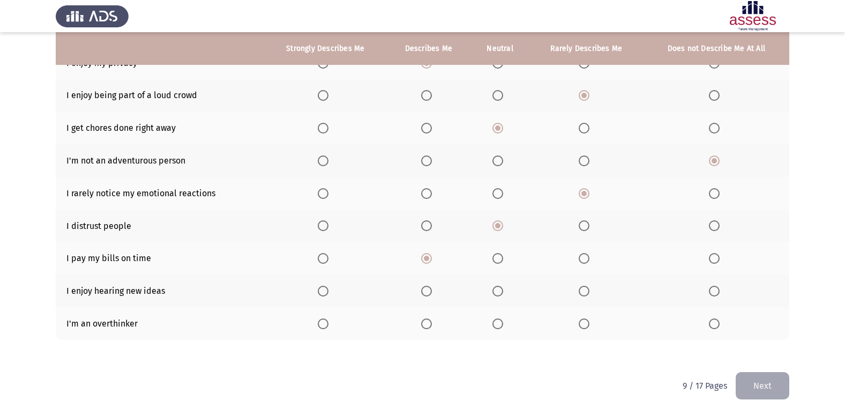
click at [425, 292] on span "Select an option" at bounding box center [426, 291] width 11 height 11
click at [425, 292] on input "Select an option" at bounding box center [426, 291] width 11 height 11
click at [431, 323] on span "Select an option" at bounding box center [426, 323] width 11 height 11
click at [431, 323] on input "Select an option" at bounding box center [426, 323] width 11 height 11
click at [750, 382] on button "Next" at bounding box center [763, 385] width 54 height 27
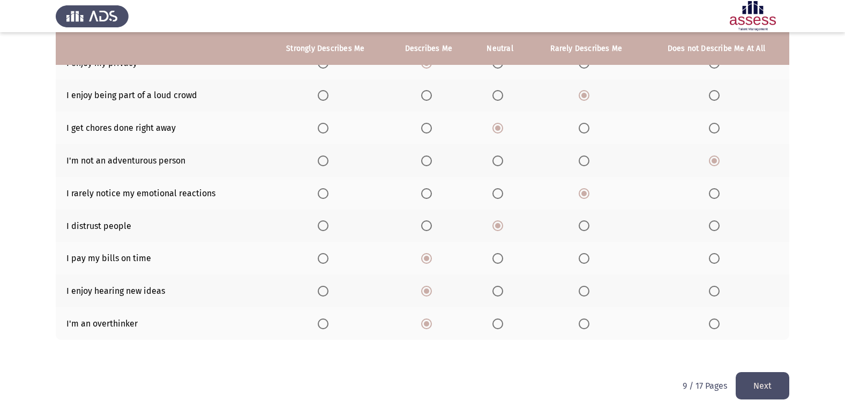
scroll to position [0, 0]
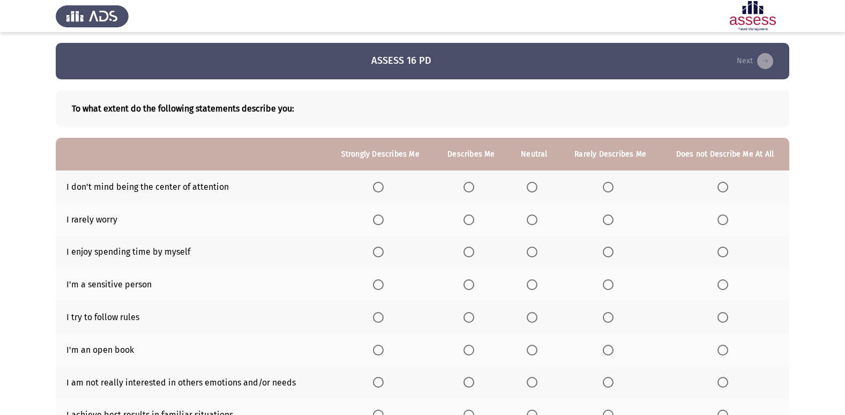
click at [541, 189] on label "Select an option" at bounding box center [534, 187] width 15 height 11
click at [538, 189] on input "Select an option" at bounding box center [532, 187] width 11 height 11
click at [531, 222] on span "Select an option" at bounding box center [532, 219] width 11 height 11
click at [531, 222] on input "Select an option" at bounding box center [532, 219] width 11 height 11
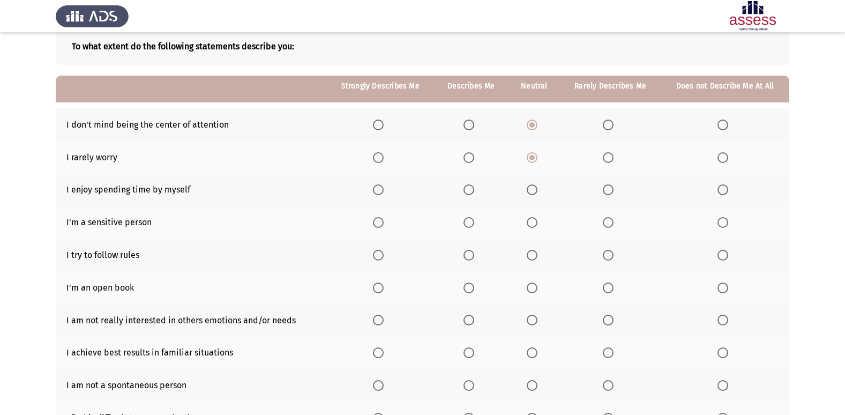
scroll to position [107, 0]
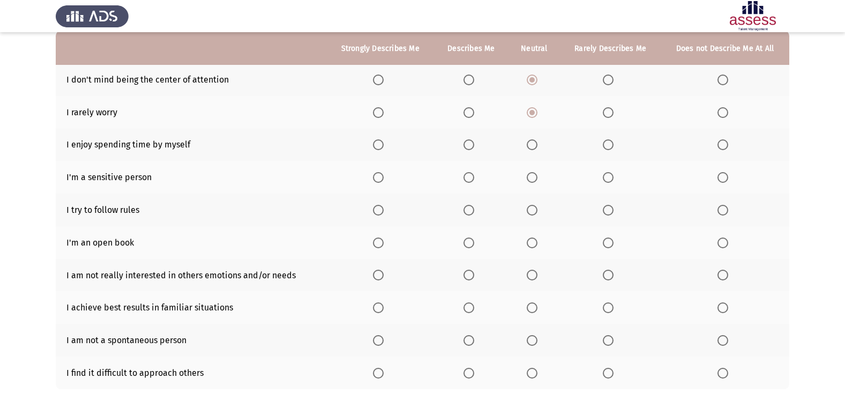
click at [609, 147] on span "Select an option" at bounding box center [608, 144] width 11 height 11
click at [609, 147] on input "Select an option" at bounding box center [608, 144] width 11 height 11
click at [600, 177] on th at bounding box center [610, 177] width 101 height 33
click at [603, 177] on span "Select an option" at bounding box center [608, 177] width 11 height 11
click at [603, 177] on input "Select an option" at bounding box center [608, 177] width 11 height 11
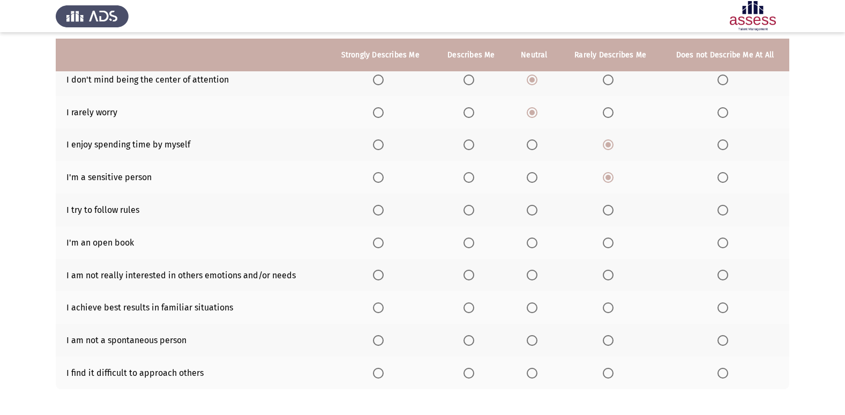
scroll to position [156, 0]
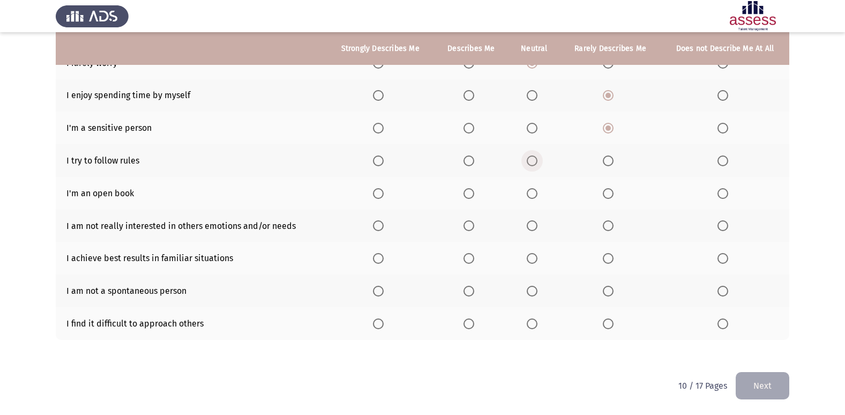
click at [535, 159] on span "Select an option" at bounding box center [532, 160] width 11 height 11
click at [535, 159] on input "Select an option" at bounding box center [532, 160] width 11 height 11
click at [532, 190] on span "Select an option" at bounding box center [532, 193] width 11 height 11
click at [532, 190] on input "Select an option" at bounding box center [532, 193] width 11 height 11
click at [461, 226] on th at bounding box center [471, 226] width 74 height 33
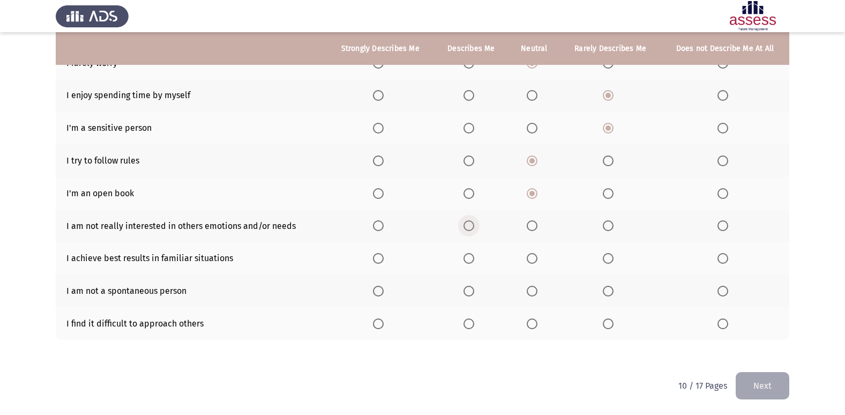
click at [466, 225] on span "Select an option" at bounding box center [469, 225] width 11 height 11
click at [466, 225] on input "Select an option" at bounding box center [469, 225] width 11 height 11
click at [607, 221] on span "Select an option" at bounding box center [608, 225] width 11 height 11
click at [607, 221] on input "Select an option" at bounding box center [608, 225] width 11 height 11
click at [474, 262] on span "Select an option" at bounding box center [469, 258] width 11 height 11
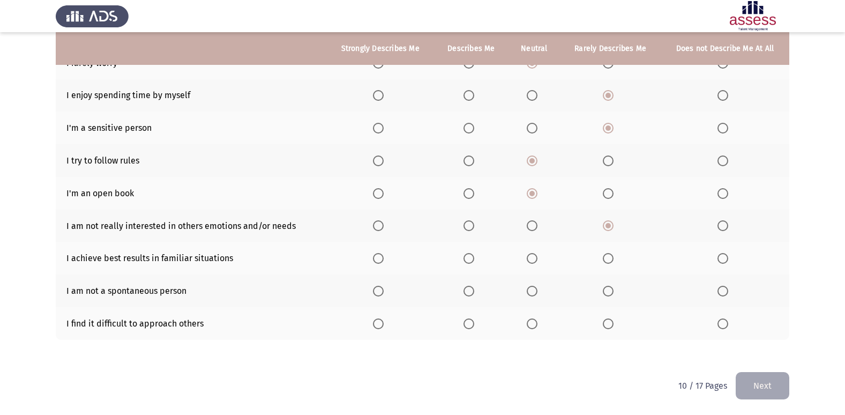
click at [474, 262] on input "Select an option" at bounding box center [469, 258] width 11 height 11
click at [541, 291] on label "Select an option" at bounding box center [534, 291] width 15 height 11
click at [538, 291] on input "Select an option" at bounding box center [532, 291] width 11 height 11
click at [479, 323] on label "Select an option" at bounding box center [471, 323] width 15 height 11
click at [474, 323] on input "Select an option" at bounding box center [469, 323] width 11 height 11
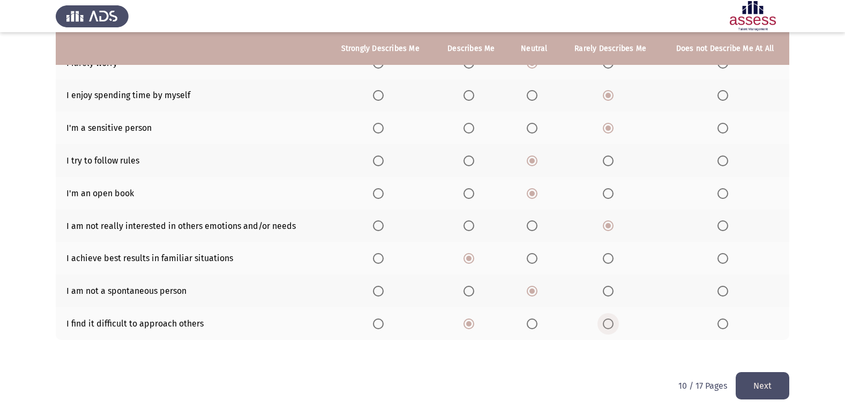
click at [614, 322] on span "Select an option" at bounding box center [608, 323] width 11 height 11
click at [614, 322] on input "Select an option" at bounding box center [608, 323] width 11 height 11
click at [725, 328] on span "Select an option" at bounding box center [723, 323] width 11 height 11
click at [725, 328] on input "Select an option" at bounding box center [723, 323] width 11 height 11
click at [762, 389] on button "Next" at bounding box center [763, 385] width 54 height 27
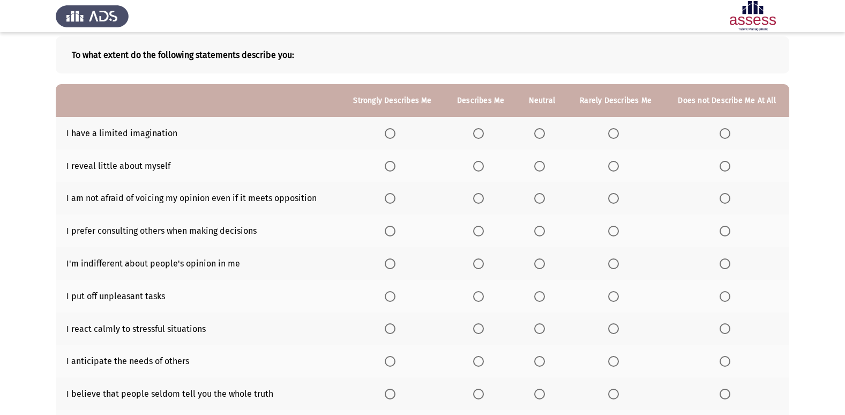
scroll to position [0, 0]
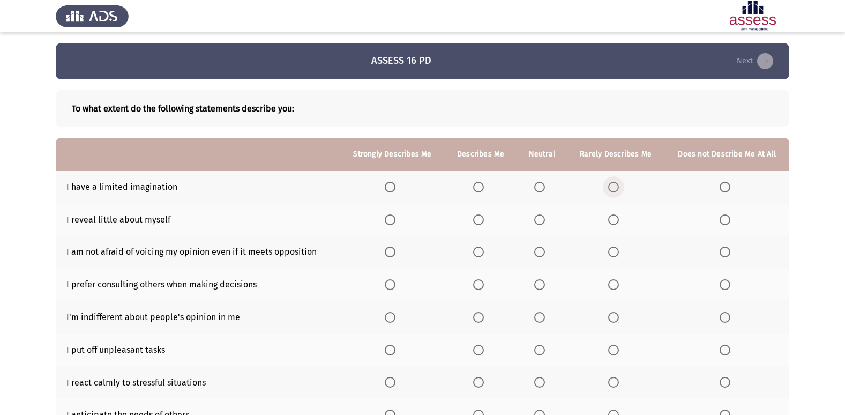
click at [623, 187] on label "Select an option" at bounding box center [615, 187] width 15 height 11
click at [619, 187] on input "Select an option" at bounding box center [613, 187] width 11 height 11
click at [539, 217] on span "Select an option" at bounding box center [539, 219] width 11 height 11
click at [539, 217] on input "Select an option" at bounding box center [539, 219] width 11 height 11
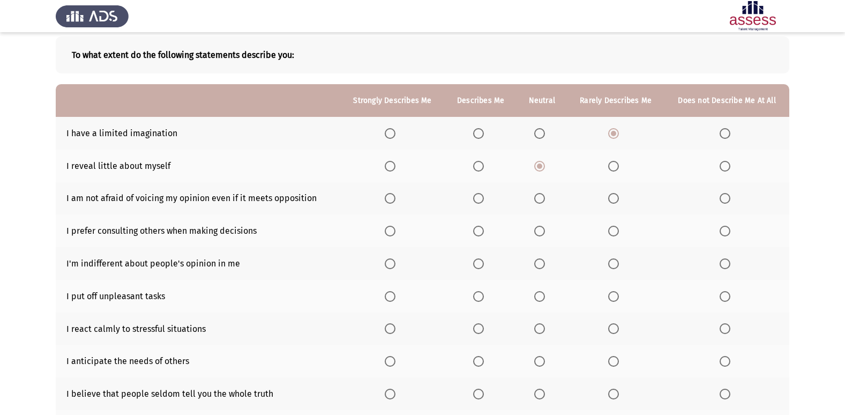
click at [392, 202] on span "Select an option" at bounding box center [390, 198] width 11 height 11
click at [392, 202] on input "Select an option" at bounding box center [390, 198] width 11 height 11
click at [538, 230] on span "Select an option" at bounding box center [539, 231] width 11 height 11
click at [538, 230] on input "Select an option" at bounding box center [539, 231] width 11 height 11
click at [551, 263] on th at bounding box center [542, 263] width 50 height 33
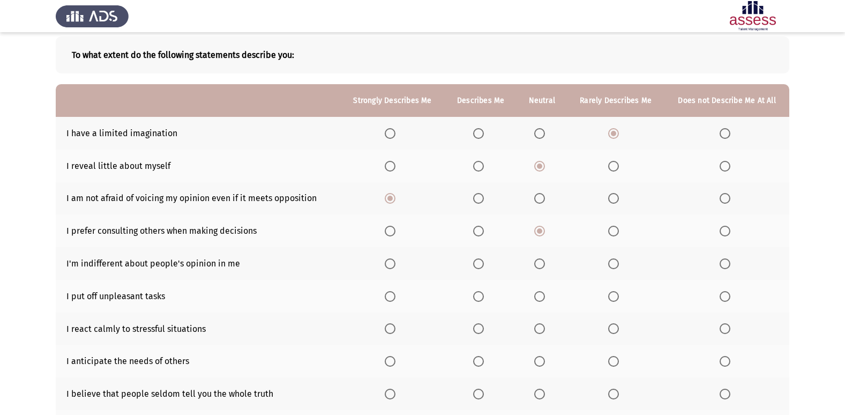
click at [540, 261] on span "Select an option" at bounding box center [539, 263] width 11 height 11
click at [540, 261] on input "Select an option" at bounding box center [539, 263] width 11 height 11
click at [546, 297] on label "Select an option" at bounding box center [541, 296] width 15 height 11
click at [545, 297] on input "Select an option" at bounding box center [539, 296] width 11 height 11
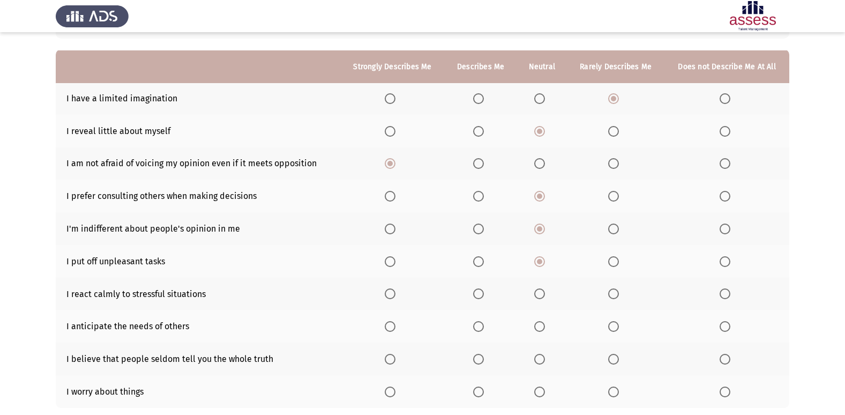
scroll to position [107, 0]
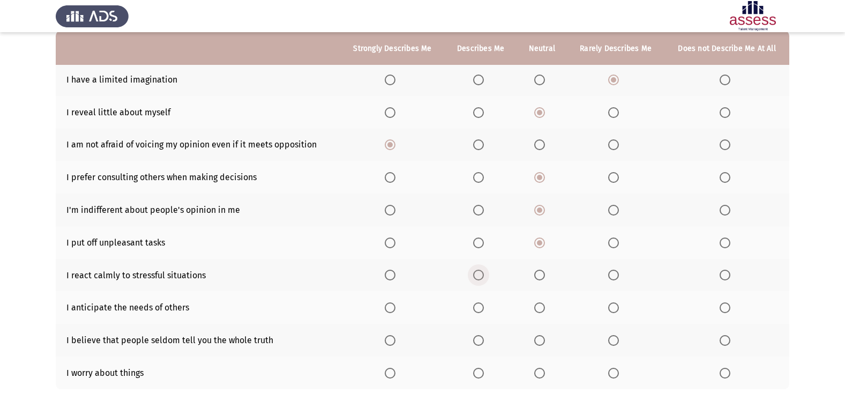
click at [478, 274] on span "Select an option" at bounding box center [478, 275] width 11 height 11
click at [478, 274] on input "Select an option" at bounding box center [478, 275] width 11 height 11
click at [479, 309] on span "Select an option" at bounding box center [478, 307] width 11 height 11
click at [479, 309] on input "Select an option" at bounding box center [478, 307] width 11 height 11
click at [548, 305] on label "Select an option" at bounding box center [541, 307] width 15 height 11
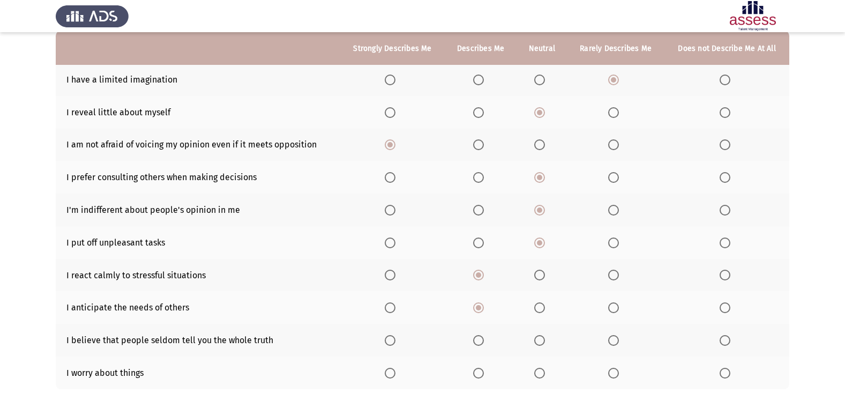
click at [545, 305] on input "Select an option" at bounding box center [539, 307] width 11 height 11
click at [481, 337] on span "Select an option" at bounding box center [478, 340] width 11 height 11
click at [481, 337] on input "Select an option" at bounding box center [478, 340] width 11 height 11
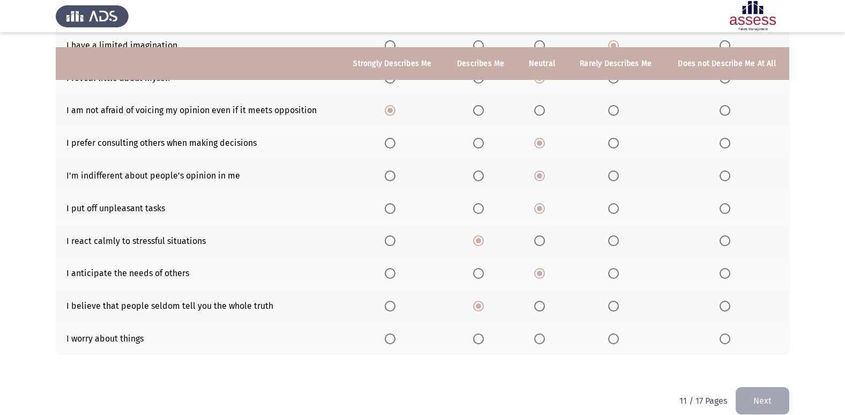
scroll to position [156, 0]
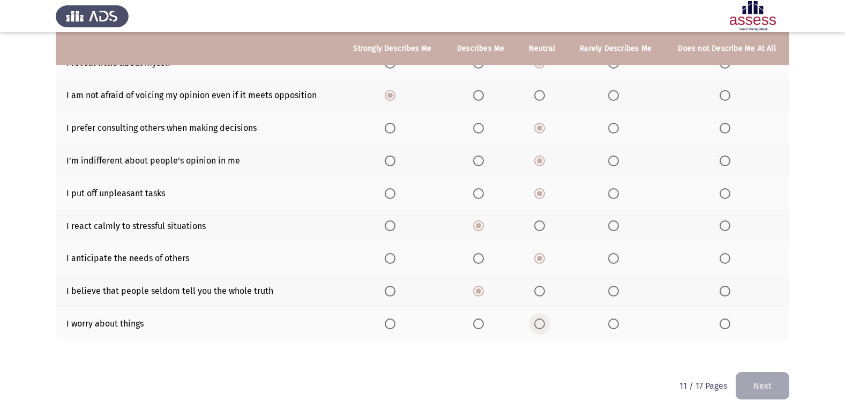
click at [542, 321] on span "Select an option" at bounding box center [539, 323] width 11 height 11
click at [542, 321] on input "Select an option" at bounding box center [539, 323] width 11 height 11
click at [769, 375] on button "Next" at bounding box center [763, 385] width 54 height 27
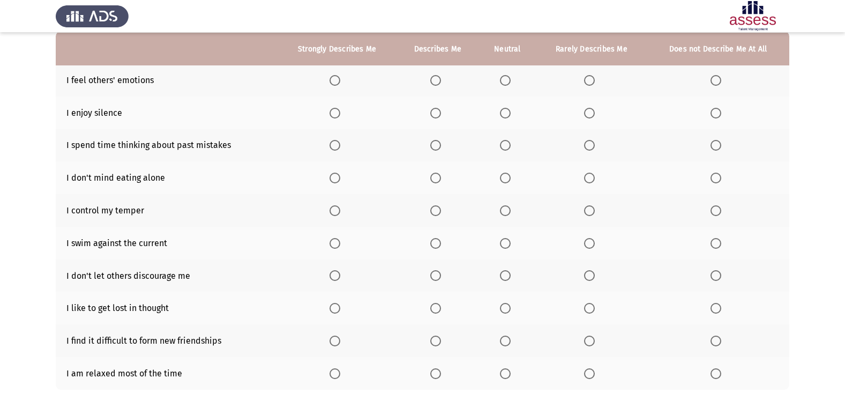
scroll to position [107, 0]
click at [437, 81] on span "Select an option" at bounding box center [435, 79] width 11 height 11
click at [437, 81] on input "Select an option" at bounding box center [435, 79] width 11 height 11
click at [433, 109] on span "Select an option" at bounding box center [435, 112] width 11 height 11
click at [433, 109] on input "Select an option" at bounding box center [435, 112] width 11 height 11
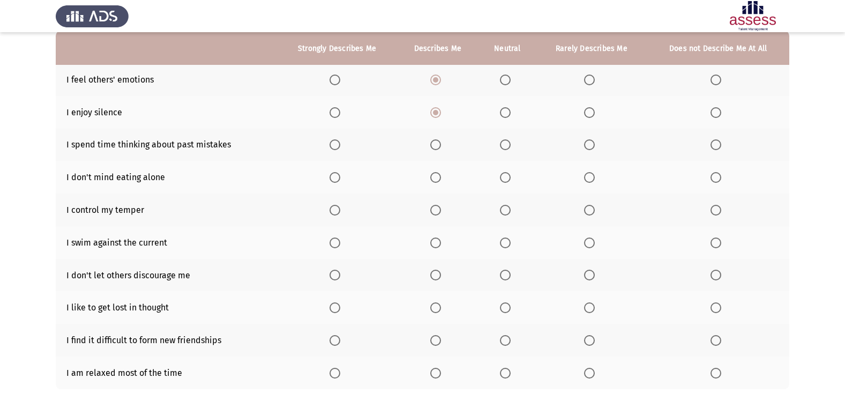
click at [503, 139] on mat-radio-button "Select an option" at bounding box center [507, 144] width 15 height 11
click at [501, 143] on span "Select an option" at bounding box center [505, 144] width 11 height 11
click at [501, 143] on input "Select an option" at bounding box center [505, 144] width 11 height 11
click at [343, 176] on label "Select an option" at bounding box center [337, 177] width 15 height 11
click at [340, 176] on input "Select an option" at bounding box center [335, 177] width 11 height 11
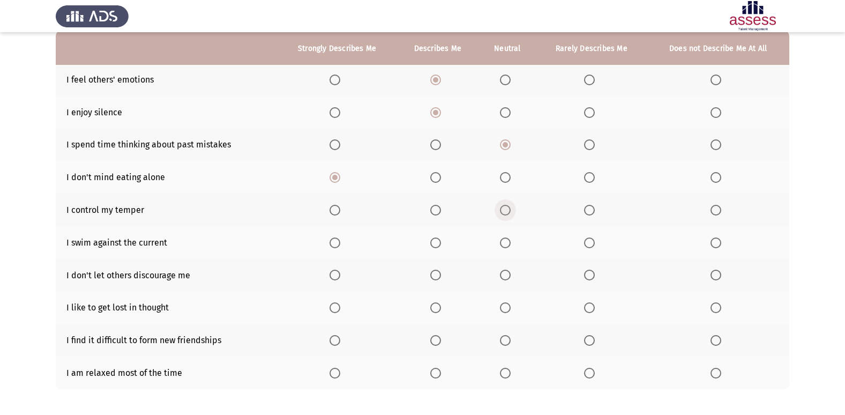
click at [506, 207] on span "Select an option" at bounding box center [505, 210] width 11 height 11
click at [506, 207] on input "Select an option" at bounding box center [505, 210] width 11 height 11
click at [439, 239] on span "Select an option" at bounding box center [435, 242] width 11 height 11
click at [439, 239] on input "Select an option" at bounding box center [435, 242] width 11 height 11
click at [339, 272] on span "Select an option" at bounding box center [335, 275] width 11 height 11
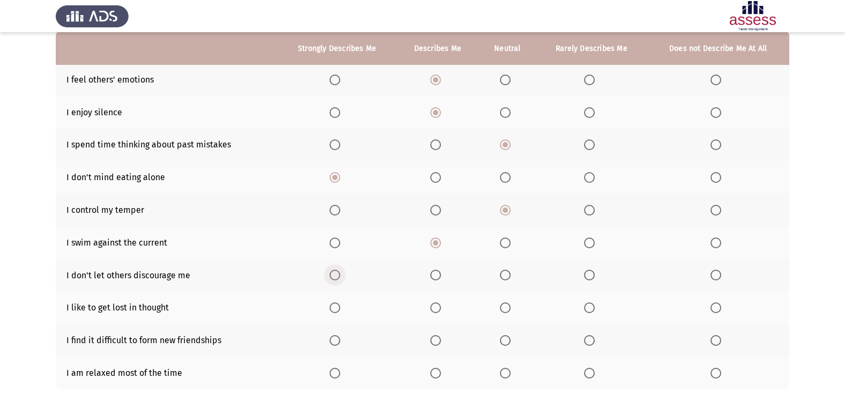
click at [339, 272] on input "Select an option" at bounding box center [335, 275] width 11 height 11
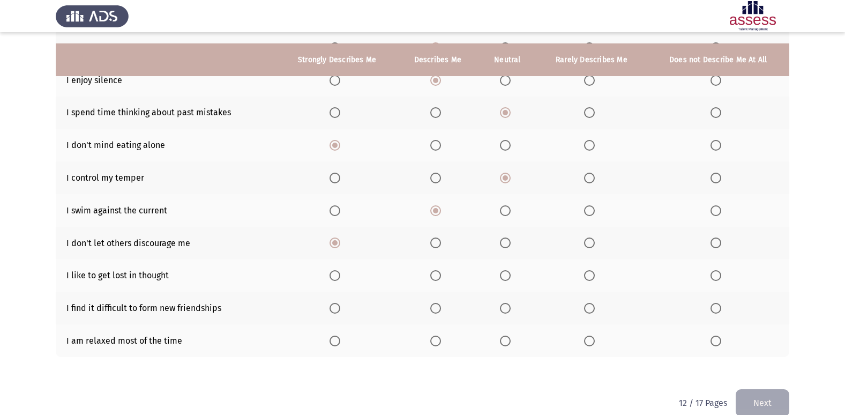
scroll to position [156, 0]
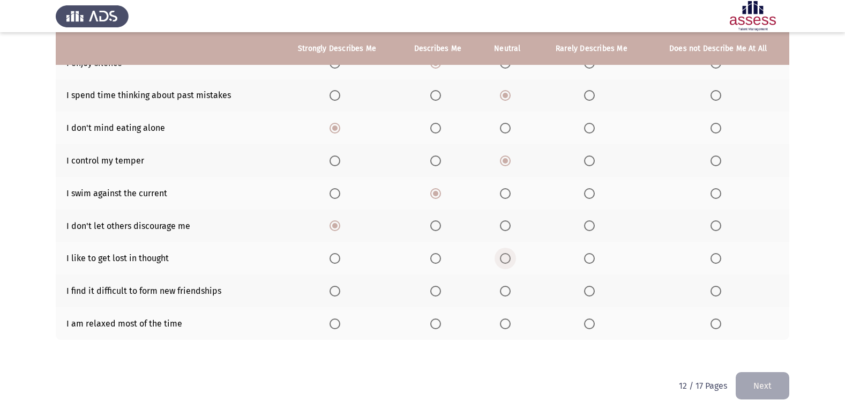
click at [504, 258] on span "Select an option" at bounding box center [505, 258] width 11 height 11
click at [504, 258] on input "Select an option" at bounding box center [505, 258] width 11 height 11
click at [590, 258] on span "Select an option" at bounding box center [590, 258] width 0 height 0
click at [590, 258] on input "Select an option" at bounding box center [589, 258] width 11 height 11
click at [726, 289] on label "Select an option" at bounding box center [718, 291] width 15 height 11
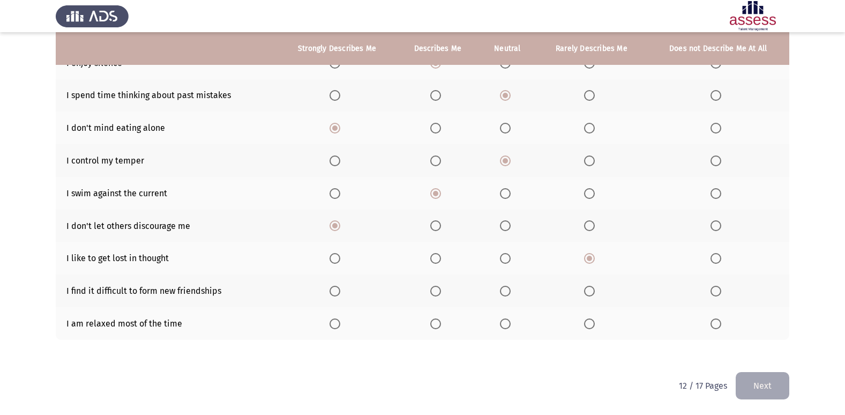
click at [721, 289] on input "Select an option" at bounding box center [716, 291] width 11 height 11
click at [505, 324] on span "Select an option" at bounding box center [505, 323] width 11 height 11
click at [505, 324] on input "Select an option" at bounding box center [505, 323] width 11 height 11
click at [756, 384] on button "Next" at bounding box center [763, 385] width 54 height 27
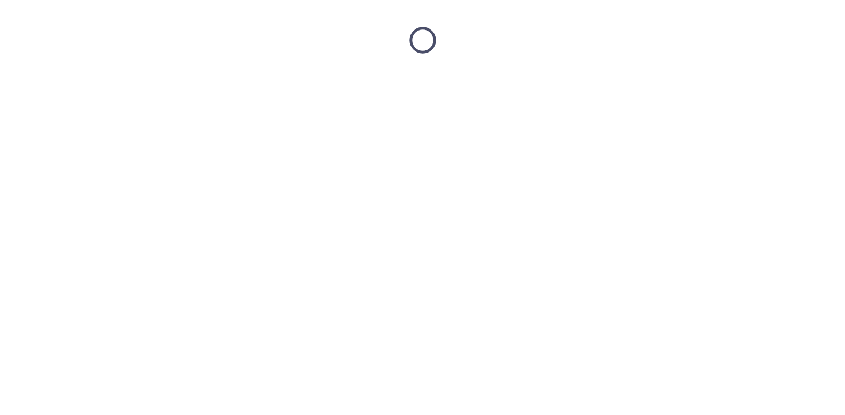
scroll to position [0, 0]
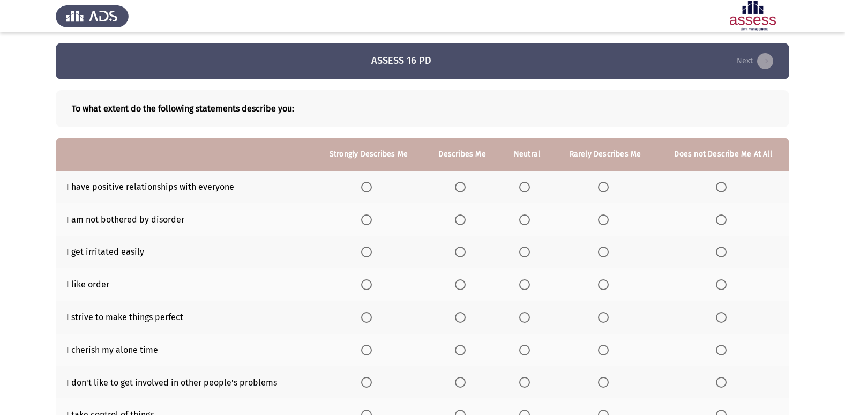
click at [530, 185] on span "Select an option" at bounding box center [524, 187] width 11 height 11
click at [530, 185] on input "Select an option" at bounding box center [524, 187] width 11 height 11
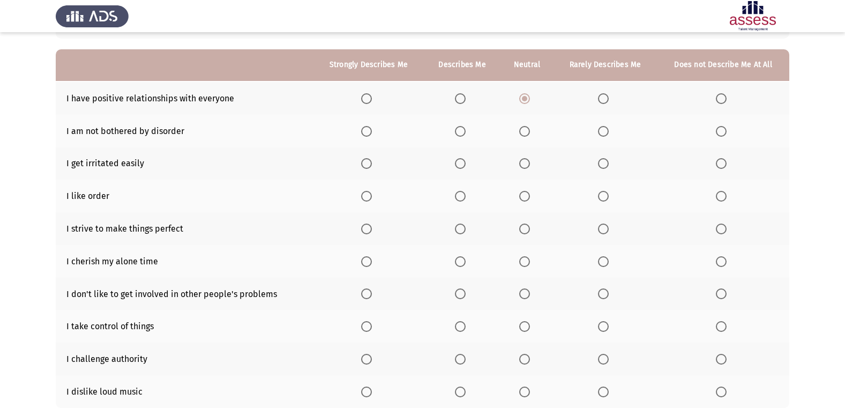
scroll to position [107, 0]
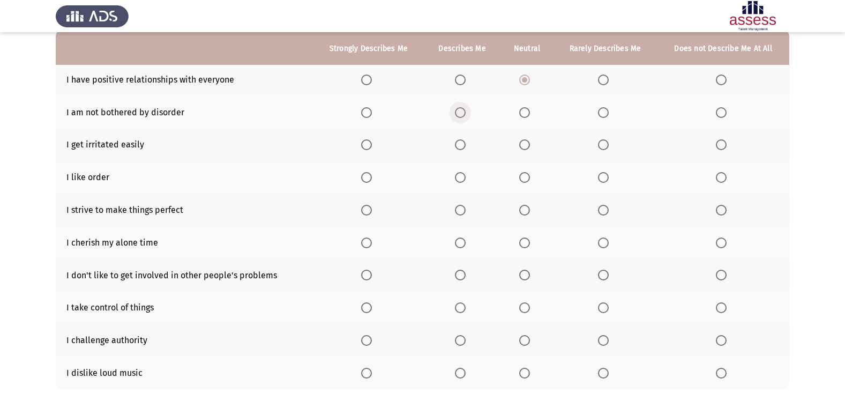
click at [458, 114] on span "Select an option" at bounding box center [460, 112] width 11 height 11
click at [458, 114] on input "Select an option" at bounding box center [460, 112] width 11 height 11
click at [532, 146] on label "Select an option" at bounding box center [526, 144] width 15 height 11
click at [530, 146] on input "Select an option" at bounding box center [524, 144] width 11 height 11
click at [521, 180] on span "Select an option" at bounding box center [524, 177] width 11 height 11
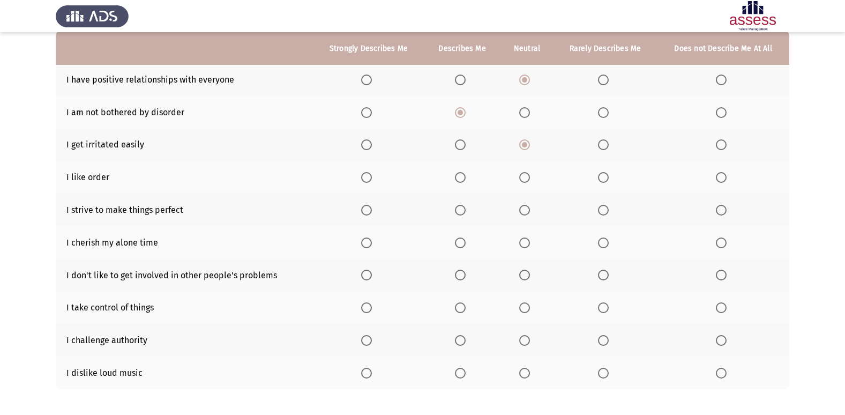
click at [521, 180] on input "Select an option" at bounding box center [524, 177] width 11 height 11
click at [526, 113] on span "Select an option" at bounding box center [524, 112] width 11 height 11
click at [526, 113] on input "Select an option" at bounding box center [524, 112] width 11 height 11
click at [460, 182] on span "Select an option" at bounding box center [460, 177] width 11 height 11
click at [460, 182] on input "Select an option" at bounding box center [460, 177] width 11 height 11
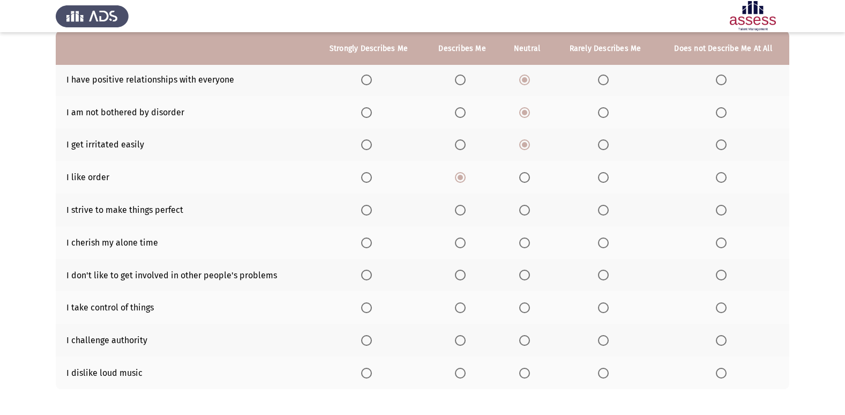
click at [361, 174] on th at bounding box center [369, 177] width 111 height 33
click at [360, 174] on th at bounding box center [369, 177] width 111 height 33
click at [366, 174] on span "Select an option" at bounding box center [366, 177] width 11 height 11
click at [366, 174] on input "Select an option" at bounding box center [366, 177] width 11 height 11
click at [466, 214] on label "Select an option" at bounding box center [462, 210] width 15 height 11
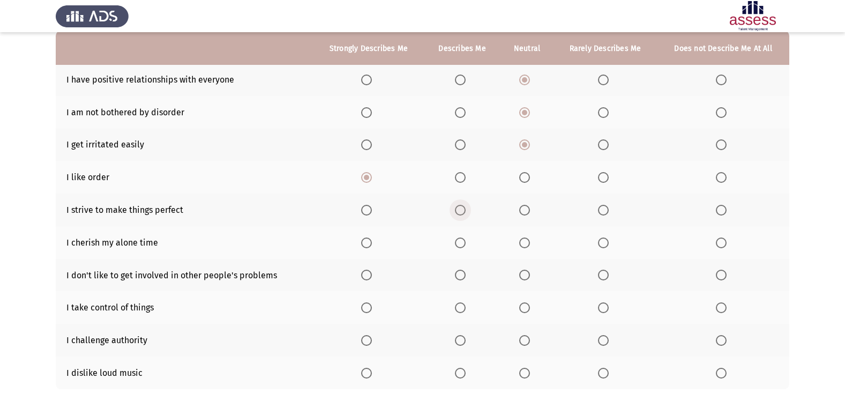
click at [466, 214] on input "Select an option" at bounding box center [460, 210] width 11 height 11
click at [521, 244] on span "Select an option" at bounding box center [524, 242] width 11 height 11
click at [521, 244] on input "Select an option" at bounding box center [524, 242] width 11 height 11
click at [598, 273] on span "Select an option" at bounding box center [603, 275] width 11 height 11
click at [598, 273] on input "Select an option" at bounding box center [603, 275] width 11 height 11
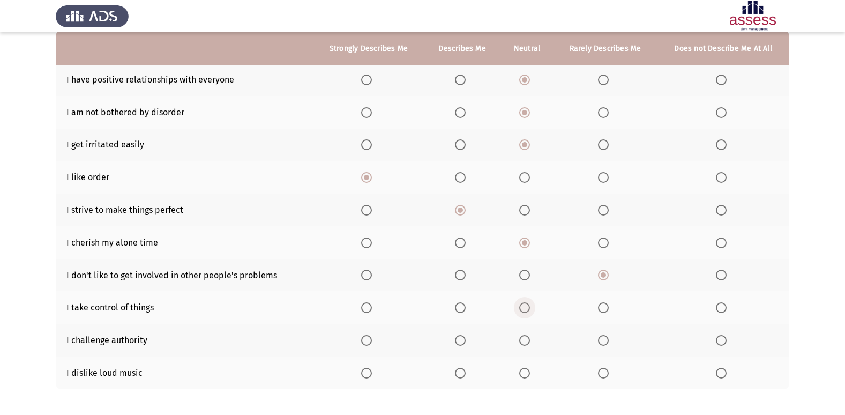
click at [528, 305] on span "Select an option" at bounding box center [524, 307] width 11 height 11
click at [528, 305] on input "Select an option" at bounding box center [524, 307] width 11 height 11
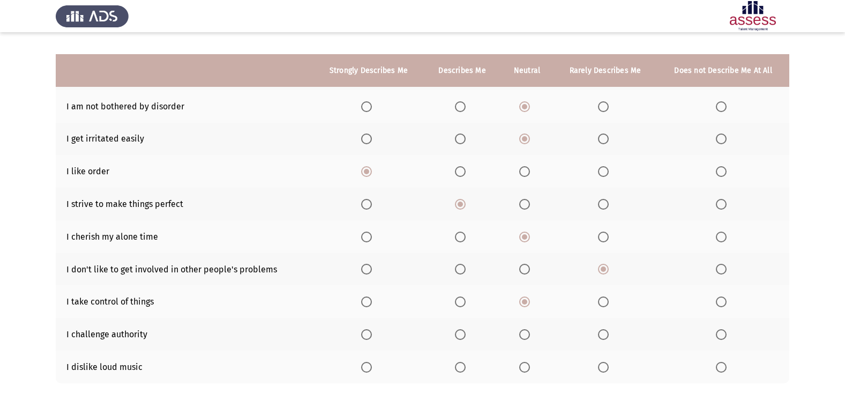
scroll to position [103, 0]
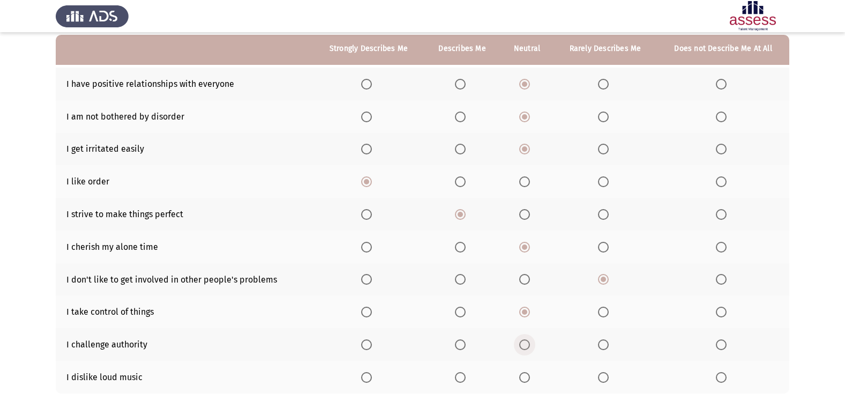
click at [531, 341] on label "Select an option" at bounding box center [526, 344] width 15 height 11
click at [530, 341] on input "Select an option" at bounding box center [524, 344] width 11 height 11
click at [368, 376] on span "Select an option" at bounding box center [366, 377] width 11 height 11
click at [368, 376] on input "Select an option" at bounding box center [366, 377] width 11 height 11
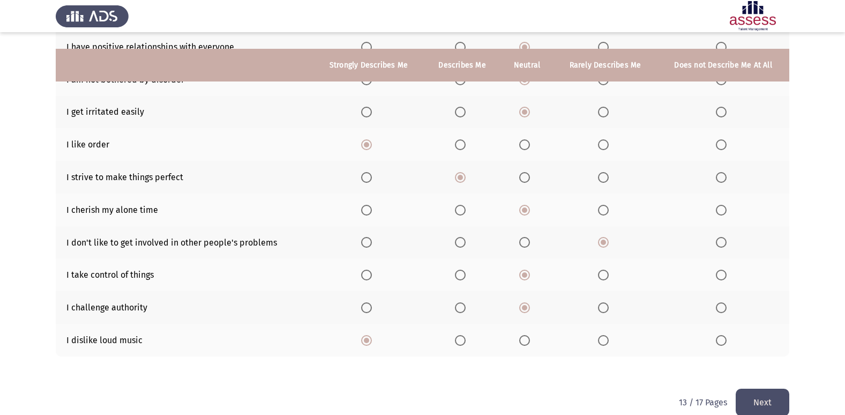
scroll to position [156, 0]
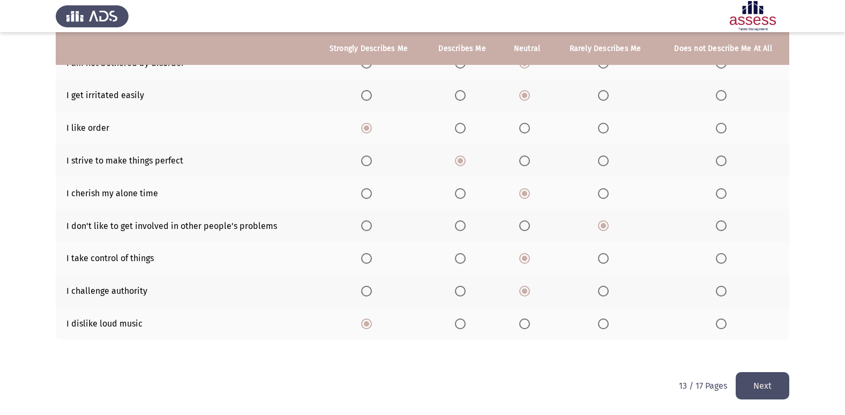
click at [757, 390] on button "Next" at bounding box center [763, 385] width 54 height 27
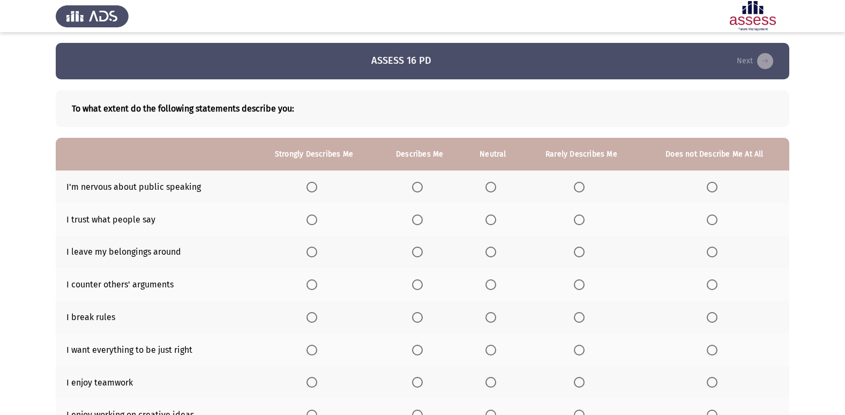
click at [423, 187] on span "Select an option" at bounding box center [417, 187] width 11 height 11
click at [423, 187] on input "Select an option" at bounding box center [417, 187] width 11 height 11
click at [486, 184] on span "Select an option" at bounding box center [491, 187] width 11 height 11
click at [486, 184] on input "Select an option" at bounding box center [491, 187] width 11 height 11
click at [420, 184] on span "Select an option" at bounding box center [417, 187] width 11 height 11
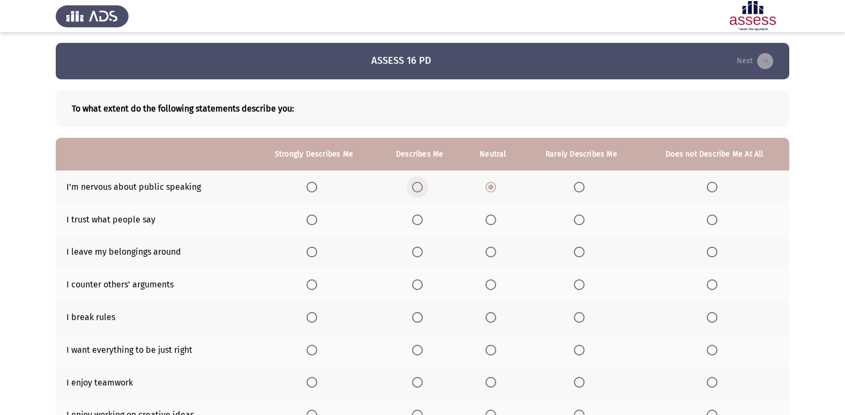
click at [420, 184] on input "Select an option" at bounding box center [417, 187] width 11 height 11
click at [586, 225] on label "Select an option" at bounding box center [581, 219] width 15 height 11
click at [585, 225] on input "Select an option" at bounding box center [579, 219] width 11 height 11
click at [491, 253] on span "Select an option" at bounding box center [491, 252] width 11 height 11
click at [491, 253] on input "Select an option" at bounding box center [491, 252] width 11 height 11
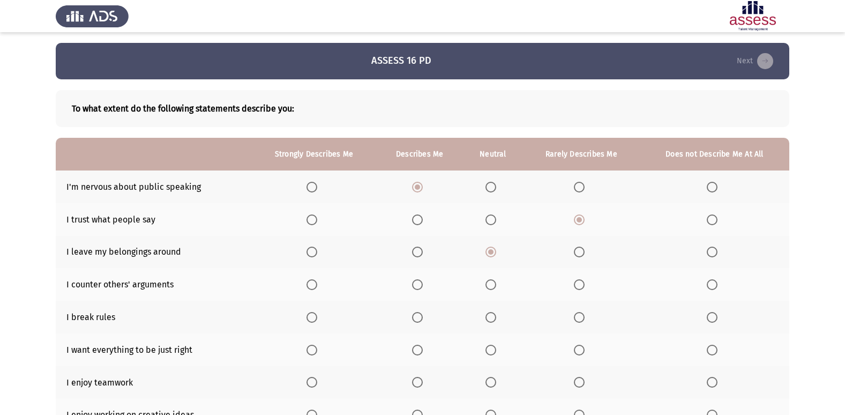
click at [500, 281] on label "Select an option" at bounding box center [493, 284] width 15 height 11
click at [496, 281] on input "Select an option" at bounding box center [491, 284] width 11 height 11
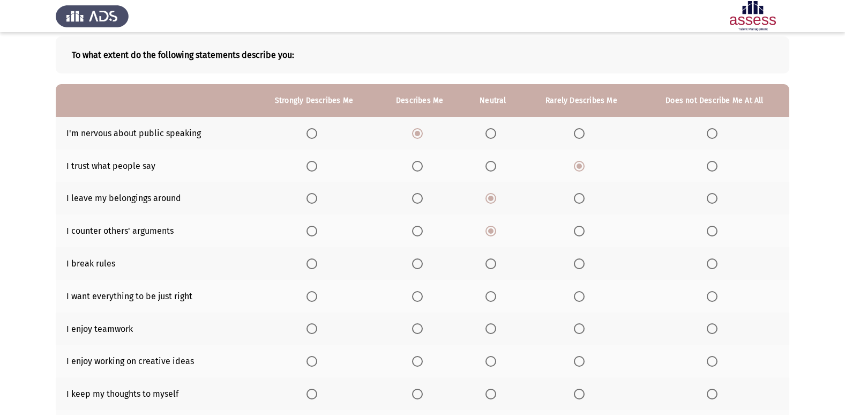
scroll to position [107, 0]
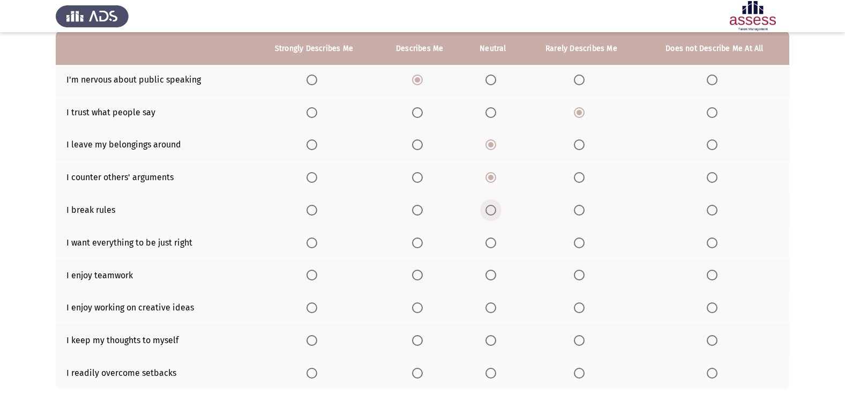
click at [491, 206] on span "Select an option" at bounding box center [491, 210] width 11 height 11
click at [491, 206] on input "Select an option" at bounding box center [491, 210] width 11 height 11
click at [711, 209] on span "Select an option" at bounding box center [712, 210] width 11 height 11
click at [711, 209] on input "Select an option" at bounding box center [712, 210] width 11 height 11
click at [583, 209] on span "Select an option" at bounding box center [579, 210] width 11 height 11
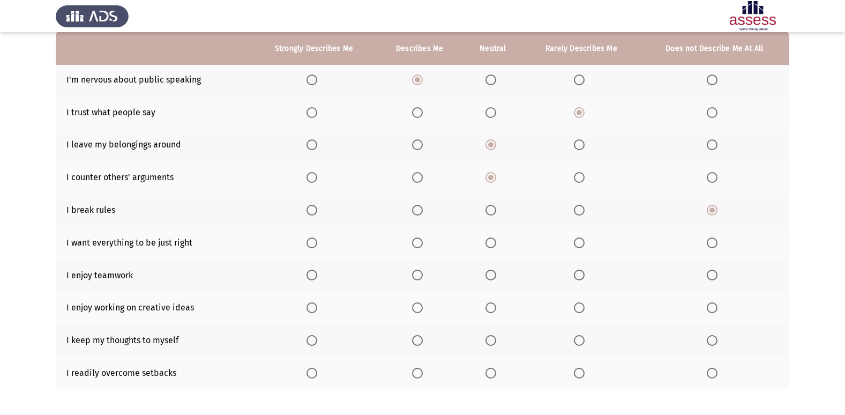
click at [583, 209] on input "Select an option" at bounding box center [579, 210] width 11 height 11
click at [491, 210] on span "Select an option" at bounding box center [491, 210] width 0 height 0
click at [491, 210] on input "Select an option" at bounding box center [491, 210] width 11 height 11
click at [423, 247] on span "Select an option" at bounding box center [417, 242] width 11 height 11
click at [423, 247] on input "Select an option" at bounding box center [417, 242] width 11 height 11
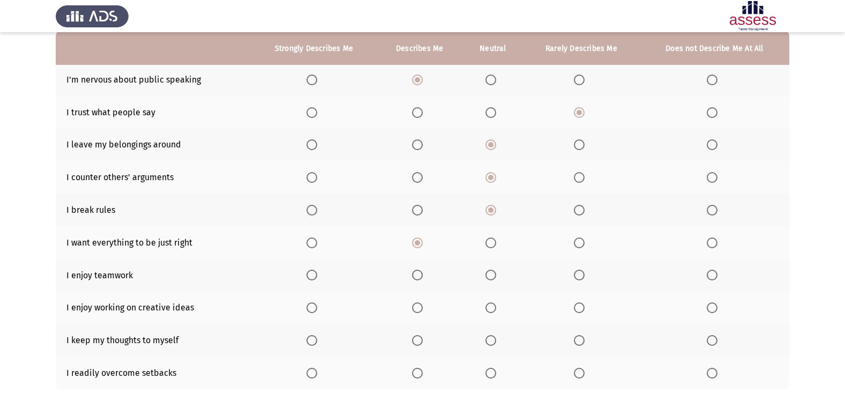
click at [316, 273] on span "Select an option" at bounding box center [312, 275] width 11 height 11
click at [316, 273] on input "Select an option" at bounding box center [312, 275] width 11 height 11
click at [312, 306] on span "Select an option" at bounding box center [312, 307] width 11 height 11
click at [312, 306] on input "Select an option" at bounding box center [312, 307] width 11 height 11
click at [710, 339] on span "Select an option" at bounding box center [712, 340] width 11 height 11
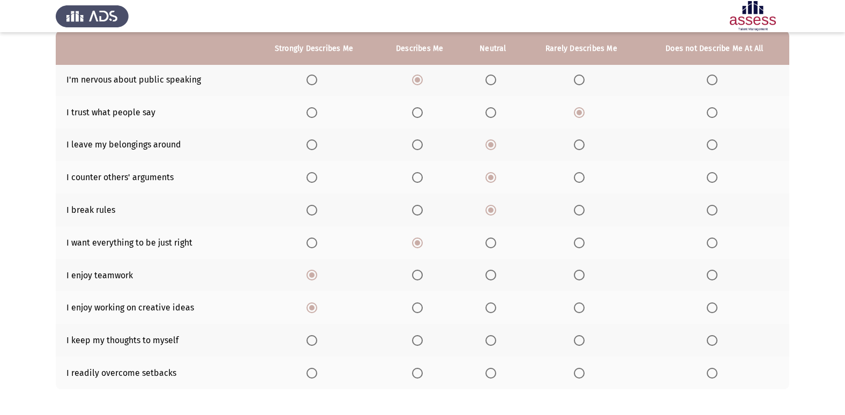
click at [710, 339] on input "Select an option" at bounding box center [712, 340] width 11 height 11
click at [580, 336] on span "Select an option" at bounding box center [579, 340] width 11 height 11
click at [580, 336] on input "Select an option" at bounding box center [579, 340] width 11 height 11
click at [488, 374] on span "Select an option" at bounding box center [491, 373] width 11 height 11
click at [488, 374] on input "Select an option" at bounding box center [491, 373] width 11 height 11
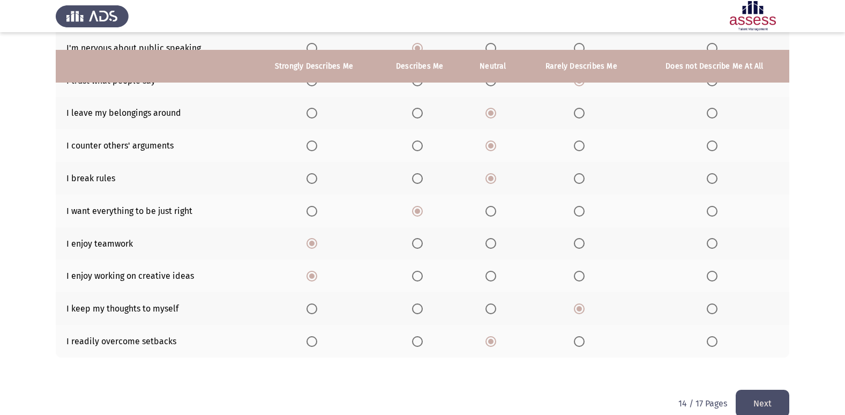
scroll to position [156, 0]
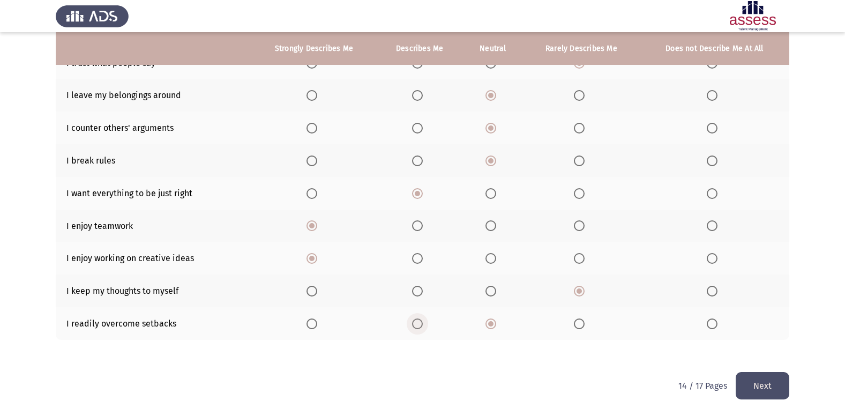
click at [421, 319] on span "Select an option" at bounding box center [417, 323] width 11 height 11
click at [421, 319] on input "Select an option" at bounding box center [417, 323] width 11 height 11
click at [778, 376] on button "Next" at bounding box center [763, 385] width 54 height 27
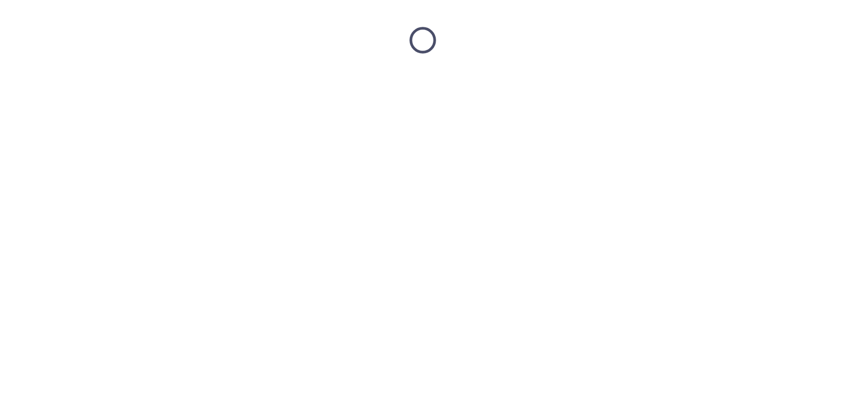
scroll to position [0, 0]
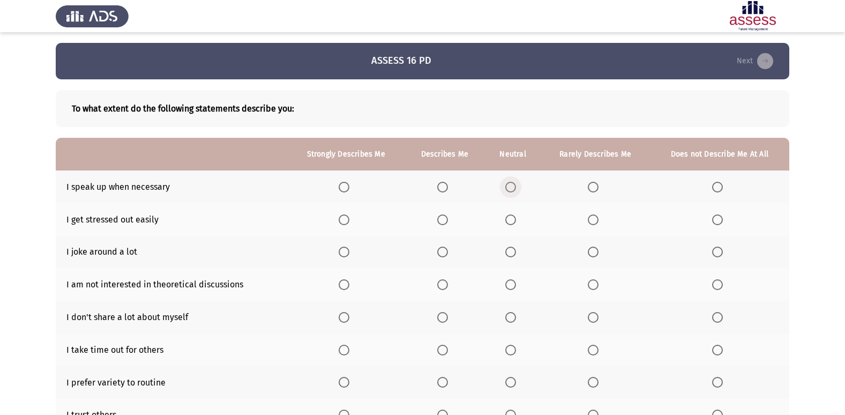
click at [508, 187] on span "Select an option" at bounding box center [510, 187] width 11 height 11
click at [508, 187] on input "Select an option" at bounding box center [510, 187] width 11 height 11
click at [510, 223] on span "Select an option" at bounding box center [510, 219] width 11 height 11
click at [510, 223] on input "Select an option" at bounding box center [510, 219] width 11 height 11
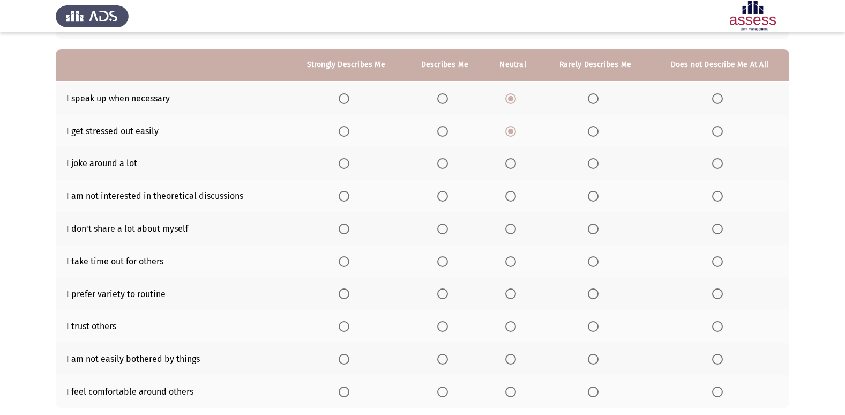
scroll to position [107, 0]
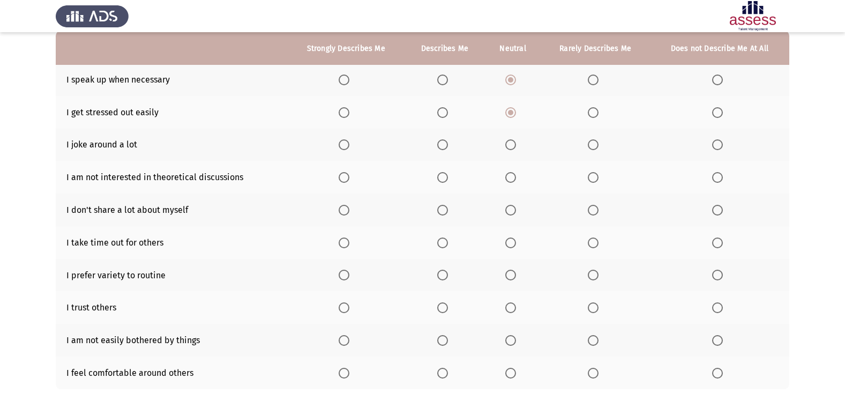
click at [444, 145] on span "Select an option" at bounding box center [442, 144] width 11 height 11
click at [444, 145] on input "Select an option" at bounding box center [442, 144] width 11 height 11
click at [509, 150] on span "Select an option" at bounding box center [510, 144] width 11 height 11
click at [509, 150] on input "Select an option" at bounding box center [510, 144] width 11 height 11
click at [507, 176] on span "Select an option" at bounding box center [510, 177] width 11 height 11
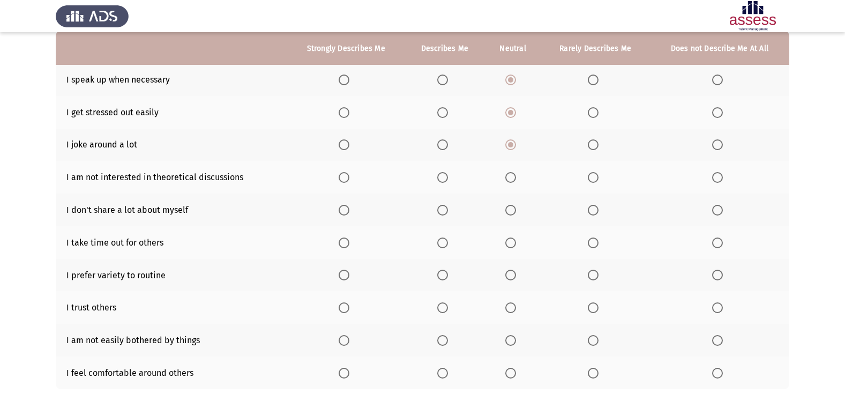
click at [507, 176] on input "Select an option" at bounding box center [510, 177] width 11 height 11
click at [510, 214] on span "Select an option" at bounding box center [510, 210] width 11 height 11
click at [510, 214] on input "Select an option" at bounding box center [510, 210] width 11 height 11
click at [449, 239] on label "Select an option" at bounding box center [444, 242] width 15 height 11
click at [448, 239] on input "Select an option" at bounding box center [442, 242] width 11 height 11
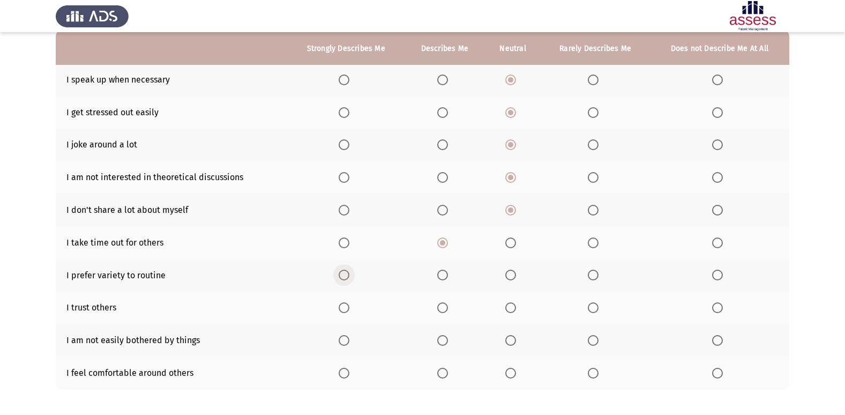
click at [351, 273] on label "Select an option" at bounding box center [346, 275] width 15 height 11
click at [349, 273] on input "Select an option" at bounding box center [344, 275] width 11 height 11
click at [506, 309] on span "Select an option" at bounding box center [510, 307] width 11 height 11
click at [506, 309] on input "Select an option" at bounding box center [510, 307] width 11 height 11
click at [515, 336] on span "Select an option" at bounding box center [510, 340] width 11 height 11
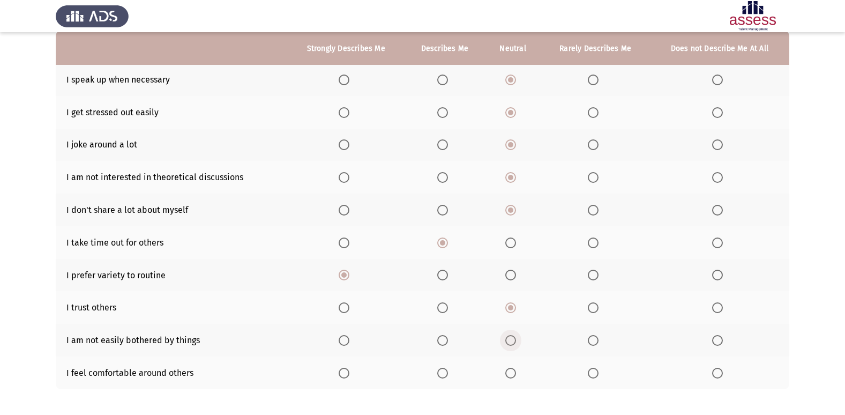
click at [515, 336] on input "Select an option" at bounding box center [510, 340] width 11 height 11
click at [451, 375] on label "Select an option" at bounding box center [444, 373] width 15 height 11
click at [448, 375] on input "Select an option" at bounding box center [442, 373] width 11 height 11
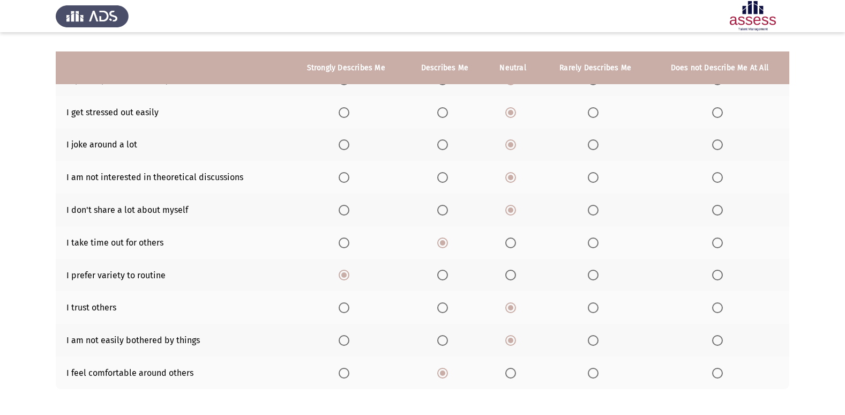
scroll to position [156, 0]
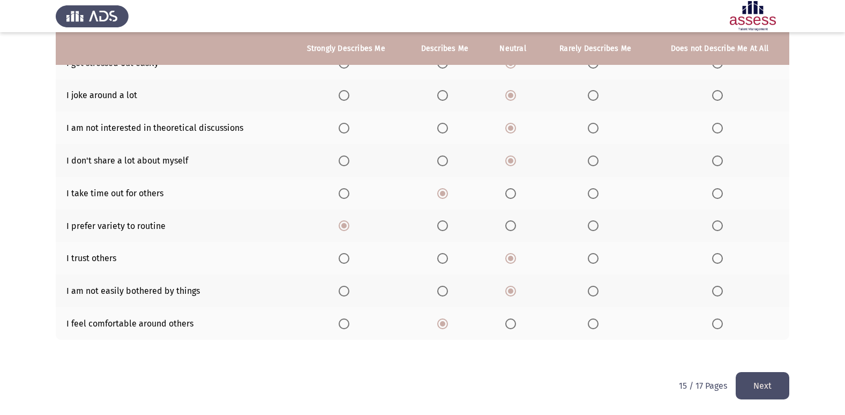
click at [761, 383] on button "Next" at bounding box center [763, 385] width 54 height 27
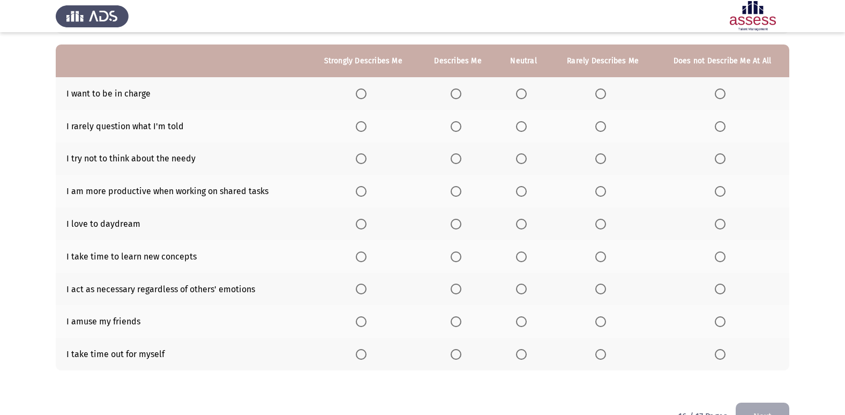
scroll to position [70, 0]
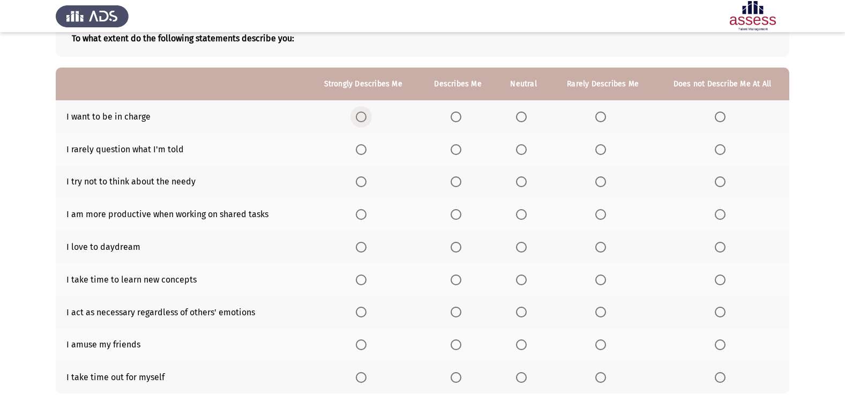
click at [371, 119] on label "Select an option" at bounding box center [363, 116] width 15 height 11
click at [367, 119] on input "Select an option" at bounding box center [361, 116] width 11 height 11
click at [522, 154] on span "Select an option" at bounding box center [521, 149] width 11 height 11
click at [522, 154] on input "Select an option" at bounding box center [521, 149] width 11 height 11
click at [527, 182] on span "Select an option" at bounding box center [521, 181] width 11 height 11
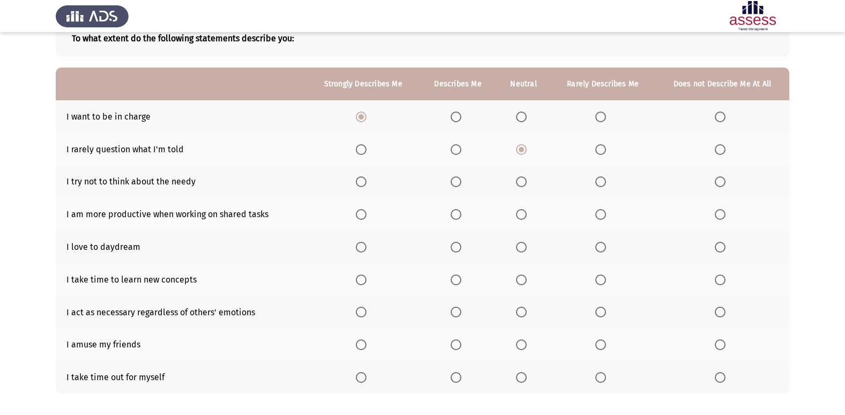
click at [527, 182] on input "Select an option" at bounding box center [521, 181] width 11 height 11
click at [360, 216] on span "Select an option" at bounding box center [361, 214] width 11 height 11
click at [360, 216] on input "Select an option" at bounding box center [361, 214] width 11 height 11
click at [521, 248] on span "Select an option" at bounding box center [521, 247] width 11 height 11
click at [521, 248] on input "Select an option" at bounding box center [521, 247] width 11 height 11
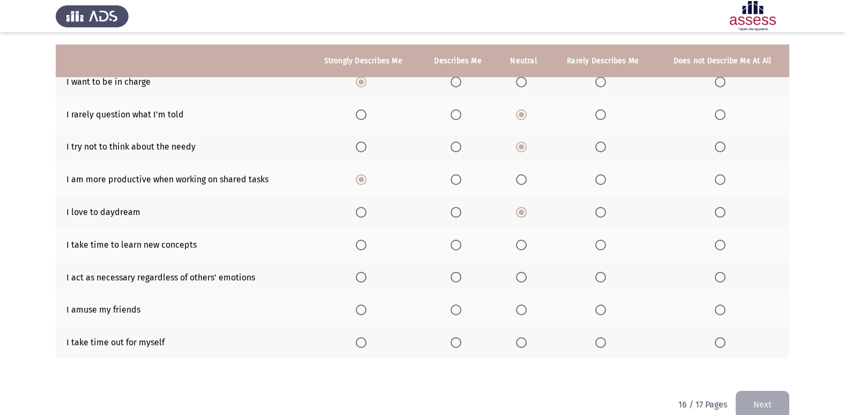
scroll to position [124, 0]
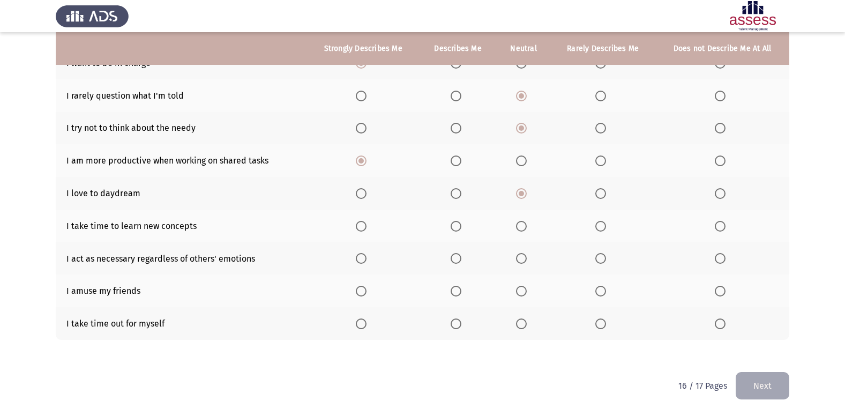
click at [518, 228] on span "Select an option" at bounding box center [521, 226] width 11 height 11
click at [518, 228] on input "Select an option" at bounding box center [521, 226] width 11 height 11
click at [524, 263] on span "Select an option" at bounding box center [521, 258] width 11 height 11
click at [524, 263] on input "Select an option" at bounding box center [521, 258] width 11 height 11
click at [524, 289] on span "Select an option" at bounding box center [521, 291] width 11 height 11
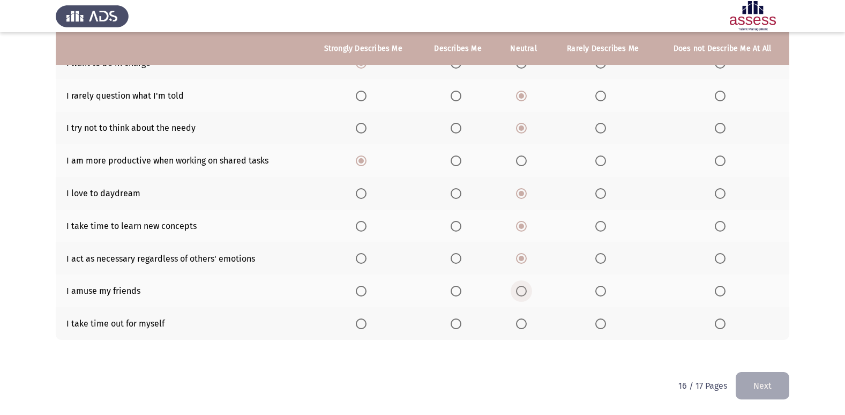
click at [524, 289] on input "Select an option" at bounding box center [521, 291] width 11 height 11
click at [371, 321] on label "Select an option" at bounding box center [363, 323] width 15 height 11
click at [367, 321] on input "Select an option" at bounding box center [361, 323] width 11 height 11
click at [757, 378] on button "Next" at bounding box center [763, 385] width 54 height 27
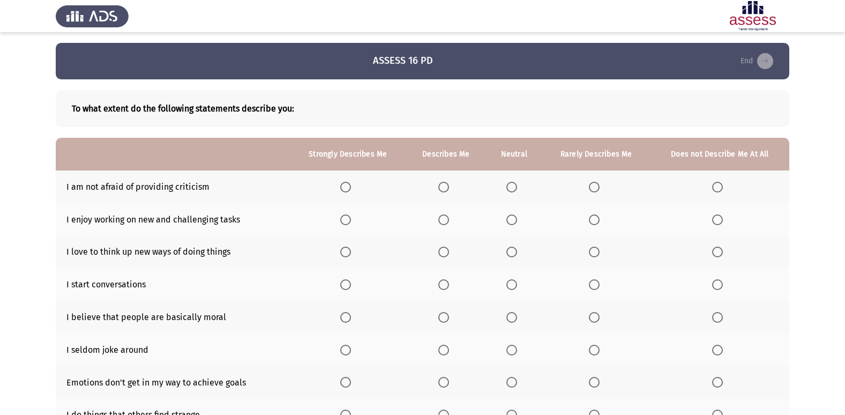
click at [514, 180] on th at bounding box center [514, 186] width 56 height 33
click at [513, 183] on span "Select an option" at bounding box center [511, 187] width 11 height 11
click at [513, 183] on input "Select an option" at bounding box center [511, 187] width 11 height 11
click at [721, 187] on span "Select an option" at bounding box center [717, 187] width 11 height 11
click at [721, 187] on input "Select an option" at bounding box center [717, 187] width 11 height 11
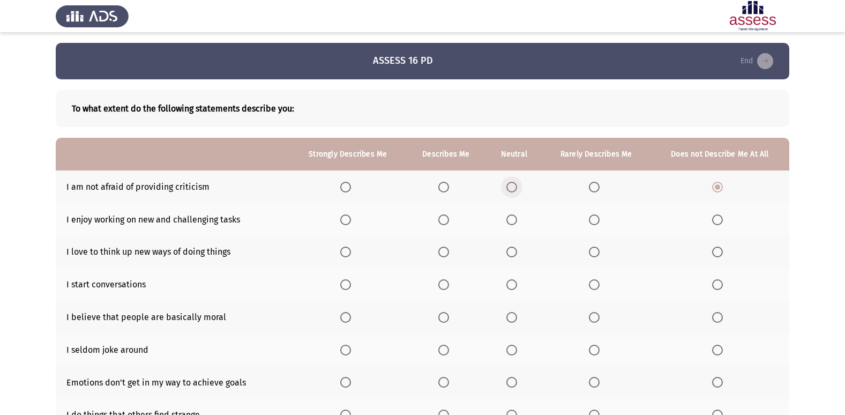
click at [511, 186] on span "Select an option" at bounding box center [511, 187] width 11 height 11
click at [511, 186] on input "Select an option" at bounding box center [511, 187] width 11 height 11
click at [345, 227] on th at bounding box center [348, 219] width 116 height 33
click at [344, 226] on th at bounding box center [348, 219] width 116 height 33
click at [347, 219] on span "Select an option" at bounding box center [345, 219] width 11 height 11
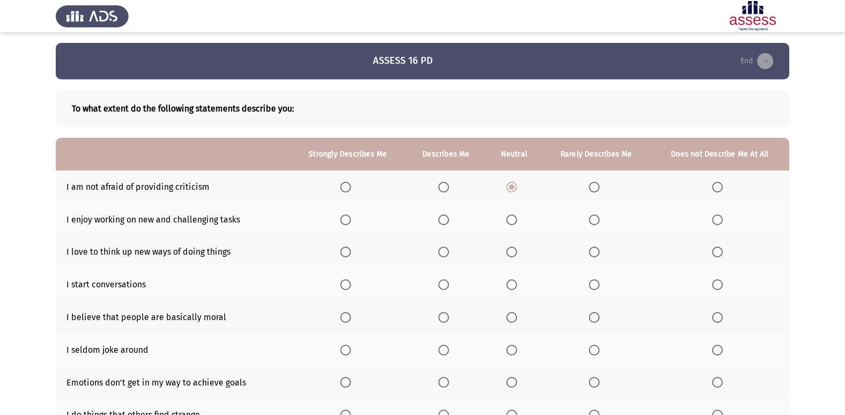
click at [347, 219] on input "Select an option" at bounding box center [345, 219] width 11 height 11
click at [351, 257] on span "Select an option" at bounding box center [345, 252] width 11 height 11
click at [351, 257] on input "Select an option" at bounding box center [345, 252] width 11 height 11
click at [351, 284] on span "Select an option" at bounding box center [345, 284] width 11 height 11
click at [351, 284] on input "Select an option" at bounding box center [345, 284] width 11 height 11
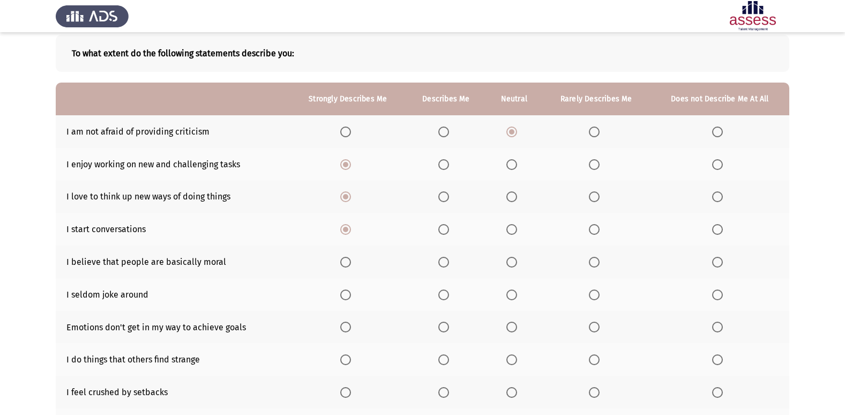
scroll to position [107, 0]
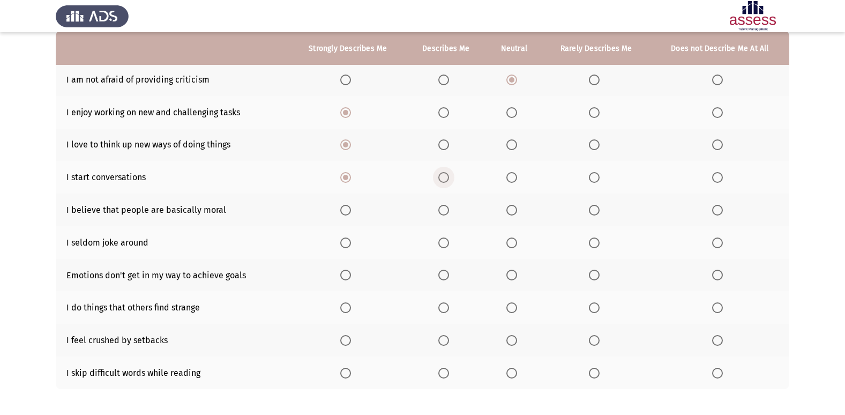
click at [447, 173] on span "Select an option" at bounding box center [443, 177] width 11 height 11
click at [447, 173] on input "Select an option" at bounding box center [443, 177] width 11 height 11
click at [516, 204] on th at bounding box center [514, 209] width 56 height 33
click at [516, 208] on span "Select an option" at bounding box center [511, 210] width 11 height 11
click at [516, 208] on input "Select an option" at bounding box center [511, 210] width 11 height 11
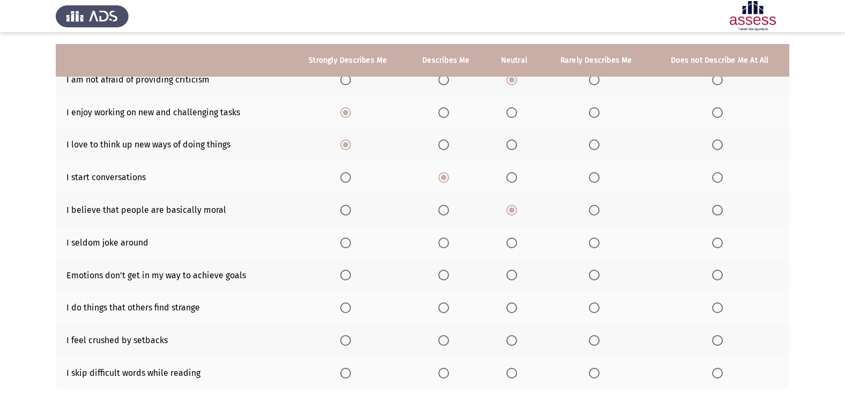
scroll to position [156, 0]
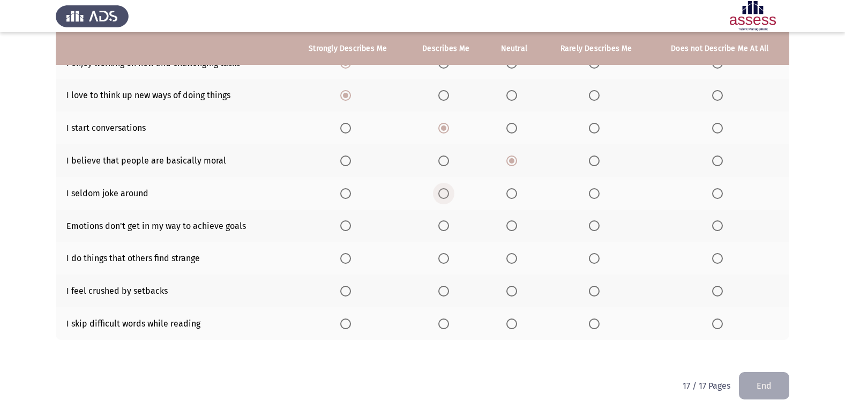
click at [449, 188] on span "Select an option" at bounding box center [443, 193] width 11 height 11
click at [449, 188] on input "Select an option" at bounding box center [443, 193] width 11 height 11
click at [600, 188] on span "Select an option" at bounding box center [594, 193] width 11 height 11
click at [600, 188] on input "Select an option" at bounding box center [594, 193] width 11 height 11
click at [348, 227] on span "Select an option" at bounding box center [345, 225] width 11 height 11
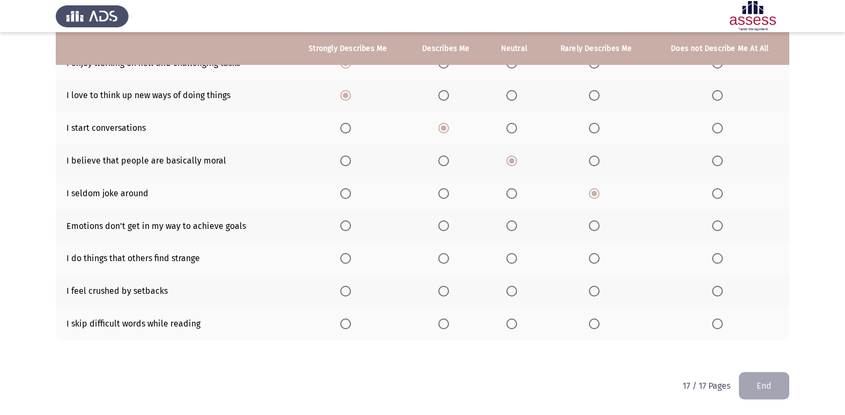
click at [348, 227] on input "Select an option" at bounding box center [345, 225] width 11 height 11
click at [510, 260] on span "Select an option" at bounding box center [511, 258] width 11 height 11
click at [510, 260] on input "Select an option" at bounding box center [511, 258] width 11 height 11
click at [594, 284] on th at bounding box center [596, 290] width 108 height 33
click at [594, 288] on span "Select an option" at bounding box center [594, 291] width 11 height 11
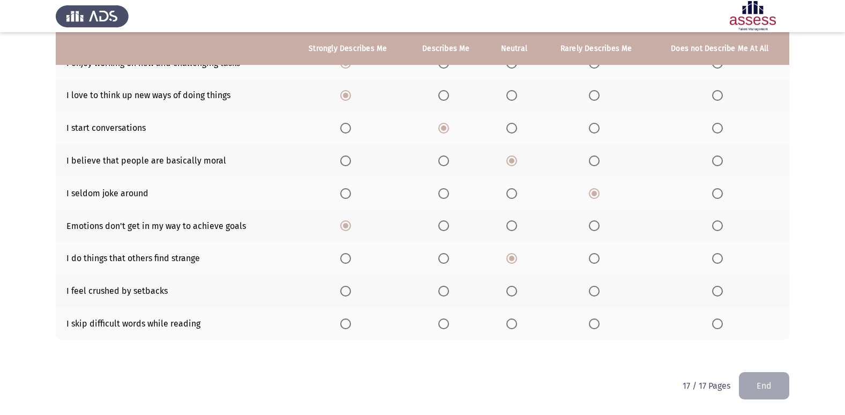
click at [594, 288] on input "Select an option" at bounding box center [594, 291] width 11 height 11
click at [520, 322] on label "Select an option" at bounding box center [513, 323] width 15 height 11
click at [517, 322] on input "Select an option" at bounding box center [511, 323] width 11 height 11
click at [595, 320] on span "Select an option" at bounding box center [594, 323] width 11 height 11
click at [595, 320] on input "Select an option" at bounding box center [594, 323] width 11 height 11
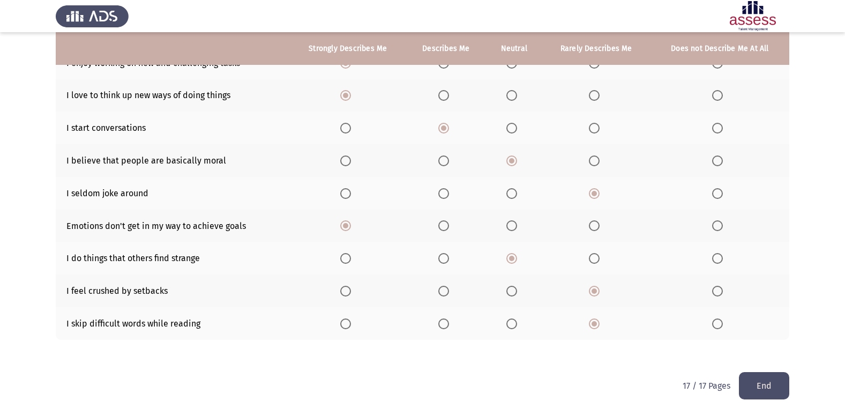
click at [756, 383] on button "End" at bounding box center [764, 385] width 50 height 27
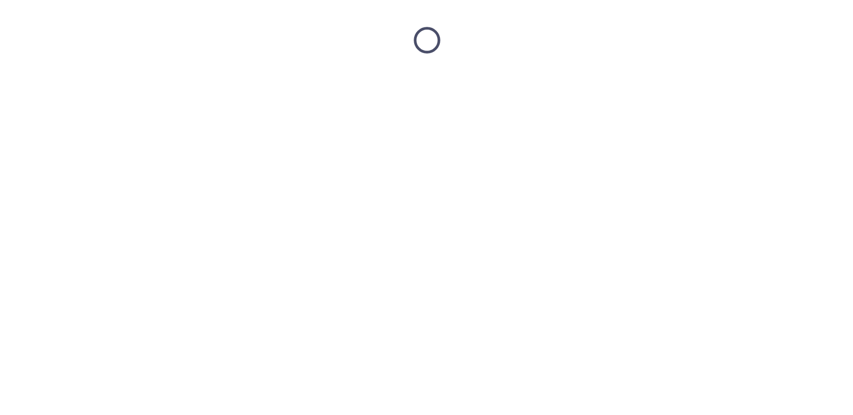
scroll to position [0, 0]
